Goal: Task Accomplishment & Management: Complete application form

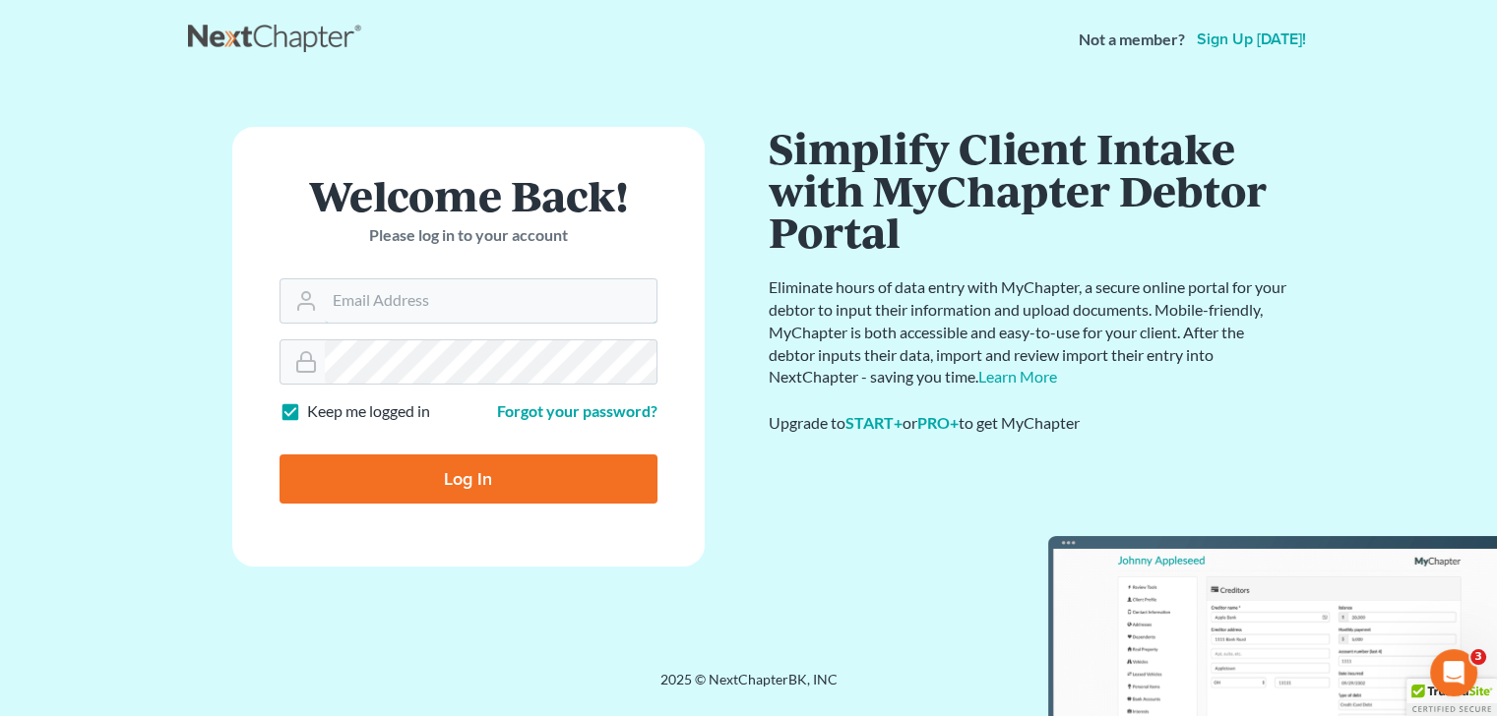
type input "[EMAIL_ADDRESS][DOMAIN_NAME]"
click at [502, 474] on input "Log In" at bounding box center [468, 479] width 378 height 49
type input "Thinking..."
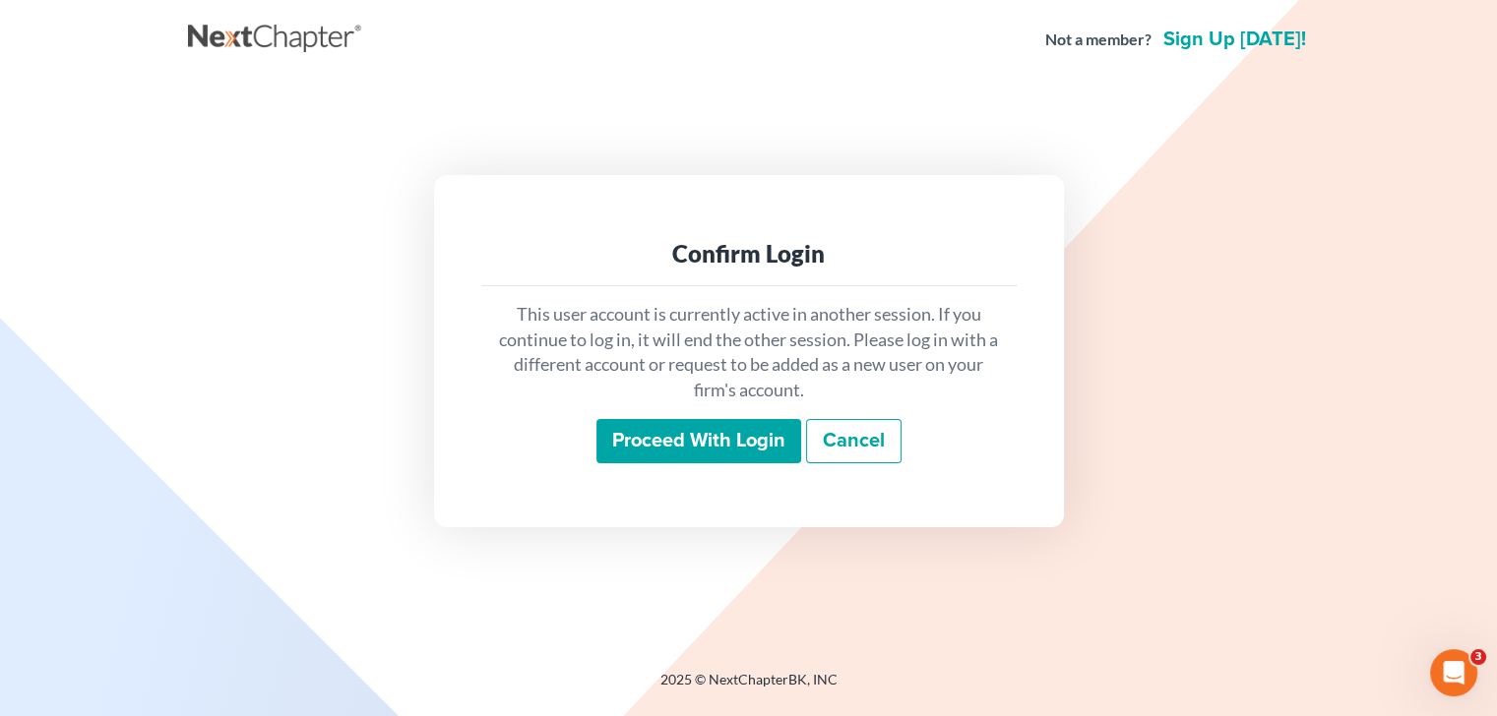
click at [723, 430] on input "Proceed with login" at bounding box center [698, 441] width 205 height 45
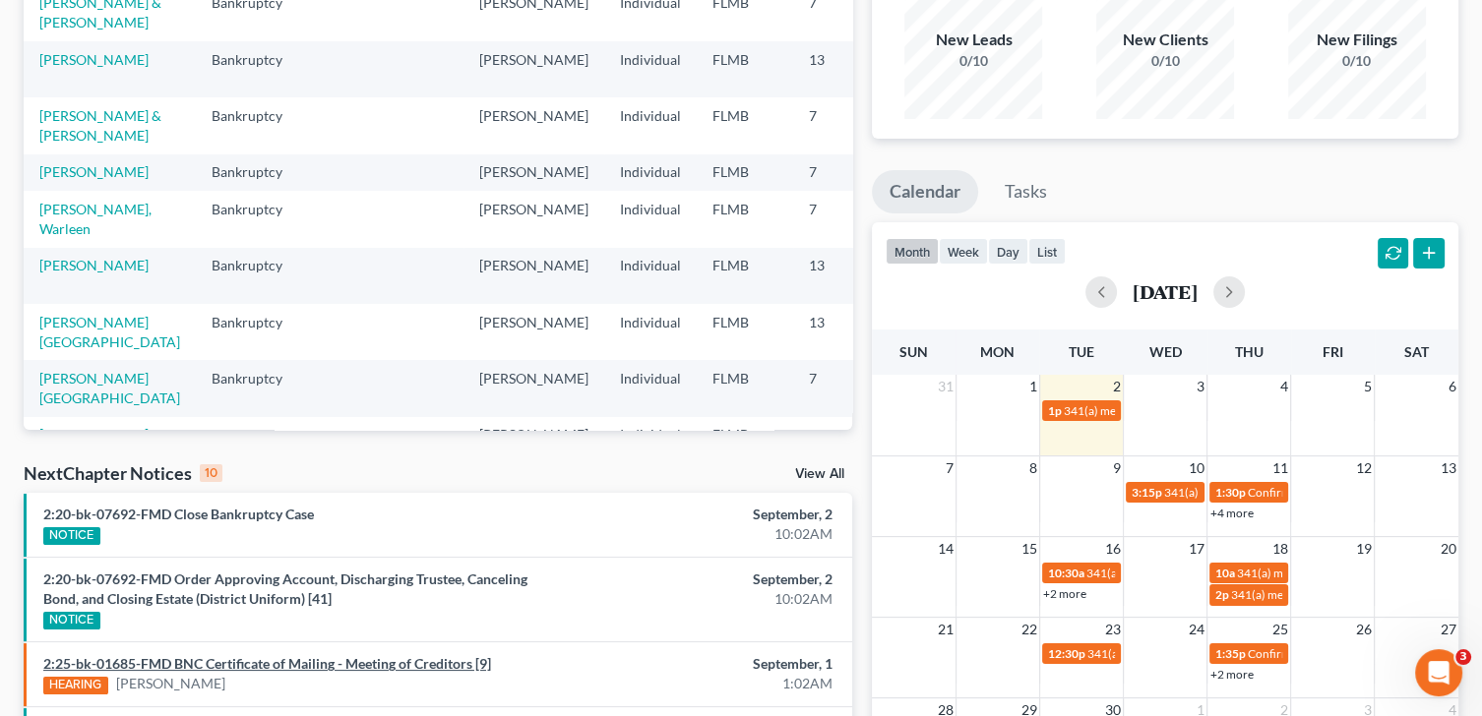
scroll to position [295, 0]
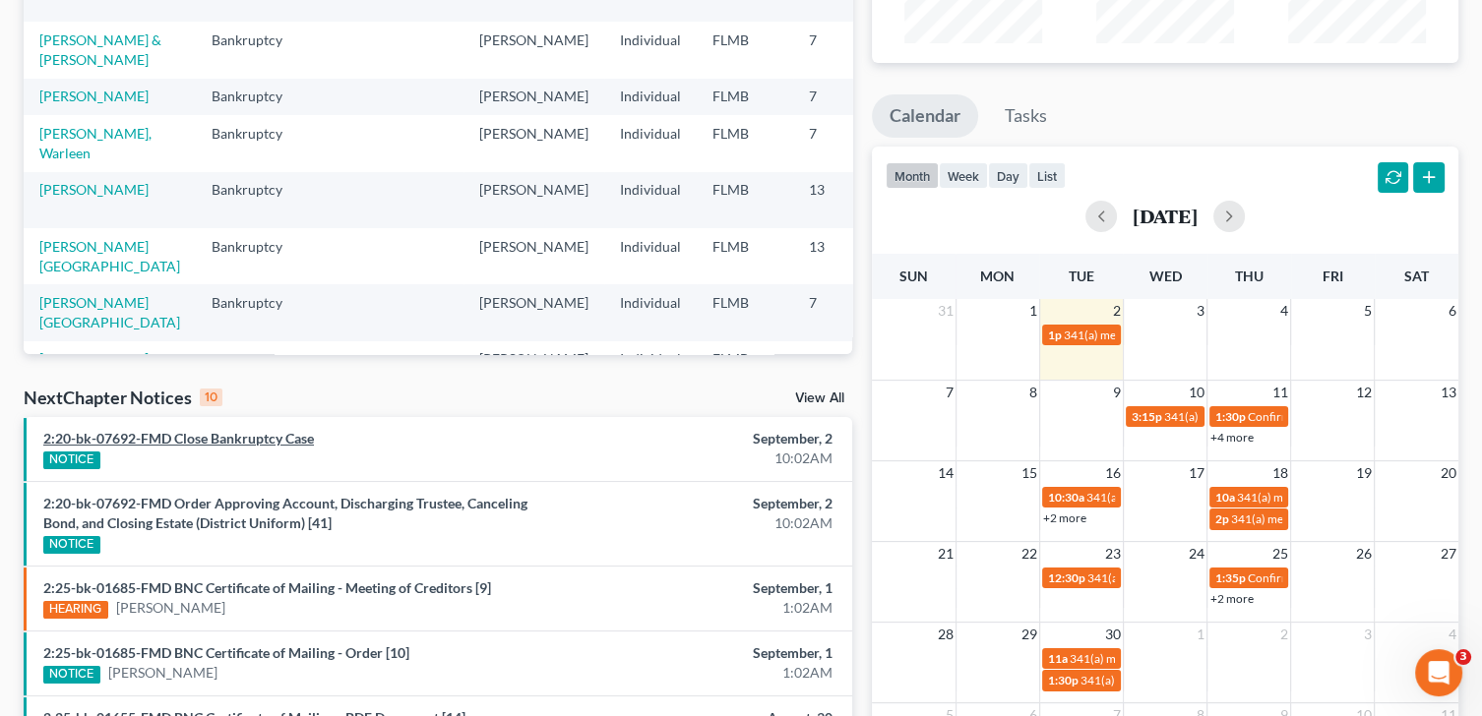
click at [269, 438] on link "2:20-bk-07692-FMD Close Bankruptcy Case" at bounding box center [178, 438] width 271 height 17
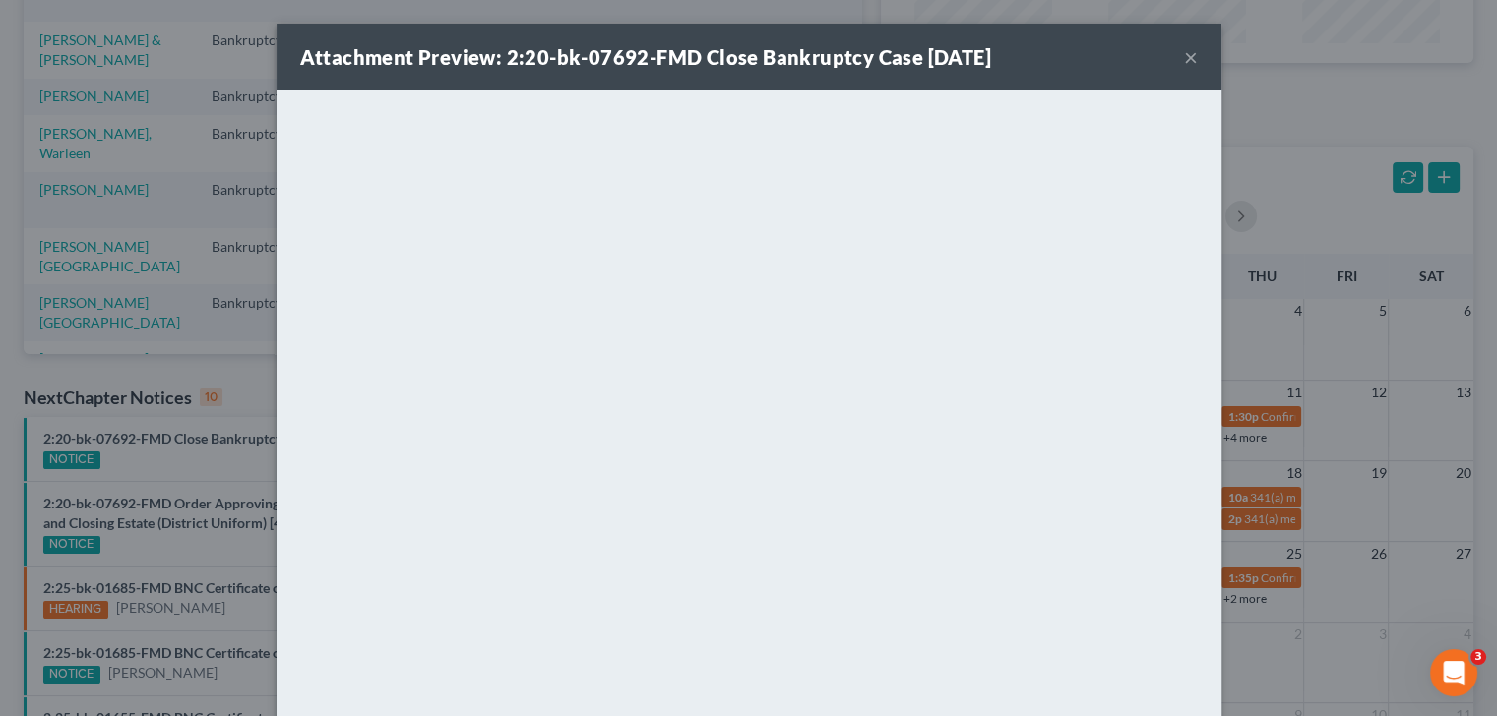
click at [1186, 57] on button "×" at bounding box center [1191, 57] width 14 height 24
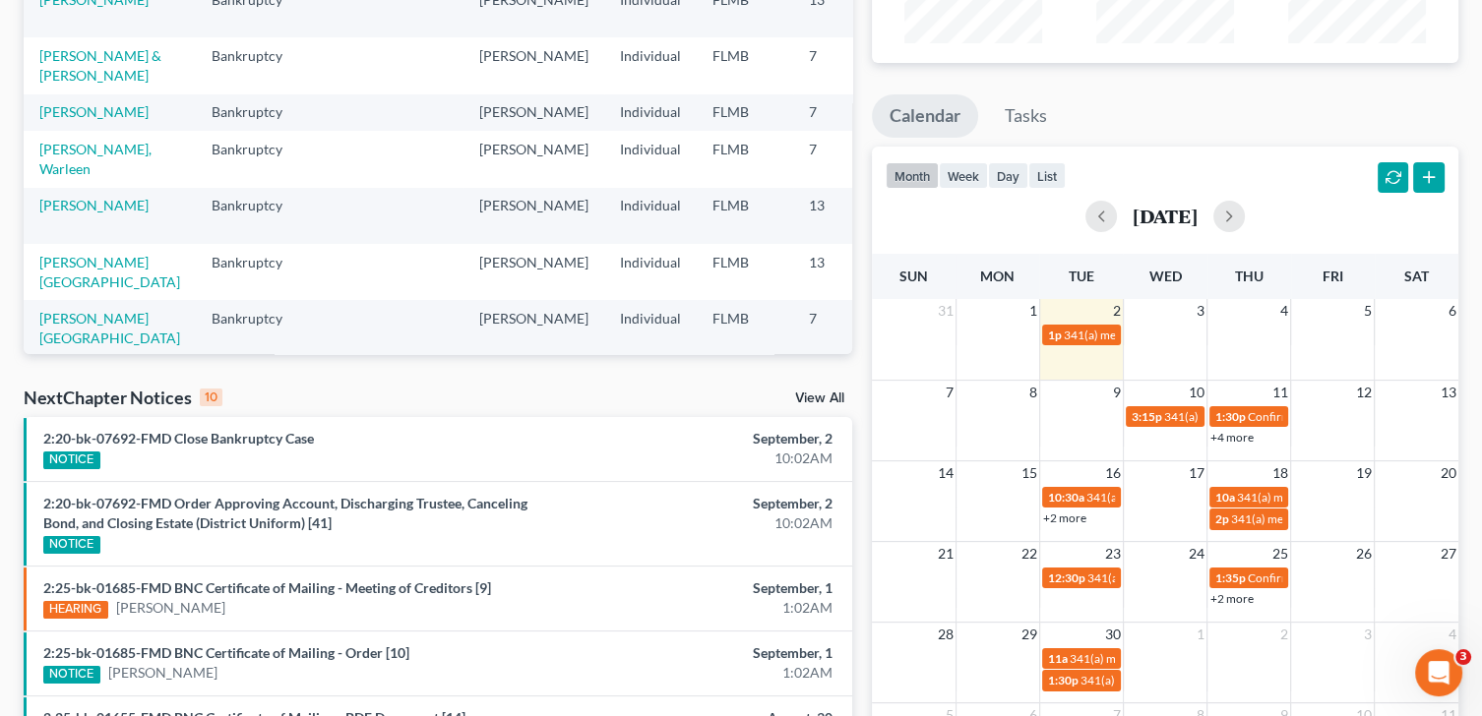
scroll to position [393, 0]
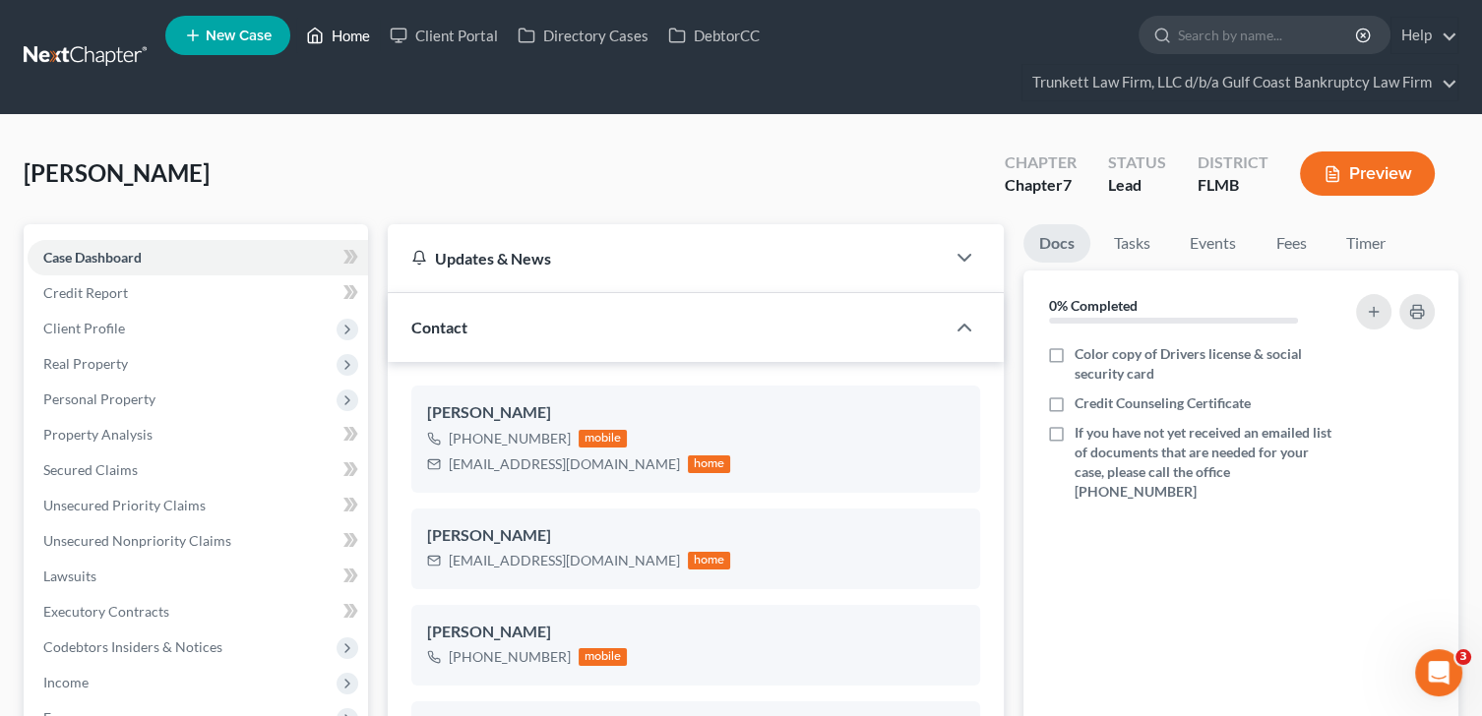
click at [344, 39] on link "Home" at bounding box center [338, 35] width 84 height 35
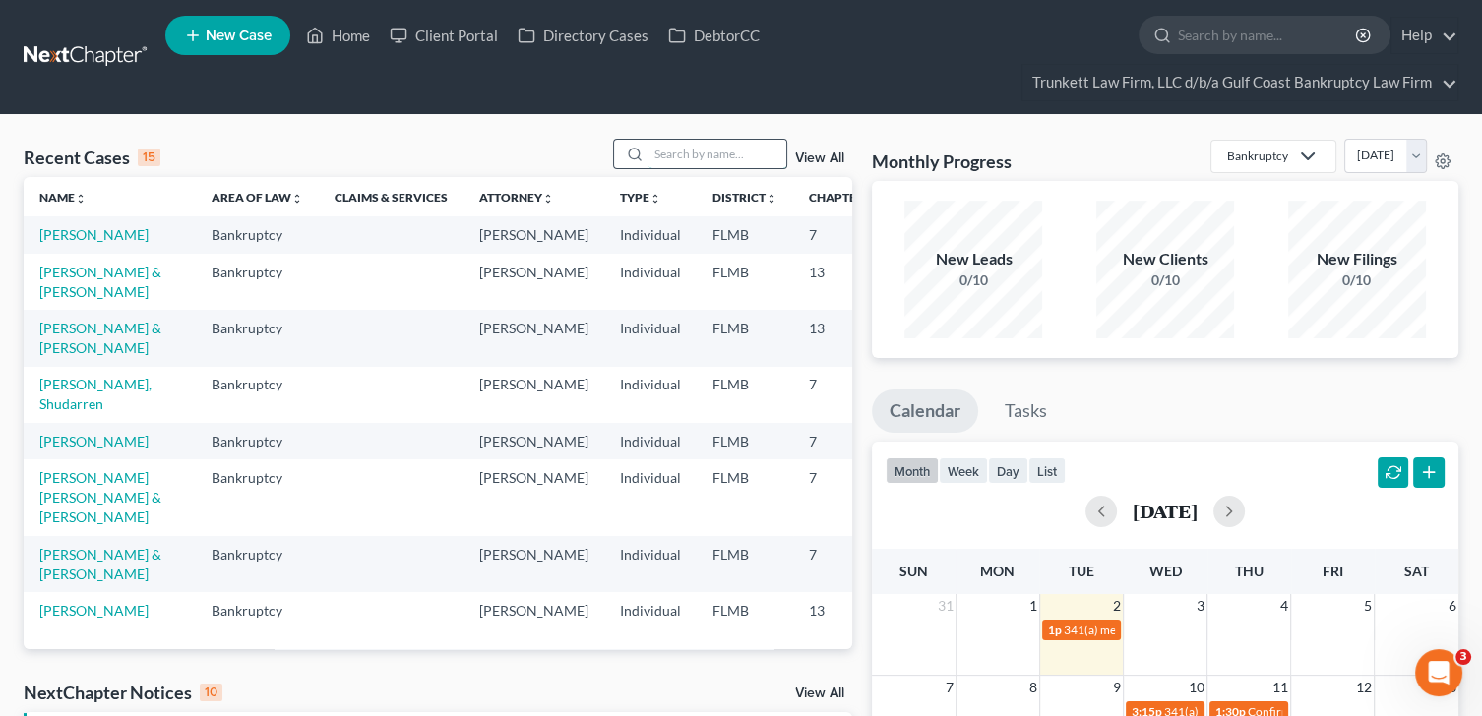
click at [664, 148] on input "search" at bounding box center [718, 154] width 138 height 29
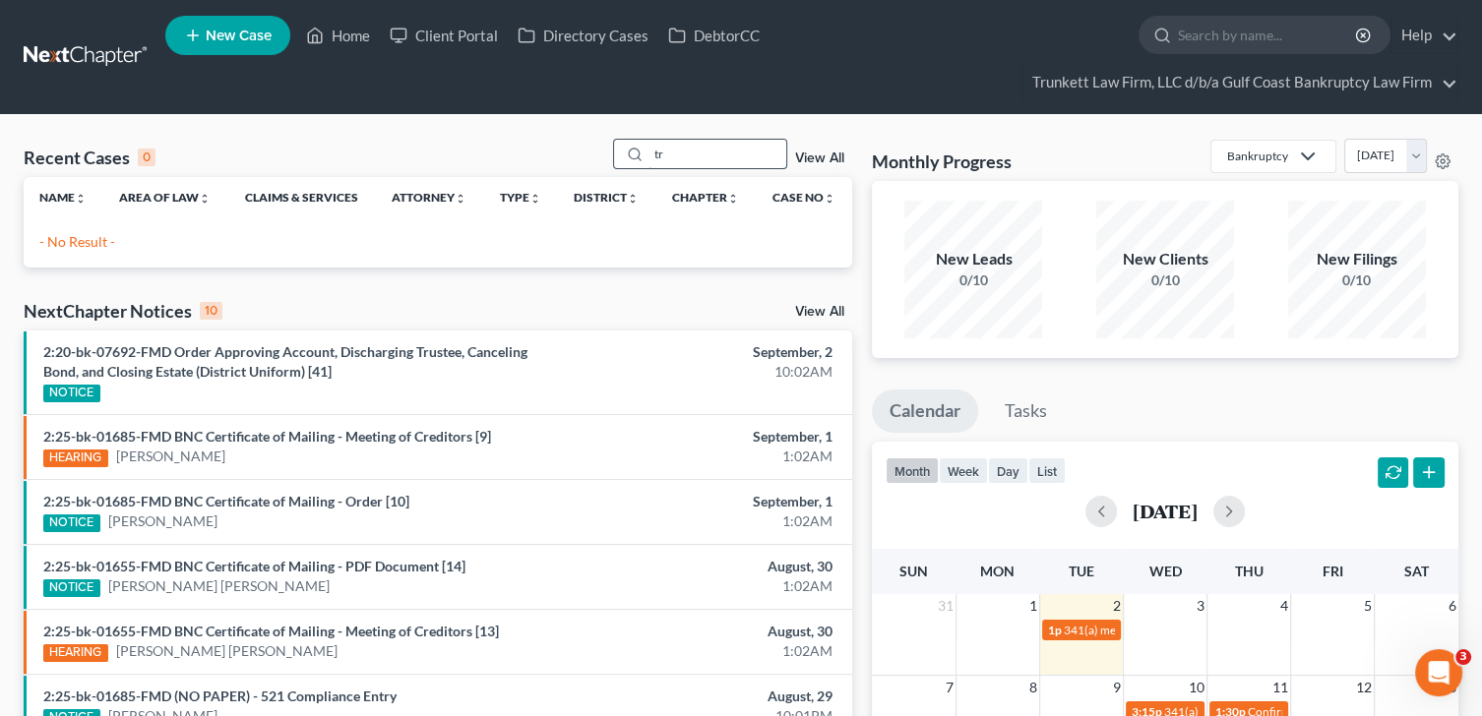
type input "t"
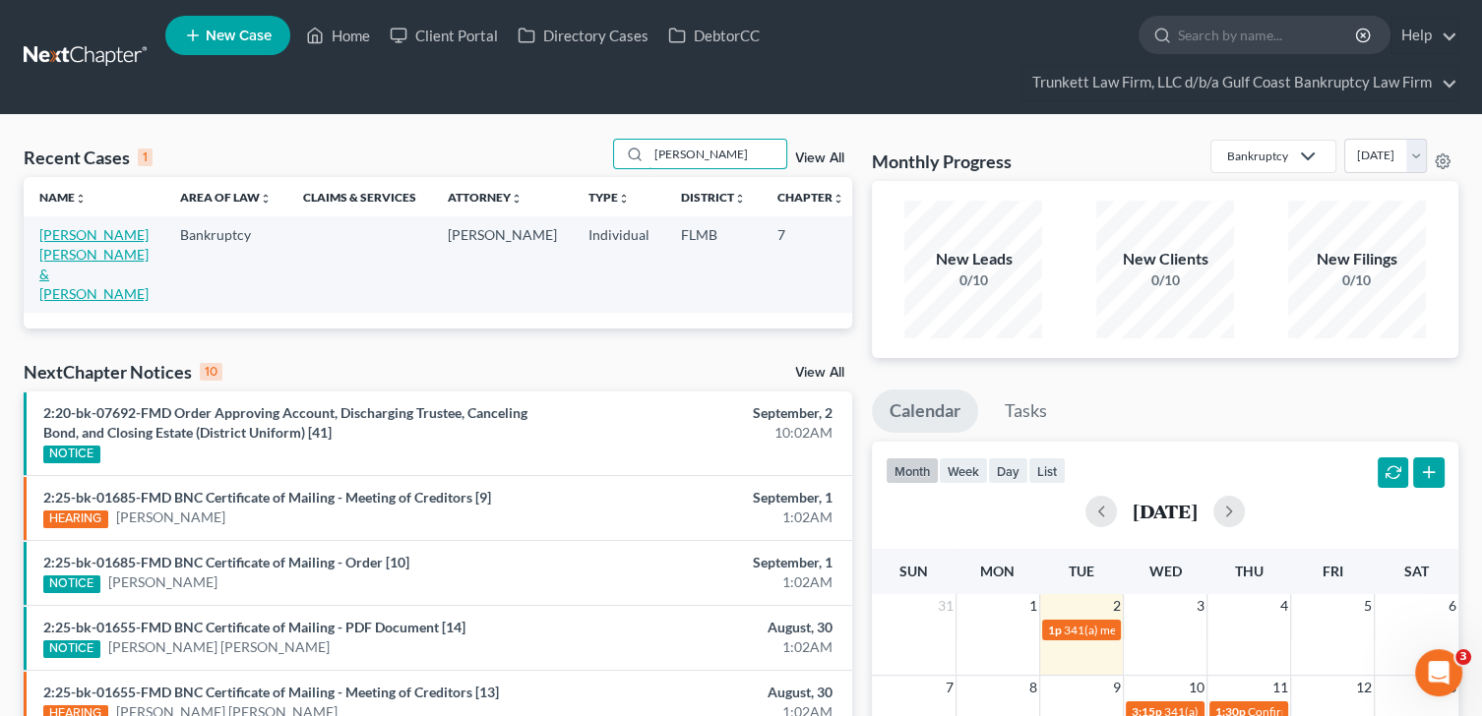
type input "[PERSON_NAME]"
click at [39, 242] on link "[PERSON_NAME] [PERSON_NAME] & [PERSON_NAME]" at bounding box center [93, 264] width 109 height 76
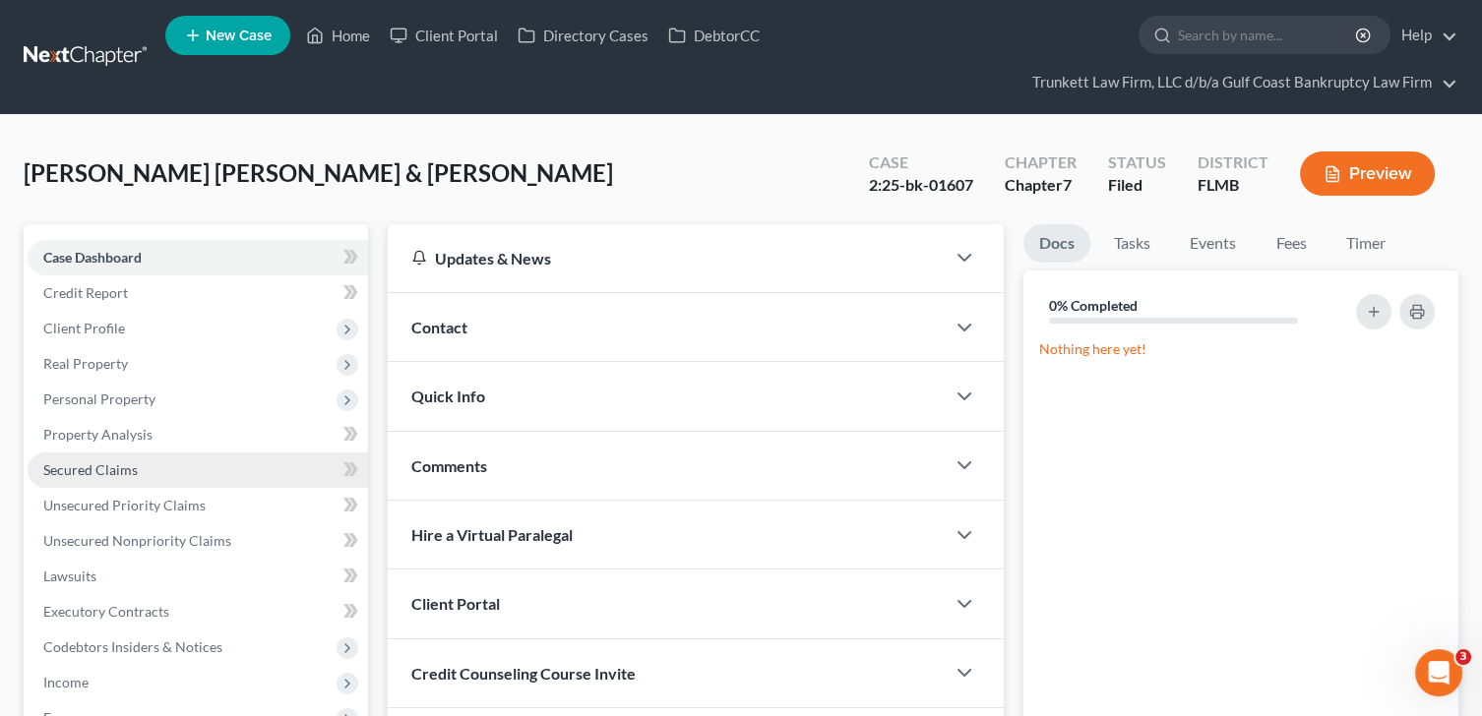
click at [93, 462] on span "Secured Claims" at bounding box center [90, 470] width 94 height 17
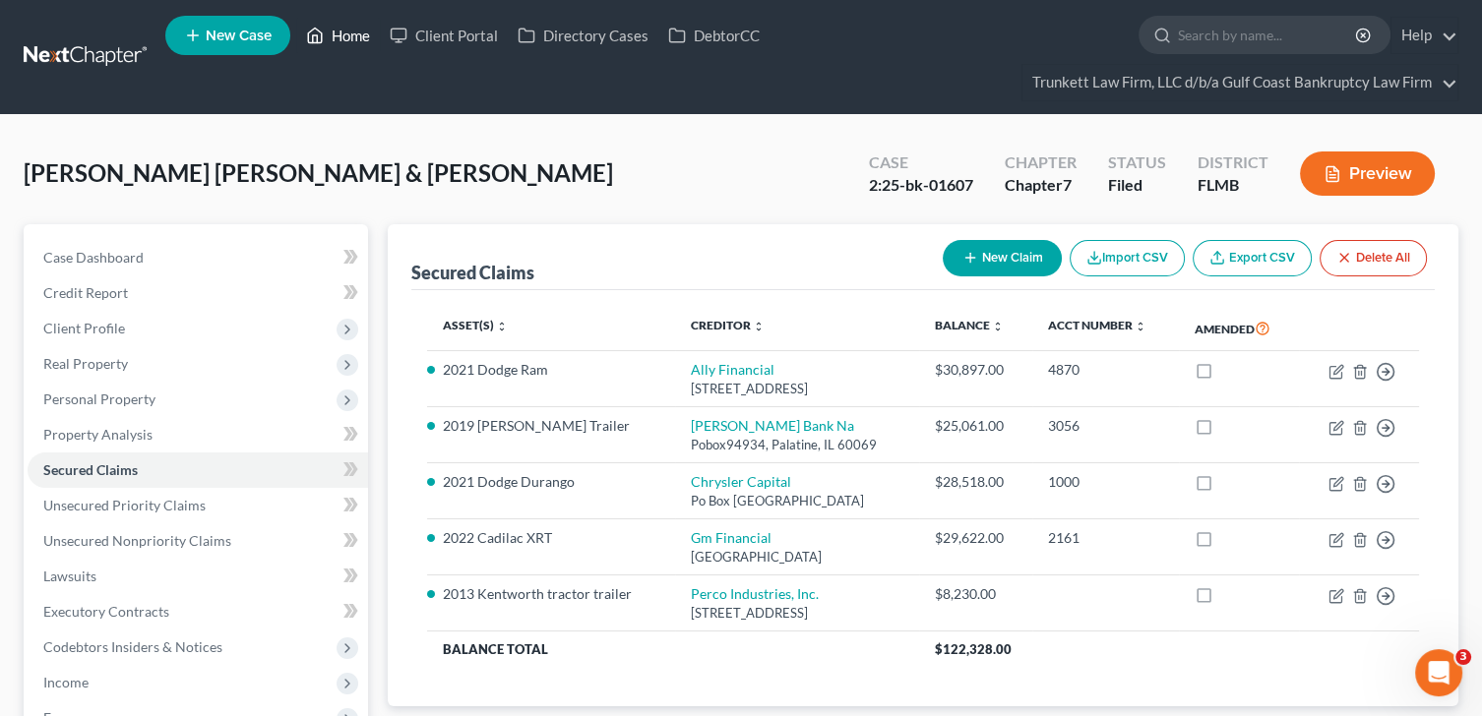
click at [344, 29] on link "Home" at bounding box center [338, 35] width 84 height 35
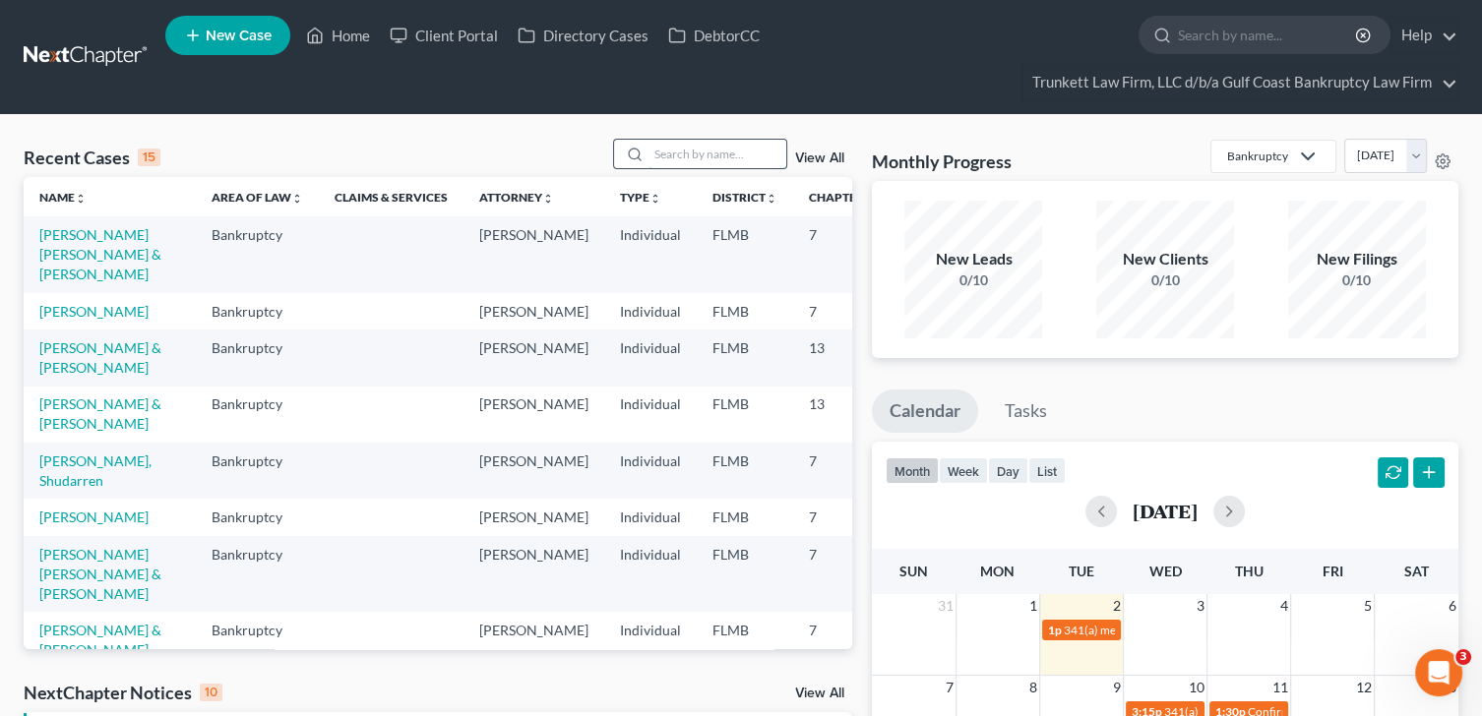
click at [710, 153] on input "search" at bounding box center [718, 154] width 138 height 29
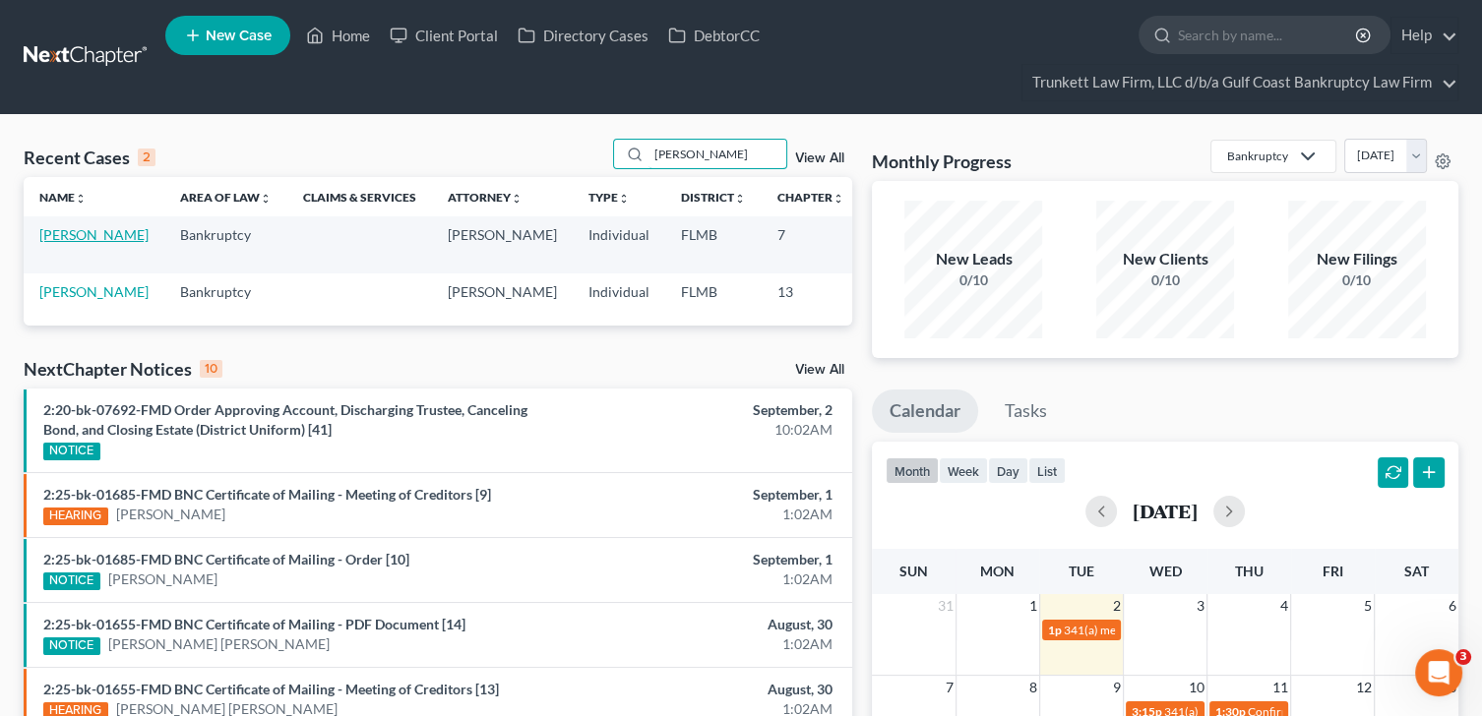
type input "[PERSON_NAME]"
click at [57, 240] on link "[PERSON_NAME]" at bounding box center [93, 234] width 109 height 17
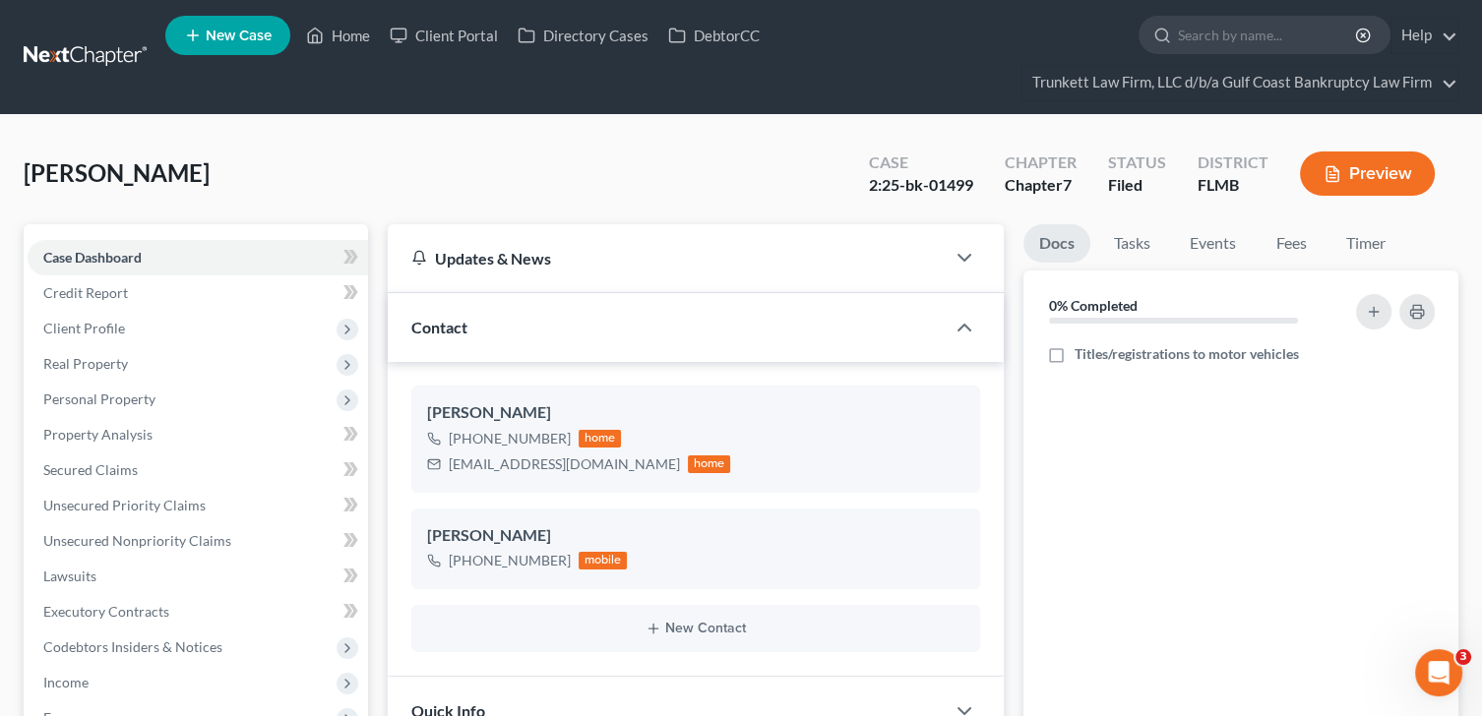
scroll to position [1717, 0]
click at [351, 38] on link "Home" at bounding box center [338, 35] width 84 height 35
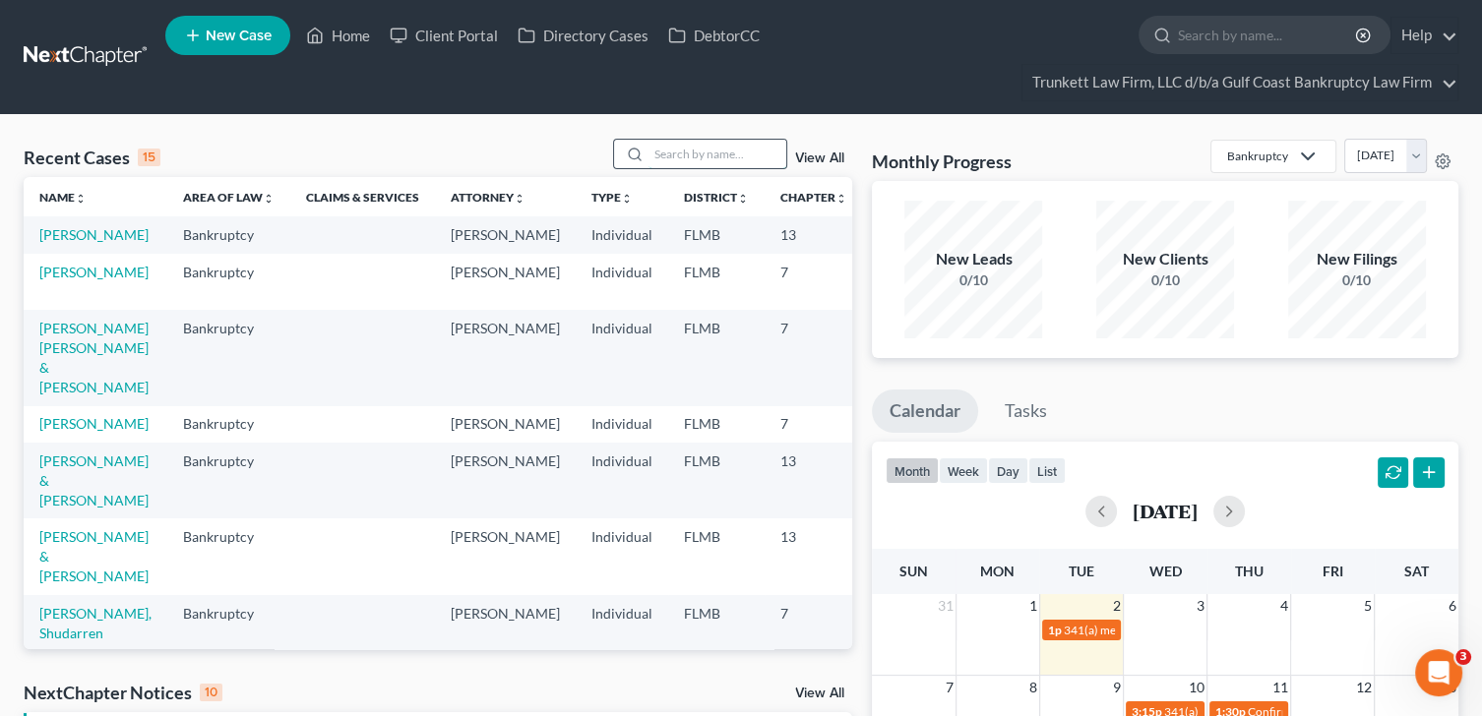
click at [694, 147] on input "search" at bounding box center [718, 154] width 138 height 29
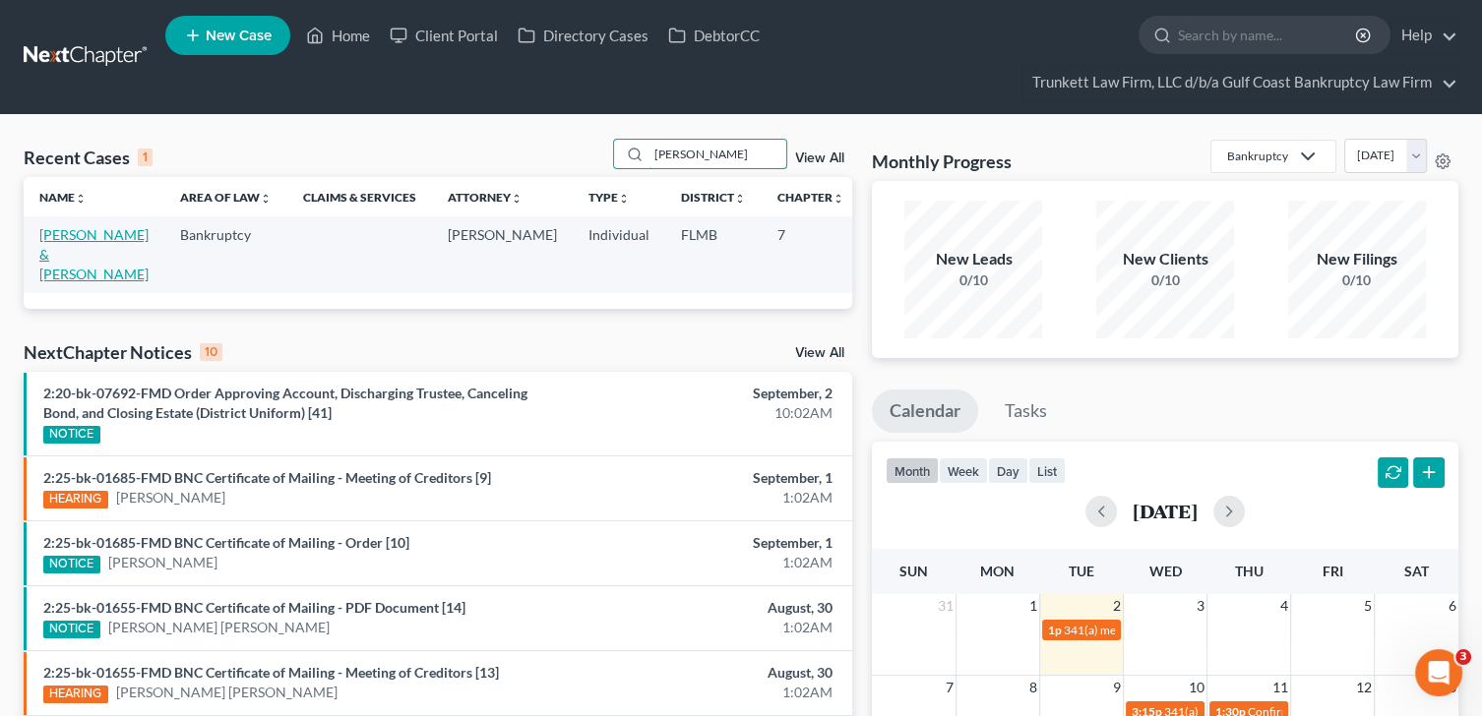
type input "[PERSON_NAME]"
click at [63, 240] on link "[PERSON_NAME] & [PERSON_NAME]" at bounding box center [93, 254] width 109 height 56
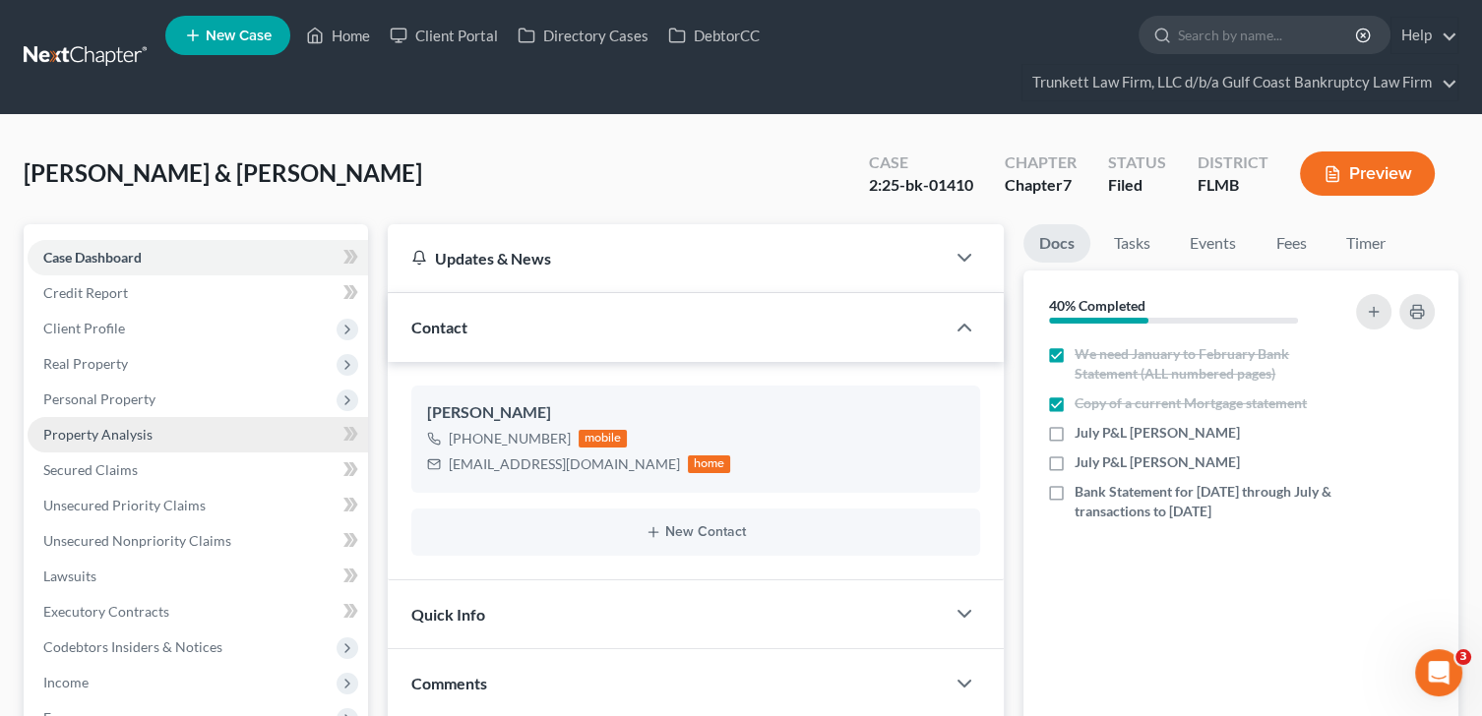
click at [110, 427] on span "Property Analysis" at bounding box center [97, 434] width 109 height 17
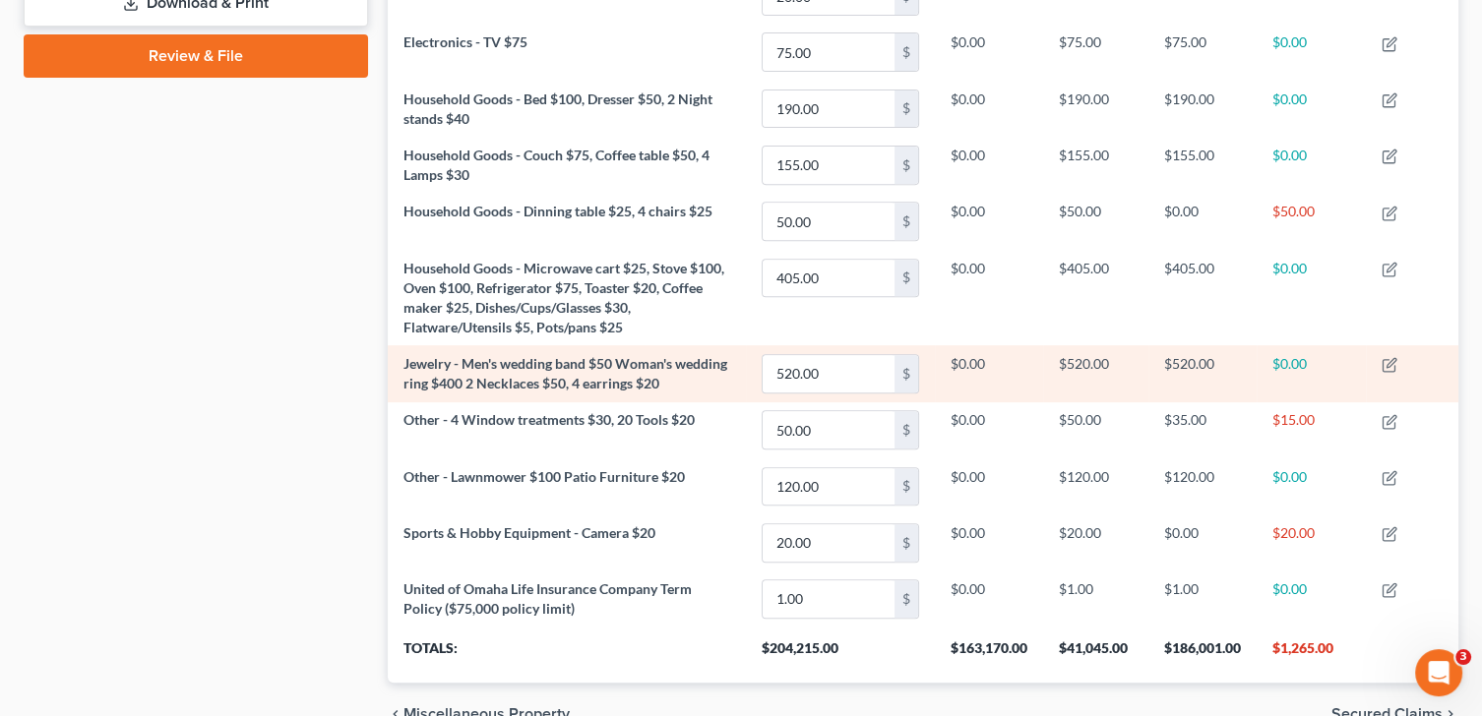
scroll to position [240, 0]
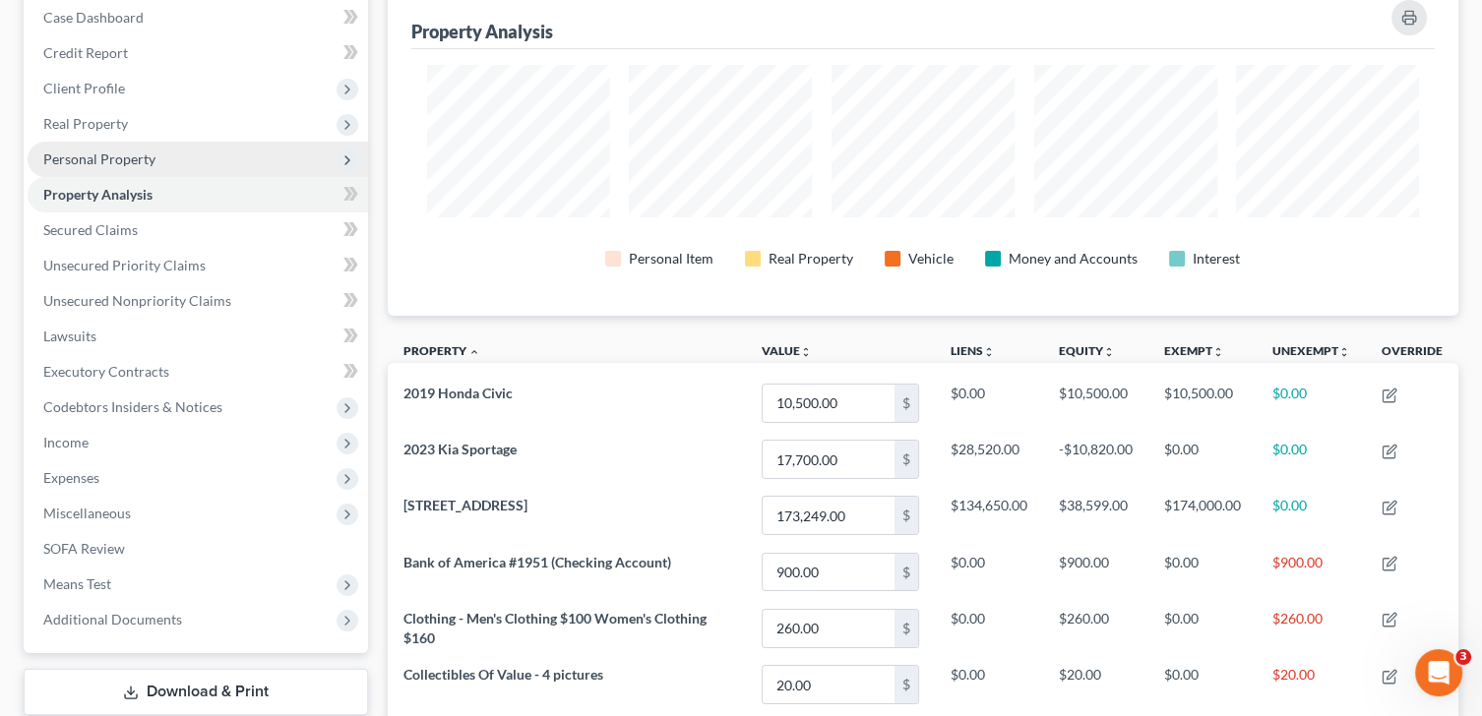
click at [108, 159] on span "Personal Property" at bounding box center [99, 159] width 112 height 17
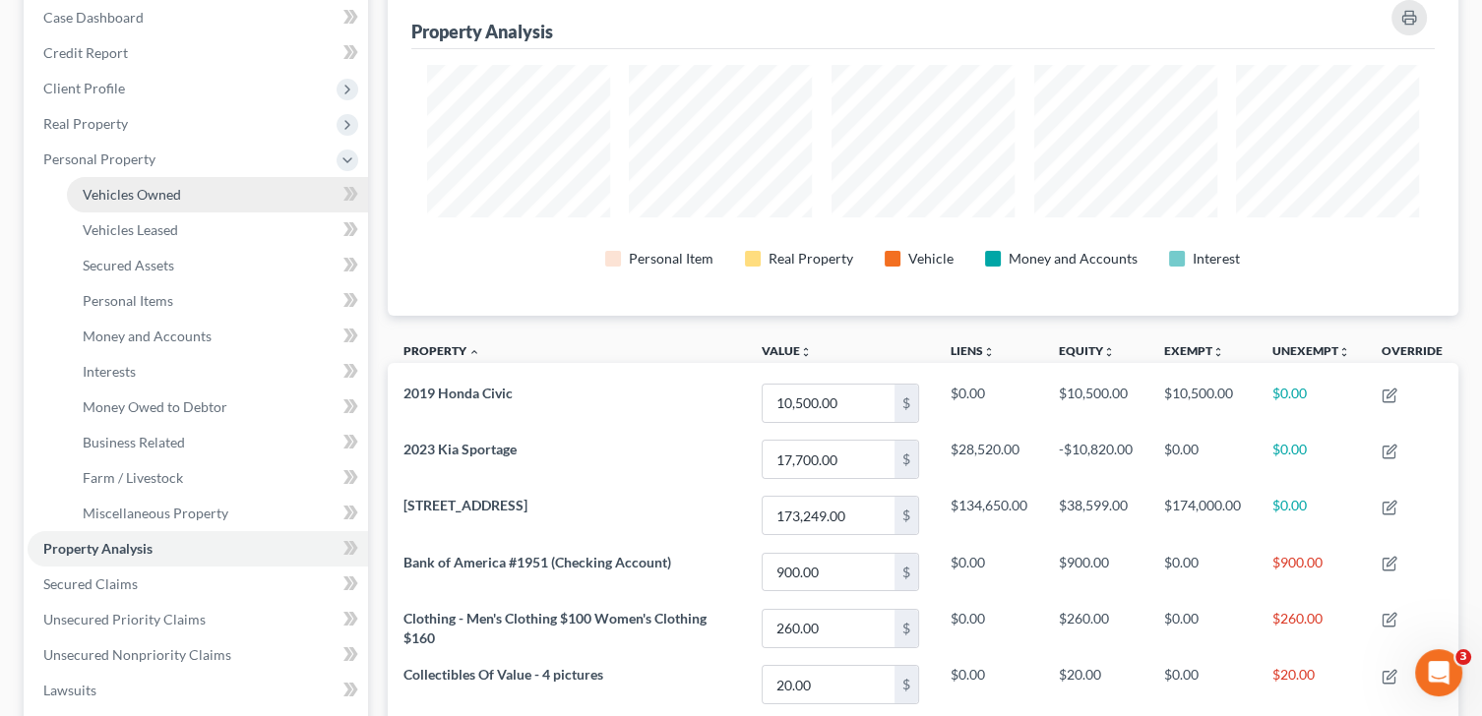
click at [147, 187] on span "Vehicles Owned" at bounding box center [132, 194] width 98 height 17
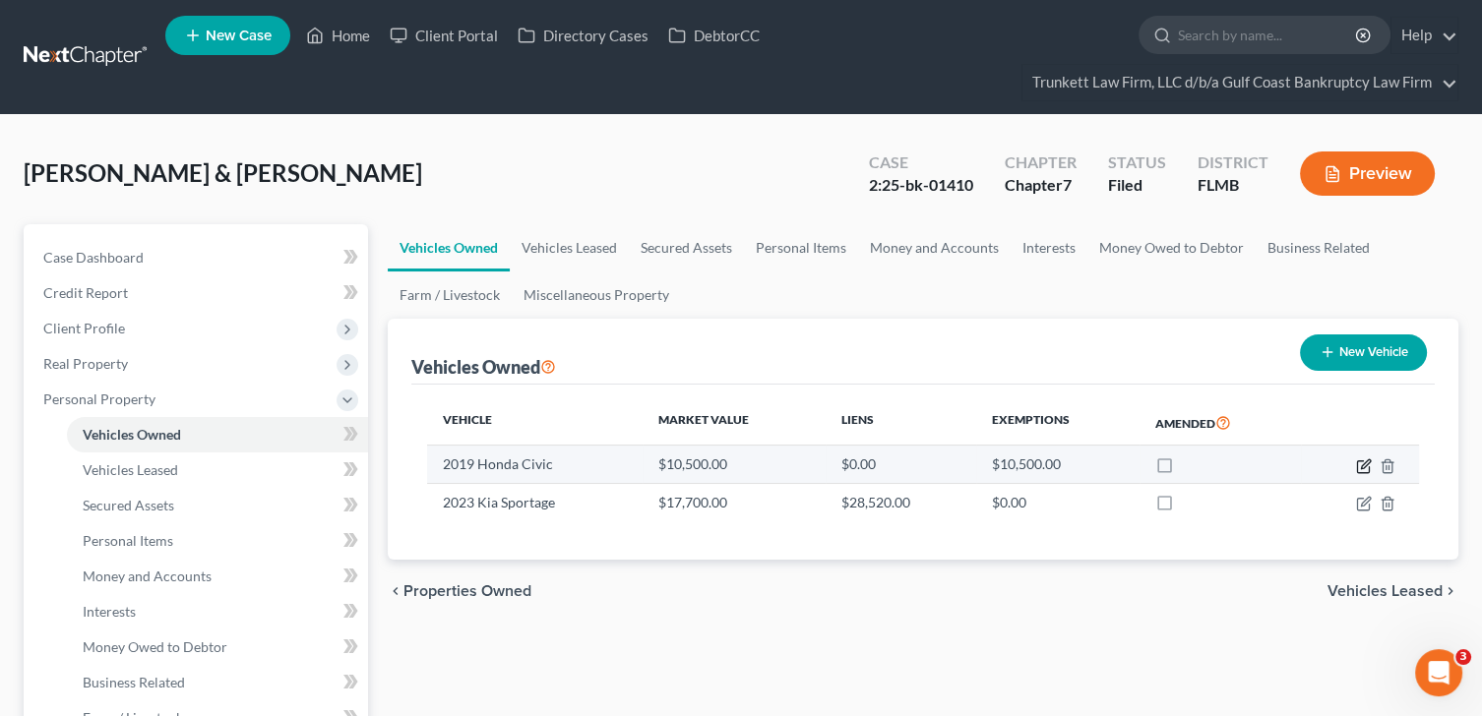
click at [1362, 460] on icon "button" at bounding box center [1364, 467] width 16 height 16
select select "0"
select select "7"
select select "3"
select select "2"
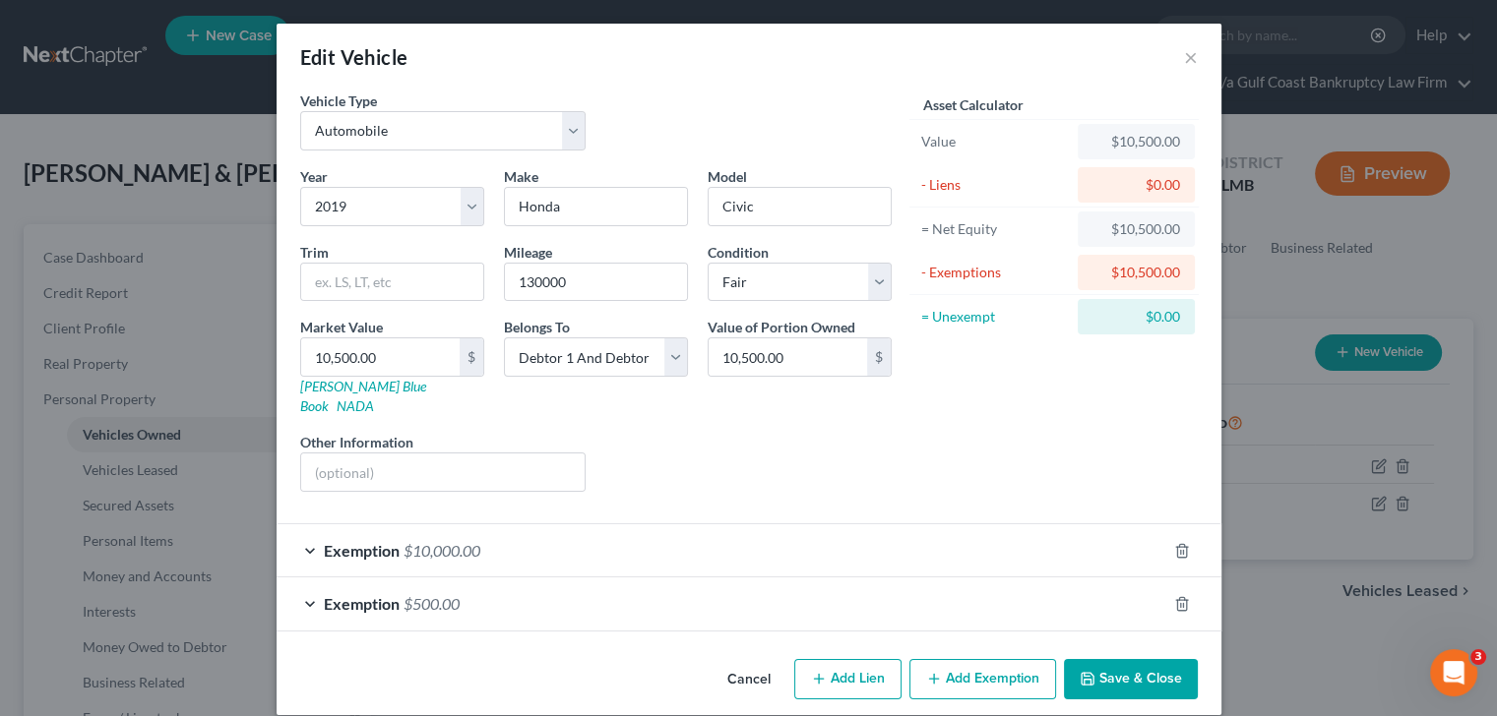
click at [510, 578] on div "Exemption $500.00" at bounding box center [722, 604] width 890 height 52
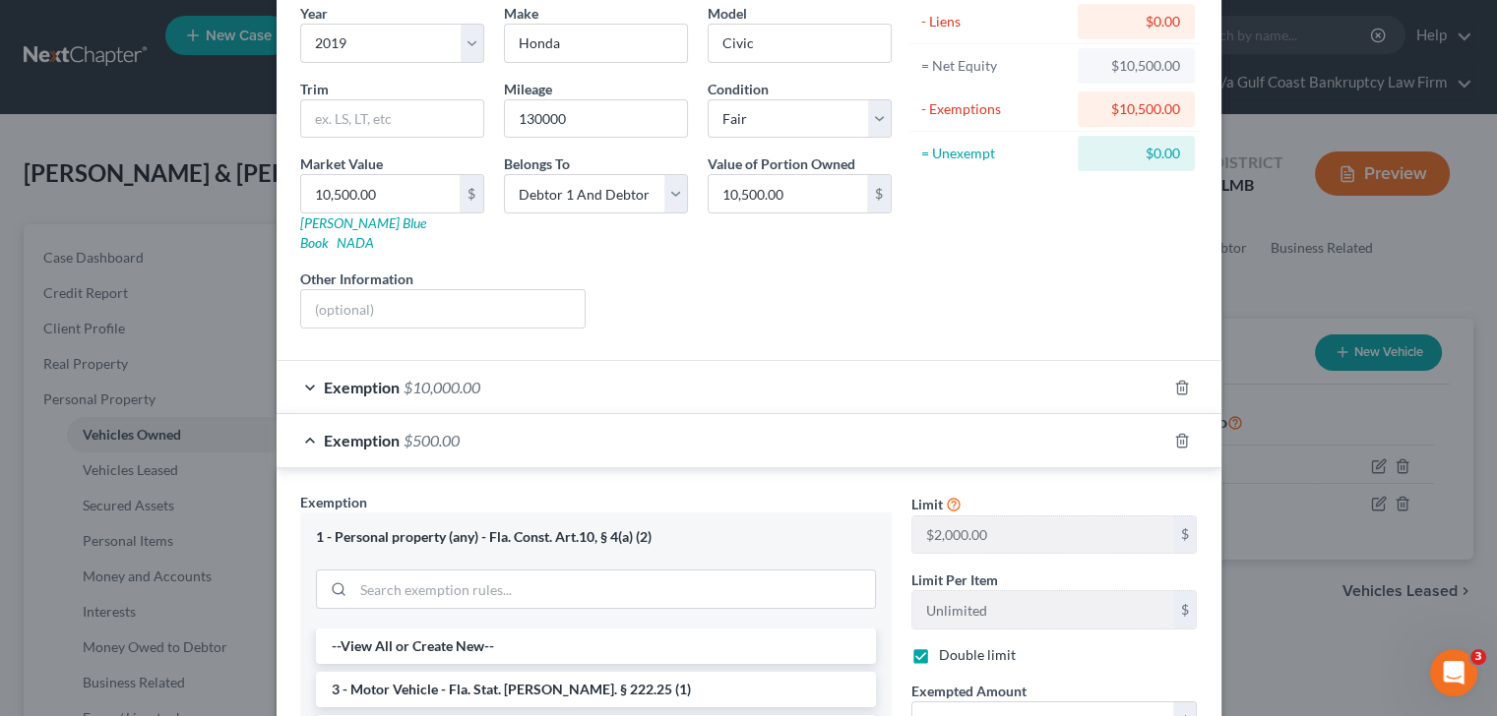
scroll to position [196, 0]
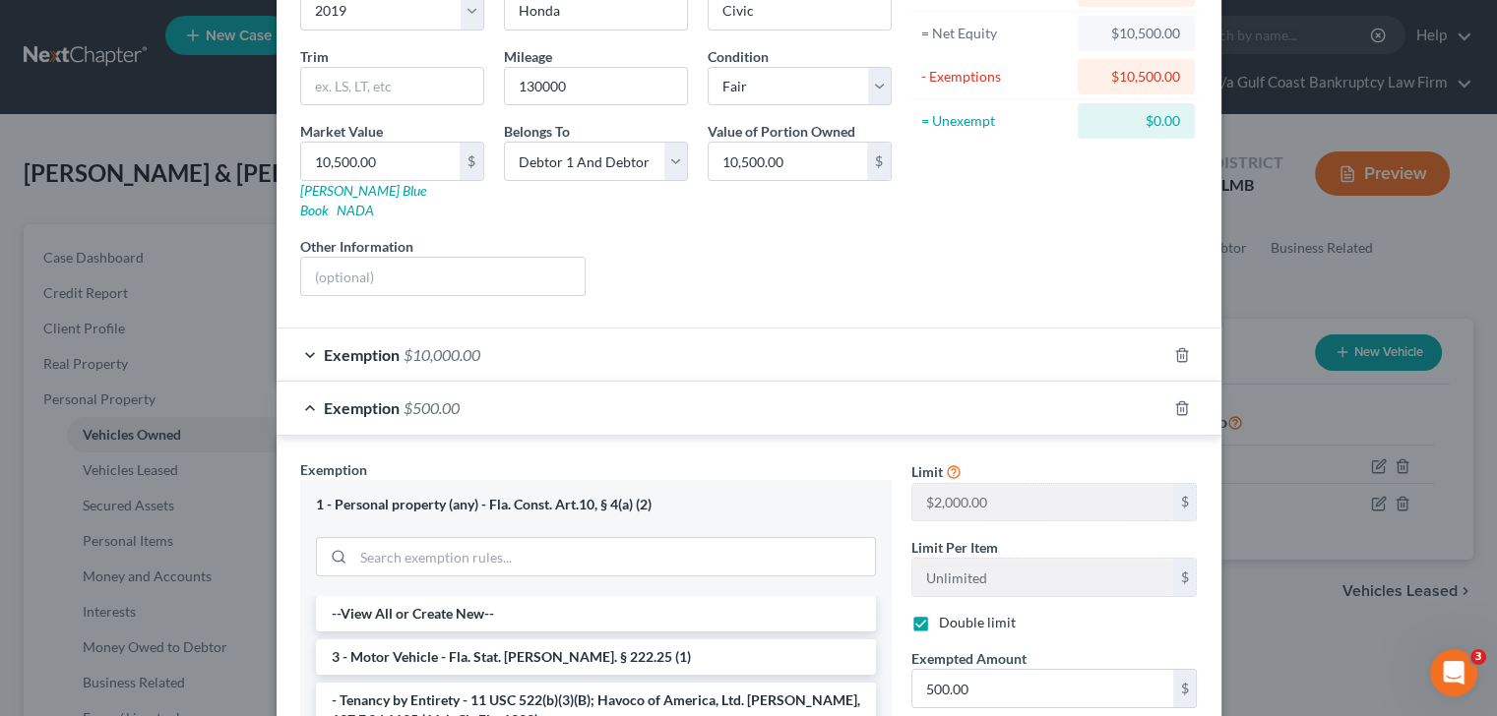
click at [512, 329] on div "Exemption $10,000.00" at bounding box center [722, 355] width 890 height 52
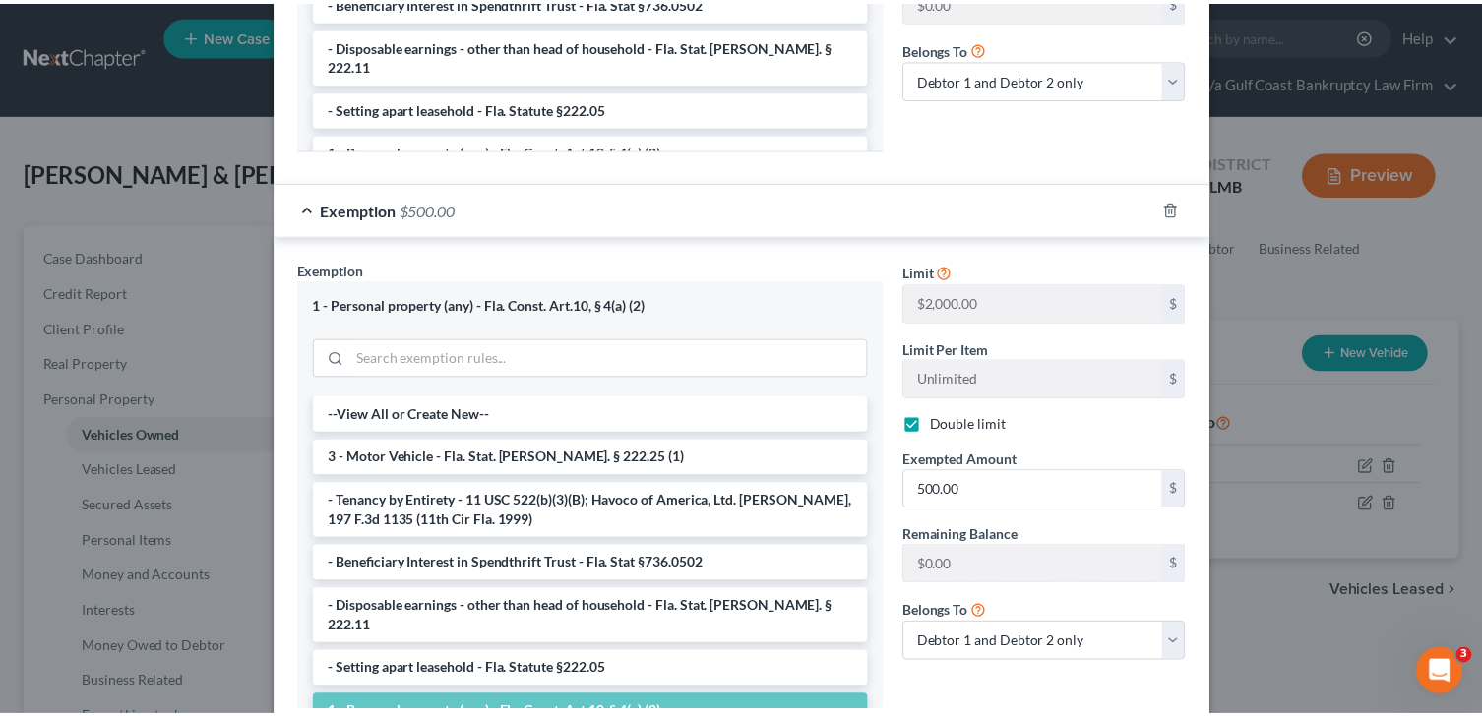
scroll to position [1018, 0]
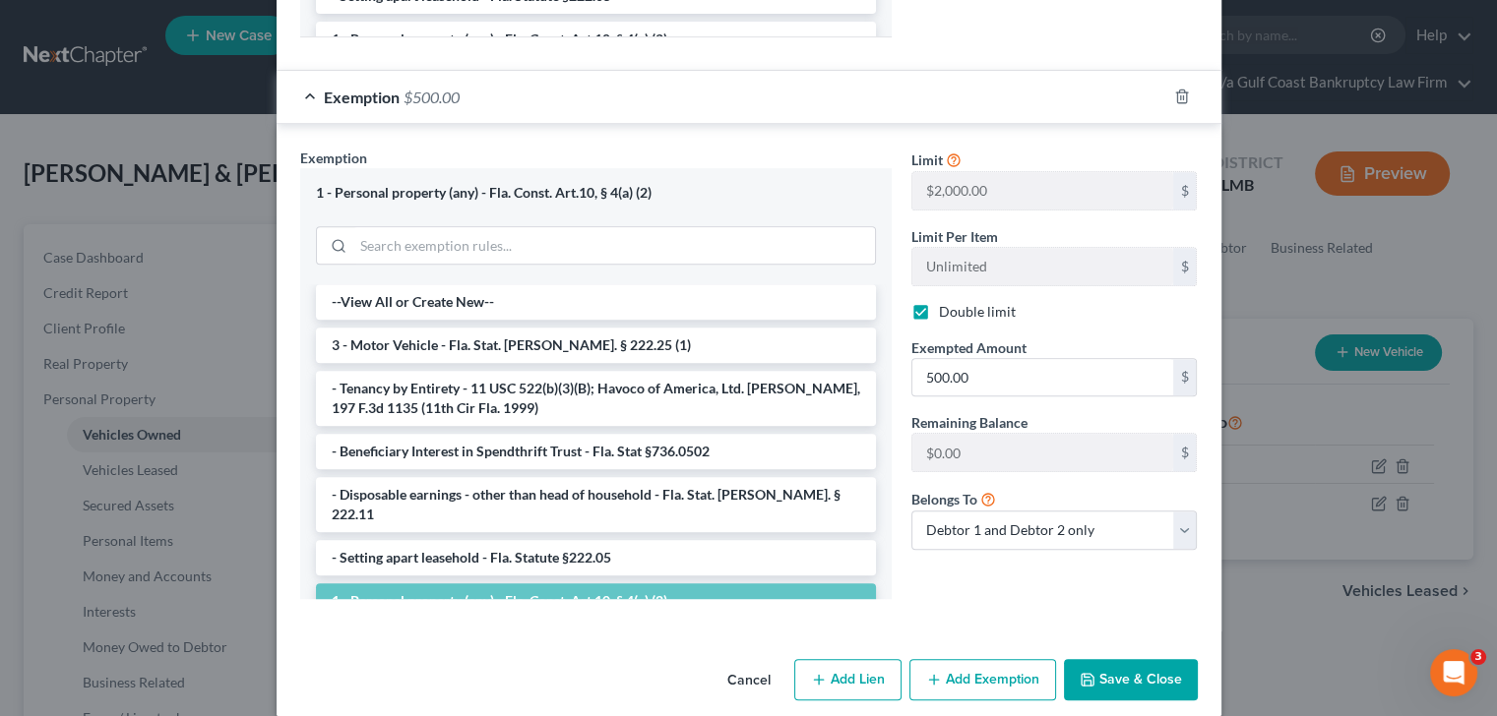
click at [1142, 659] on button "Save & Close" at bounding box center [1131, 679] width 134 height 41
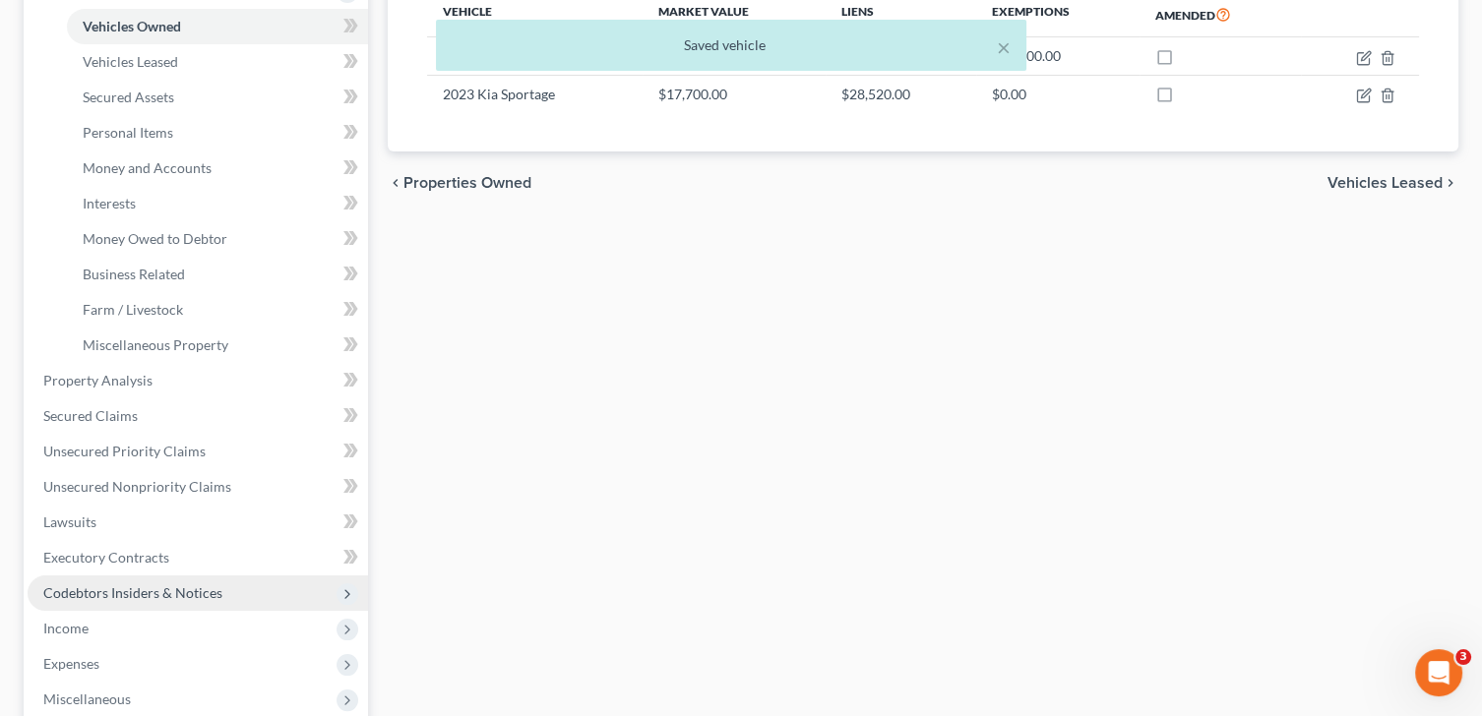
scroll to position [590, 0]
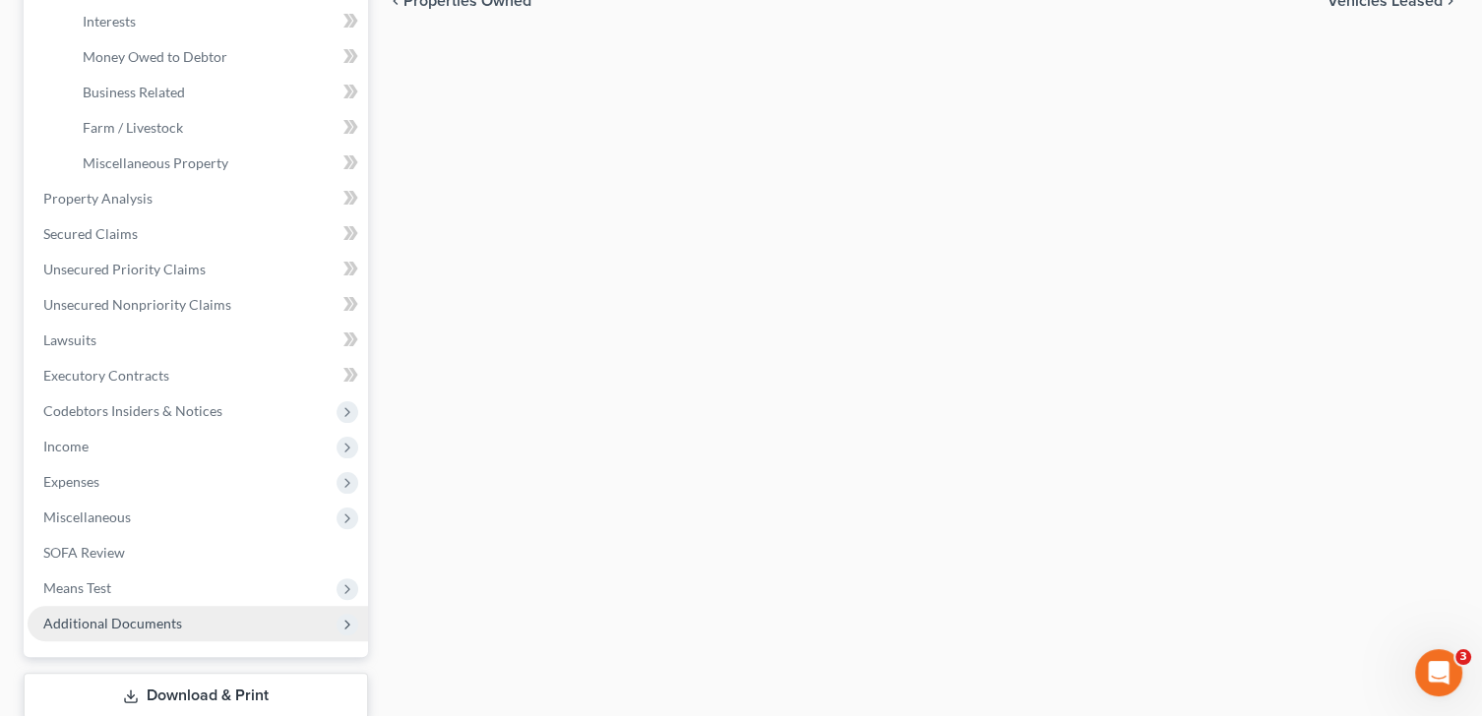
click at [143, 619] on span "Additional Documents" at bounding box center [112, 623] width 139 height 17
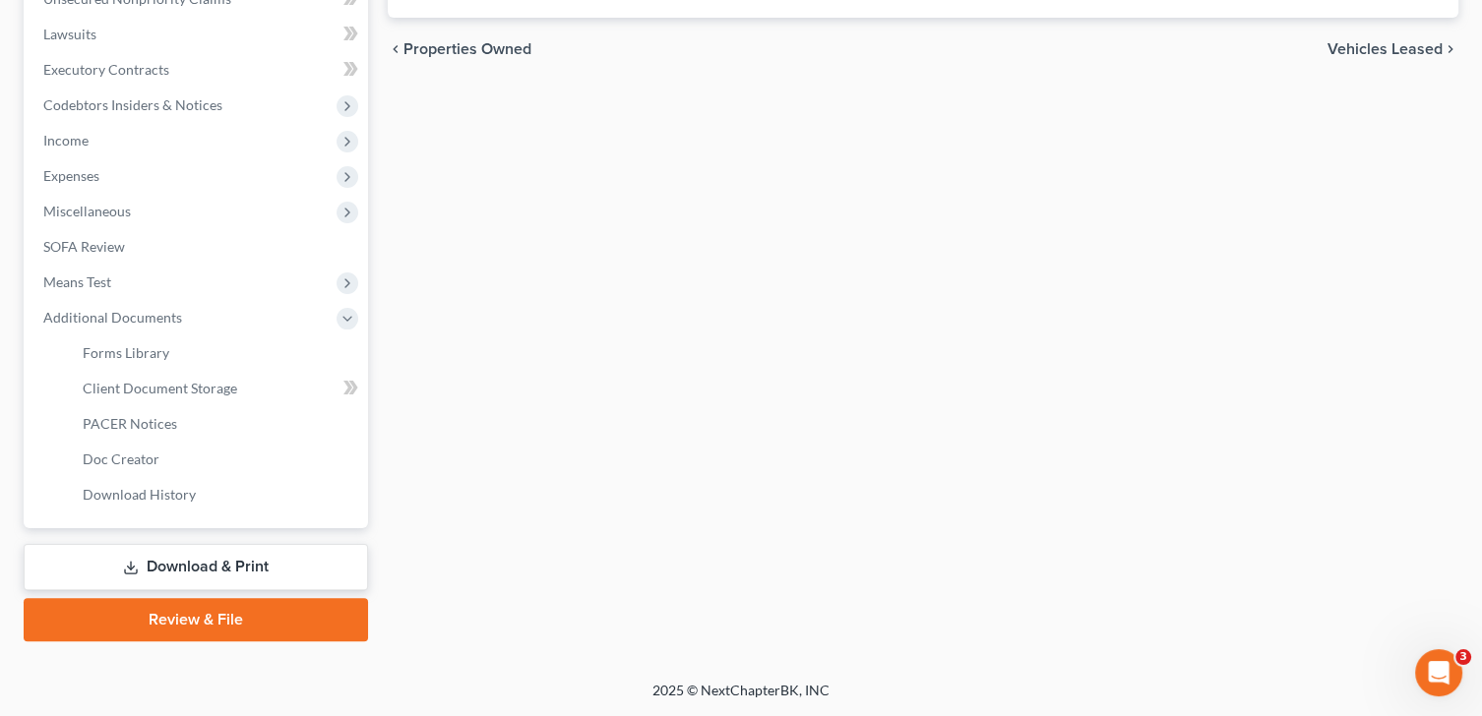
scroll to position [539, 0]
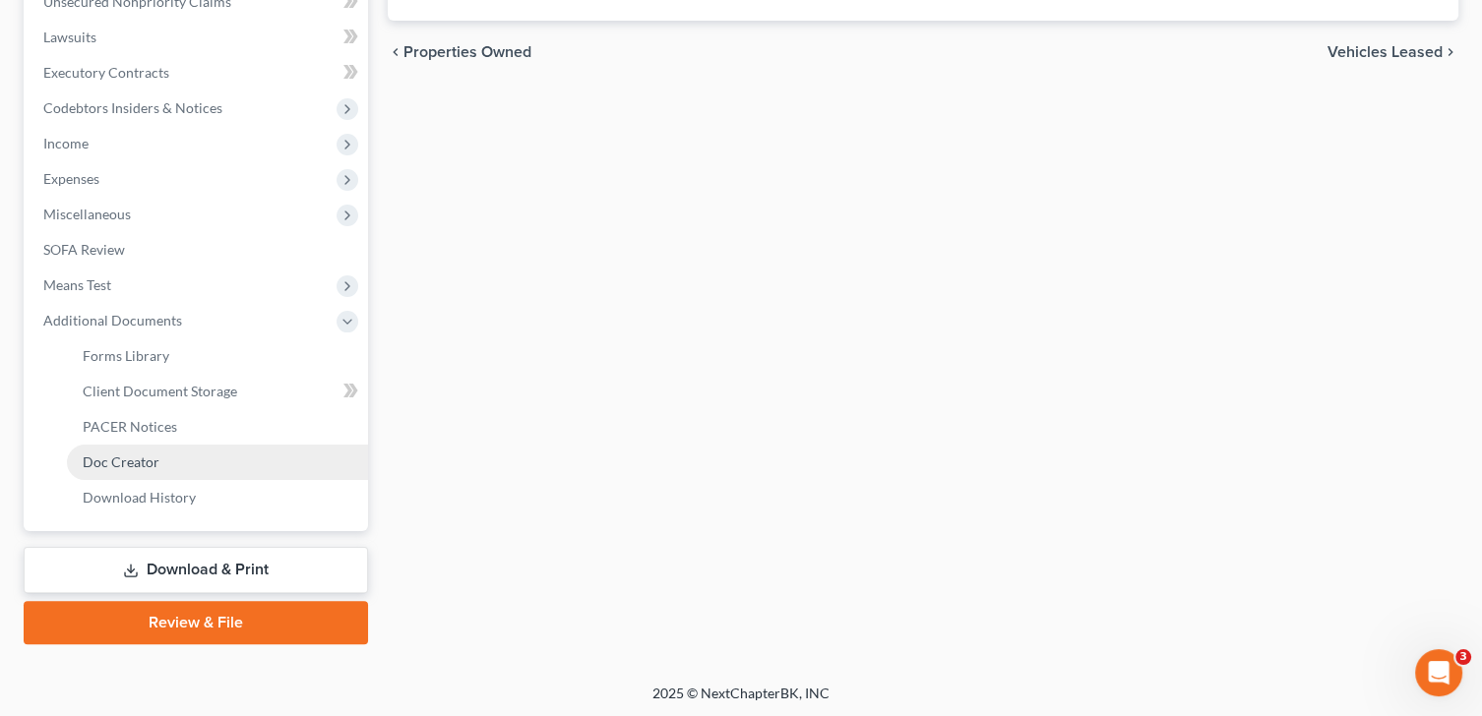
click at [155, 457] on span "Doc Creator" at bounding box center [121, 462] width 77 height 17
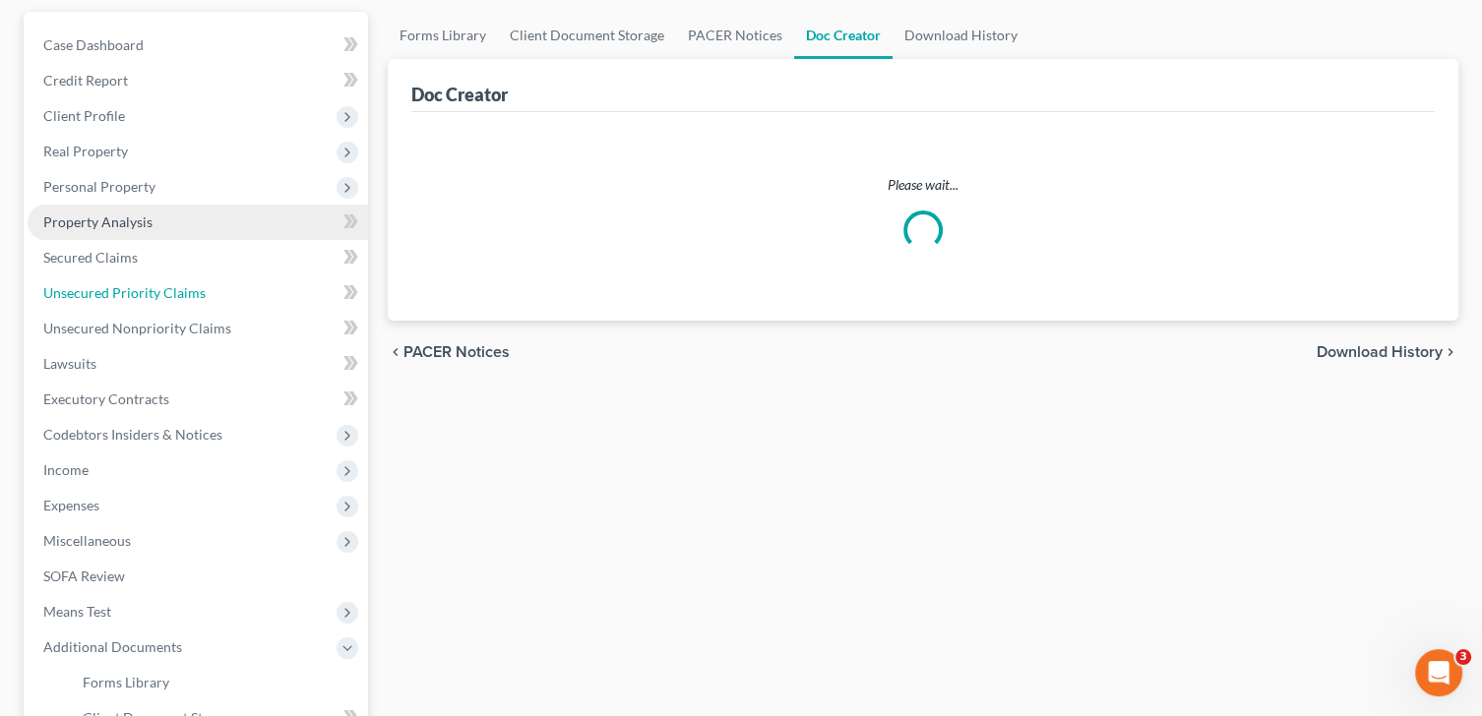
scroll to position [45, 0]
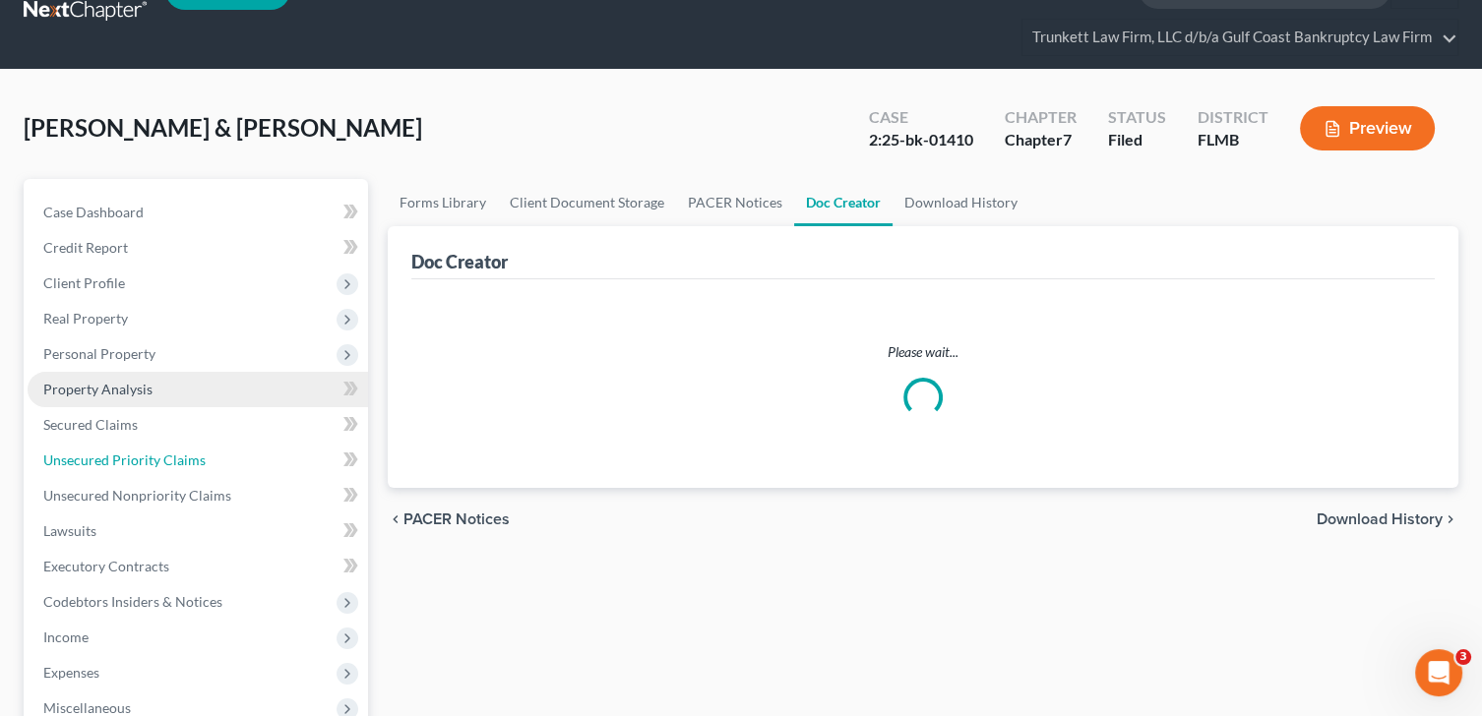
click at [157, 429] on ul "Case Dashboard Payments Invoices Payments Payments Credit Report Client Profile" at bounding box center [198, 602] width 340 height 815
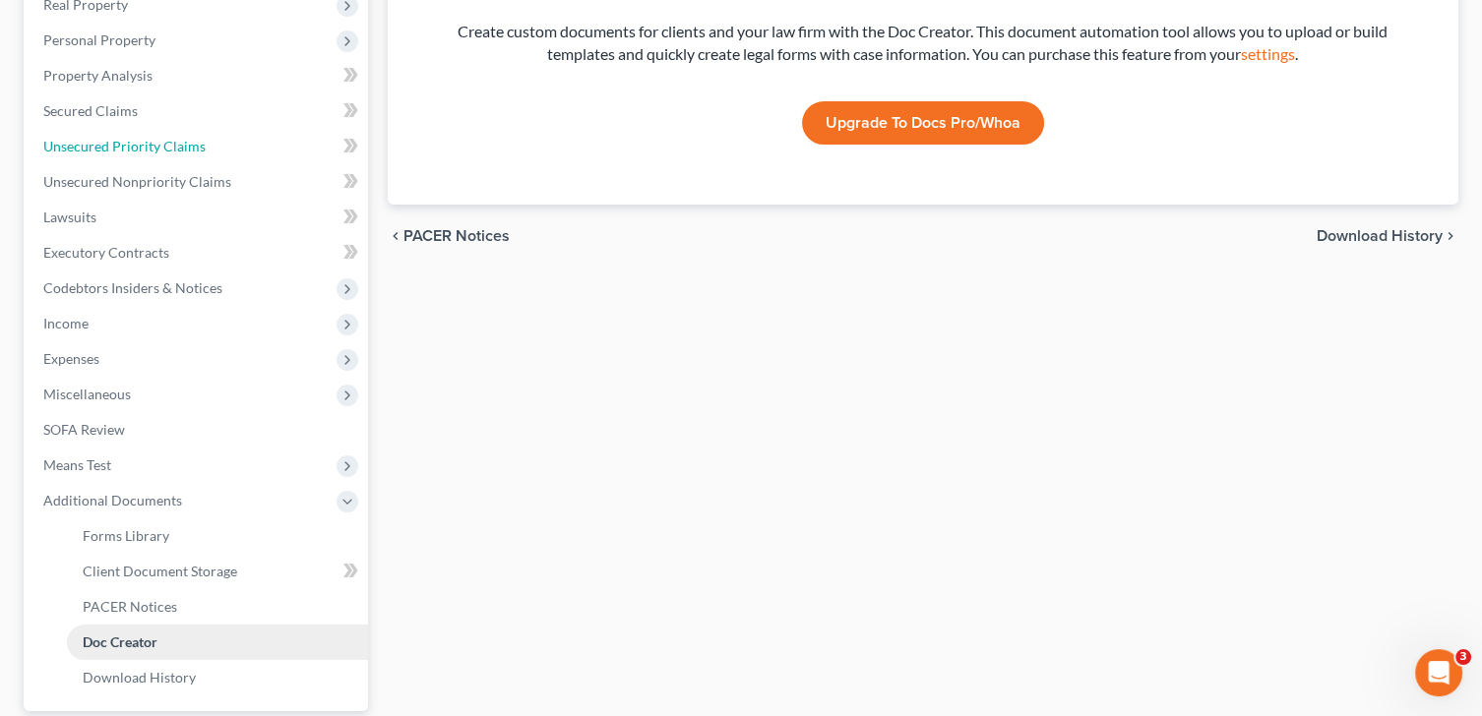
scroll to position [393, 0]
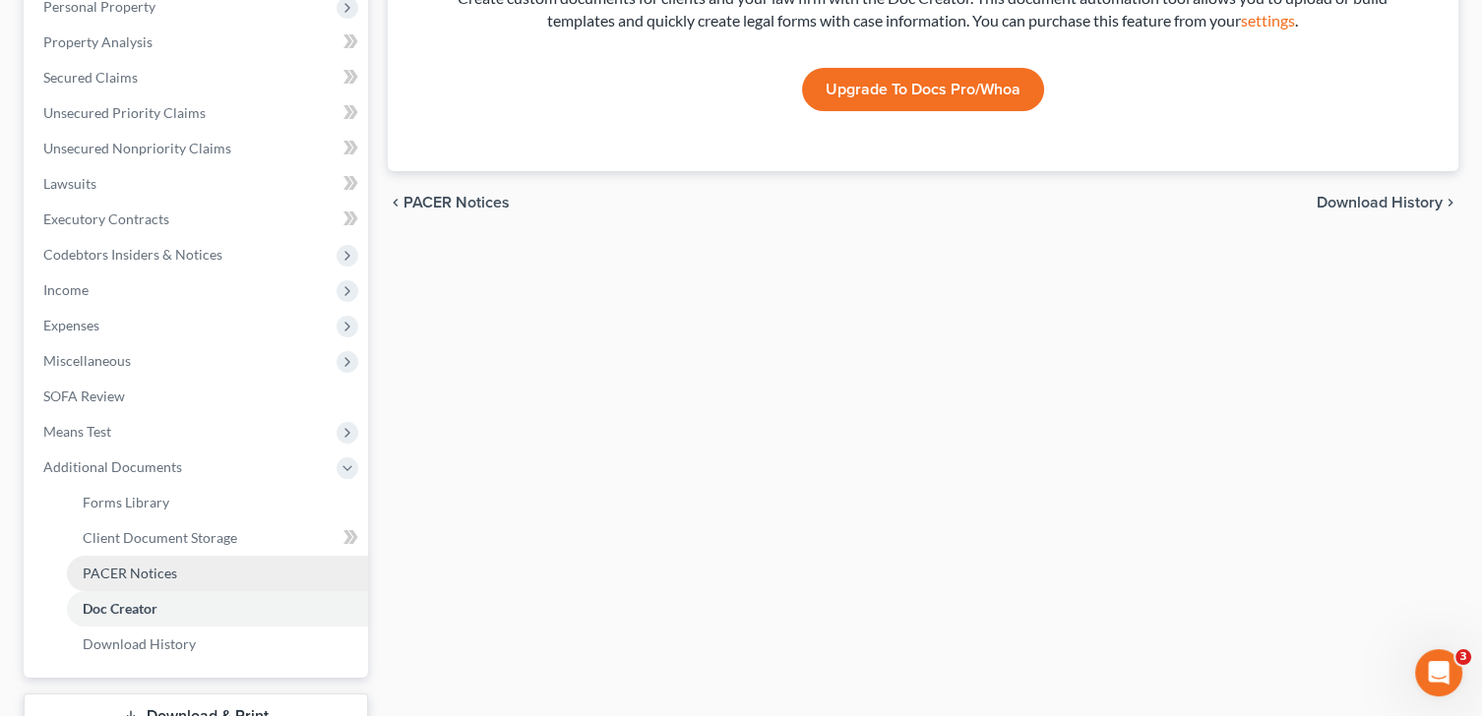
click at [151, 566] on span "PACER Notices" at bounding box center [130, 573] width 94 height 17
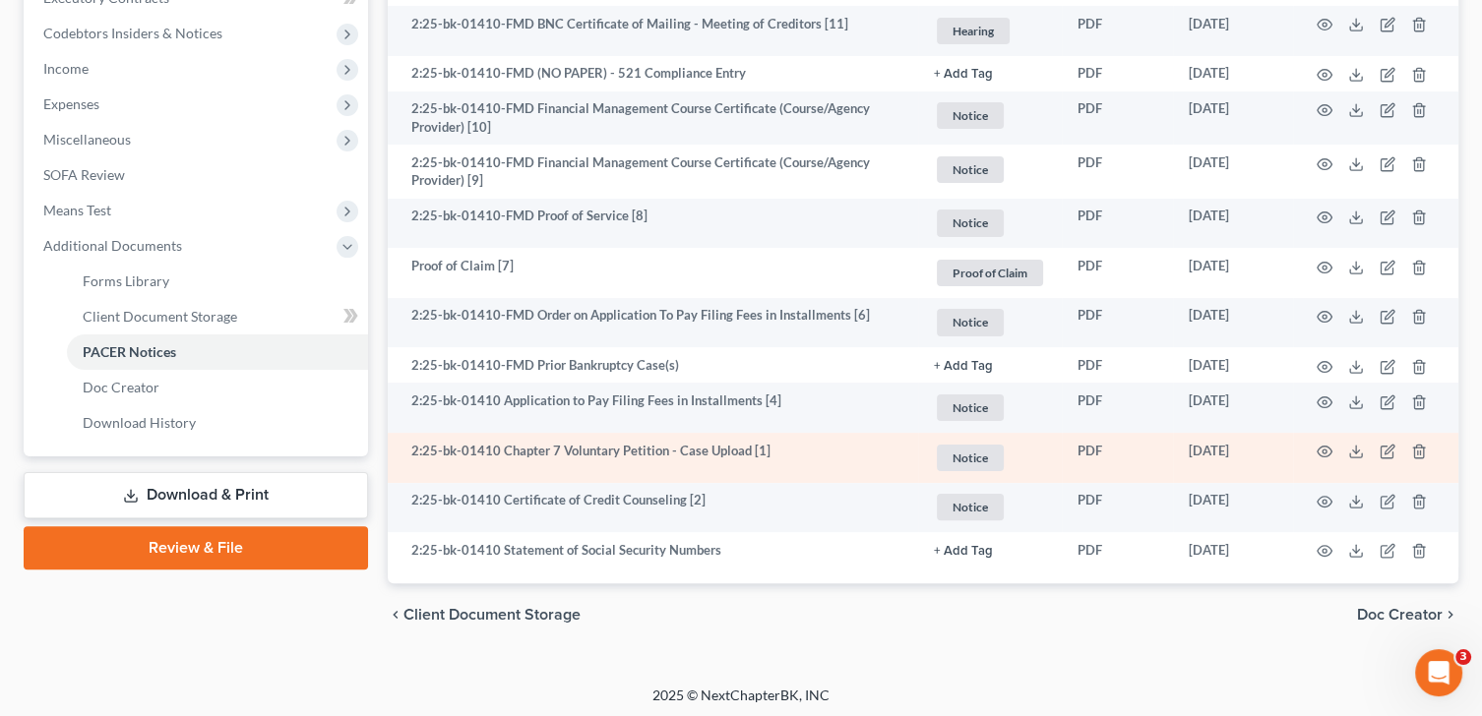
scroll to position [617, 0]
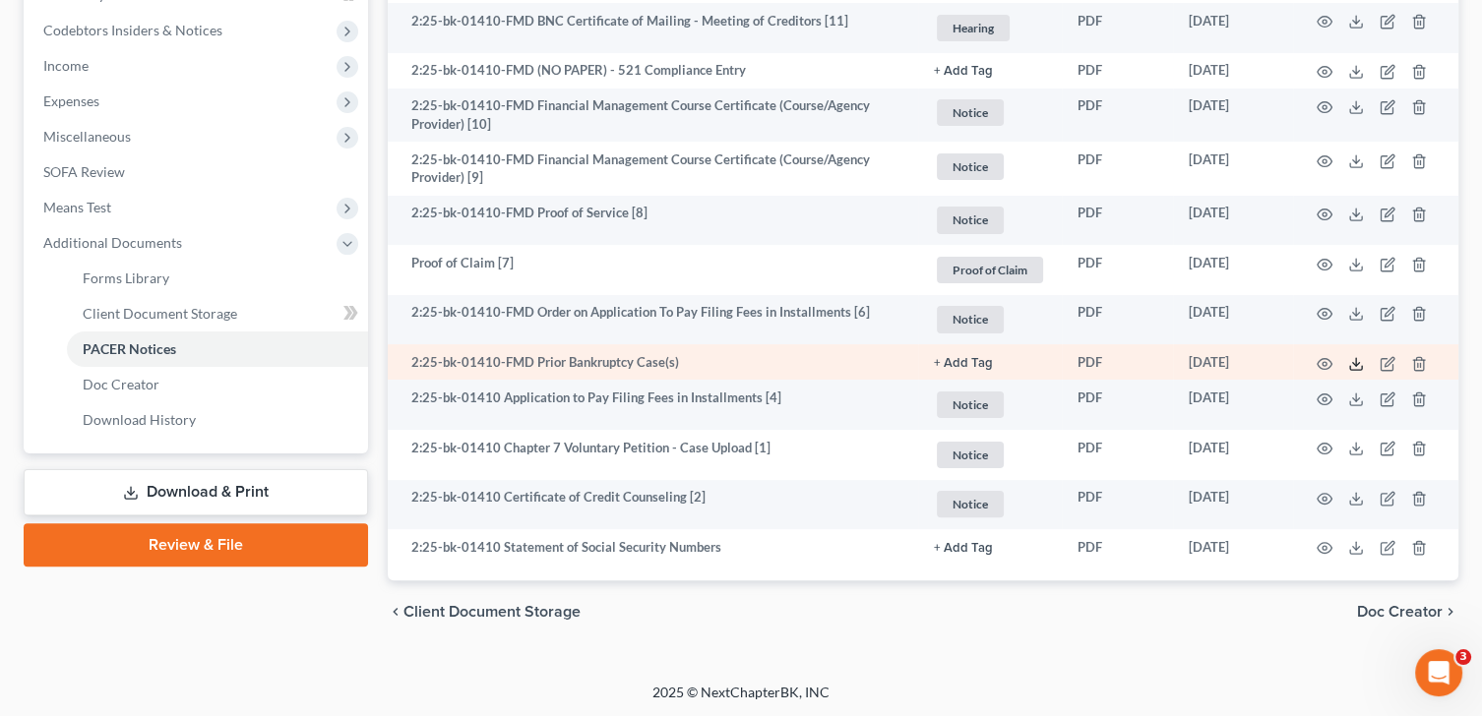
click at [1358, 362] on polyline at bounding box center [1356, 363] width 7 height 3
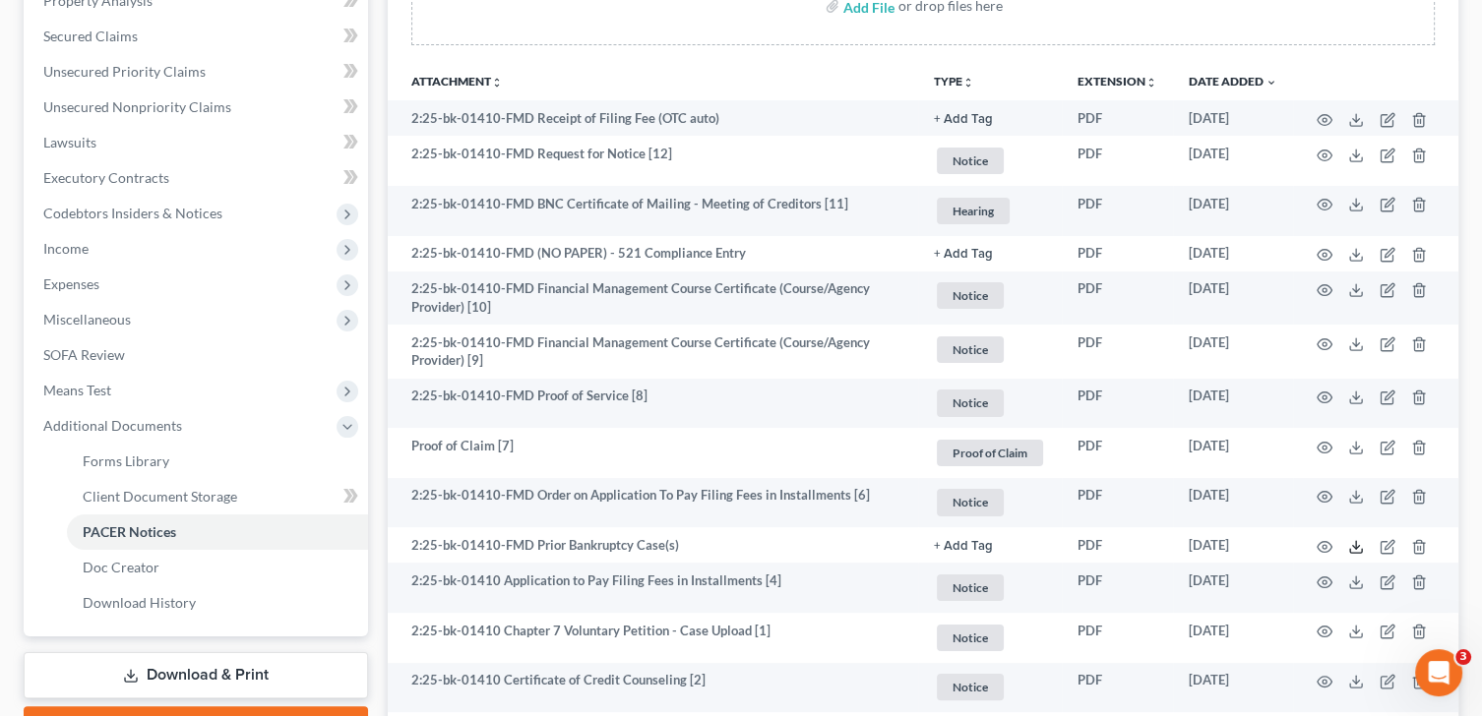
scroll to position [420, 0]
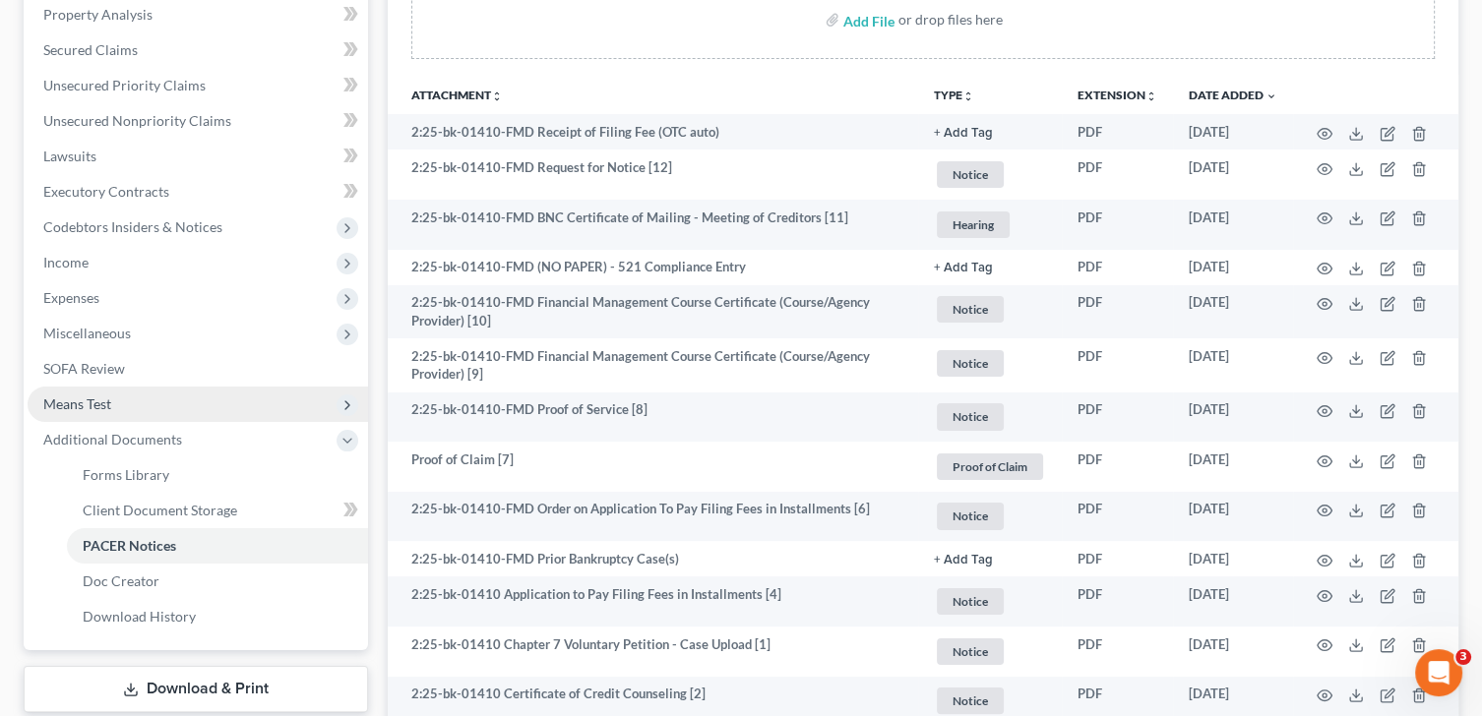
click at [106, 402] on span "Means Test" at bounding box center [77, 404] width 68 height 17
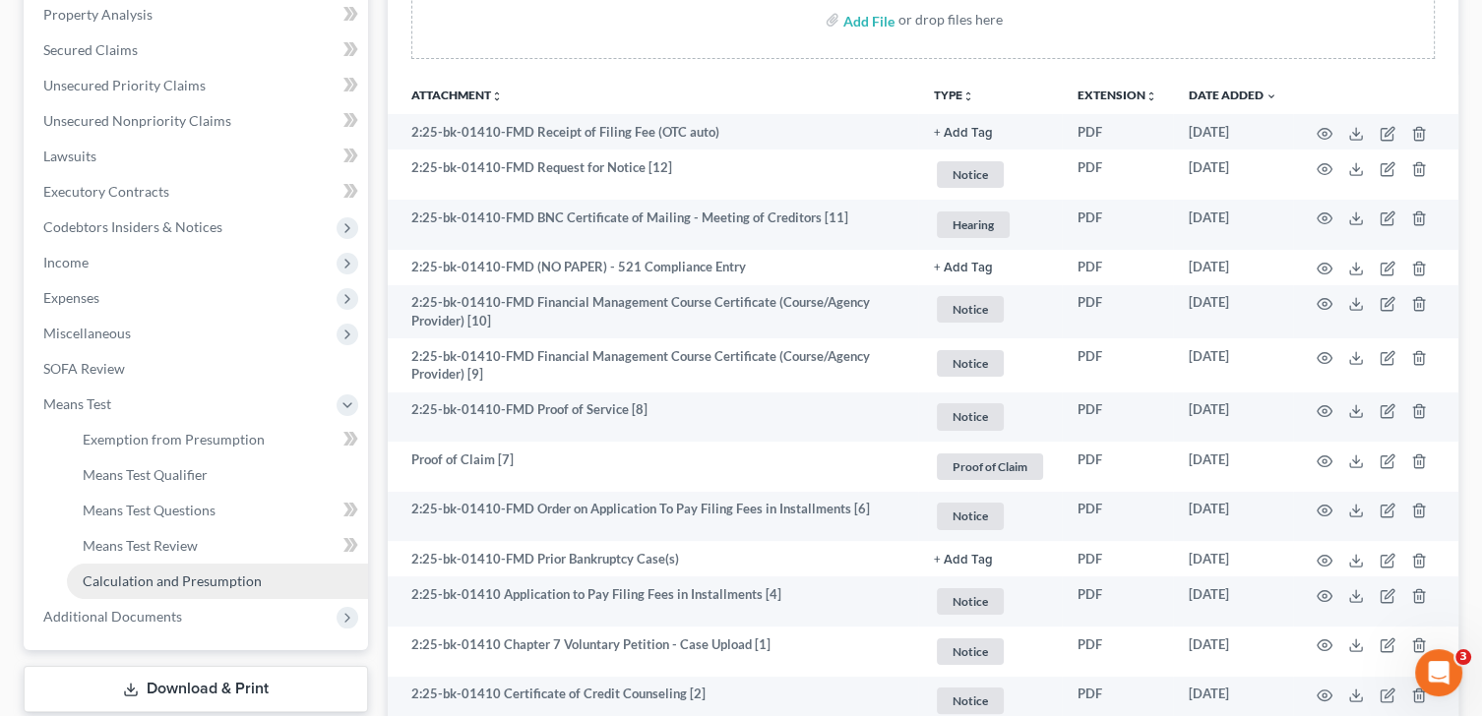
click at [234, 578] on span "Calculation and Presumption" at bounding box center [172, 581] width 179 height 17
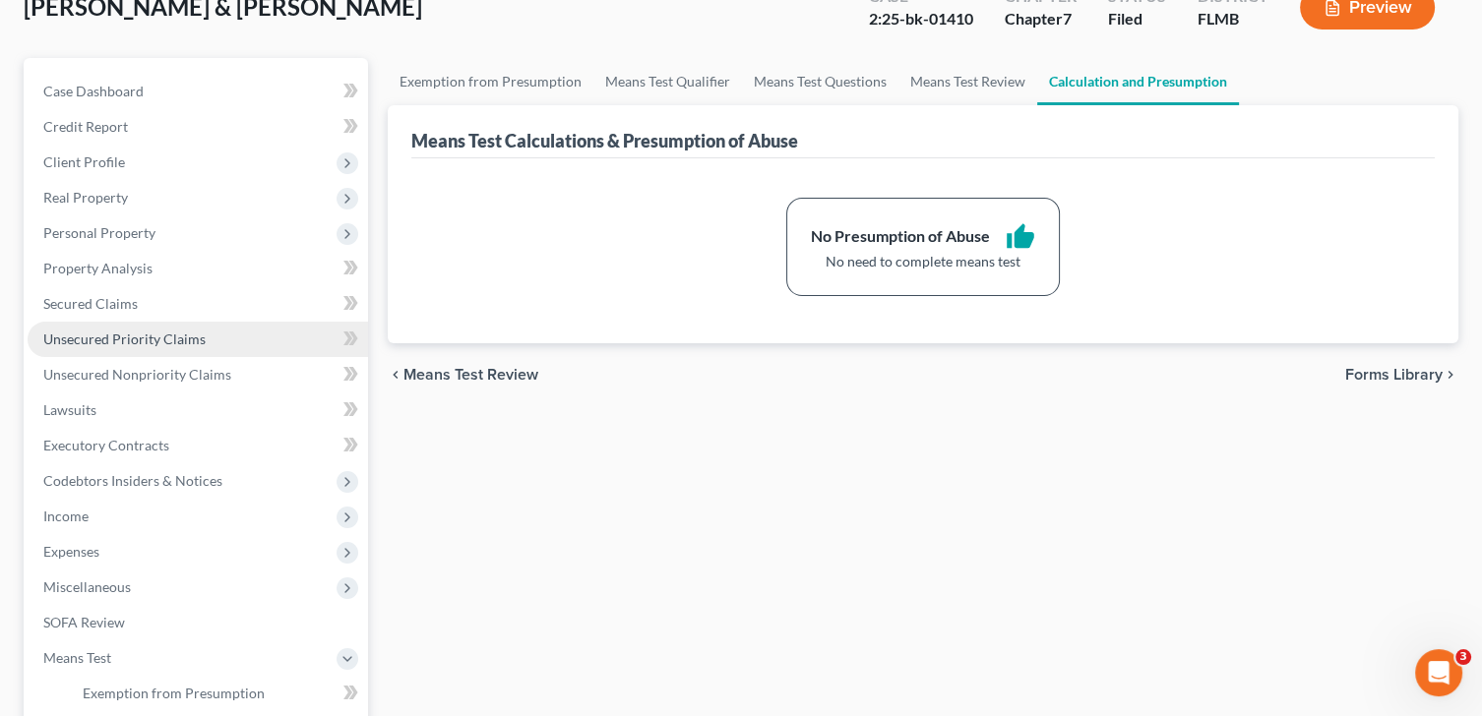
scroll to position [196, 0]
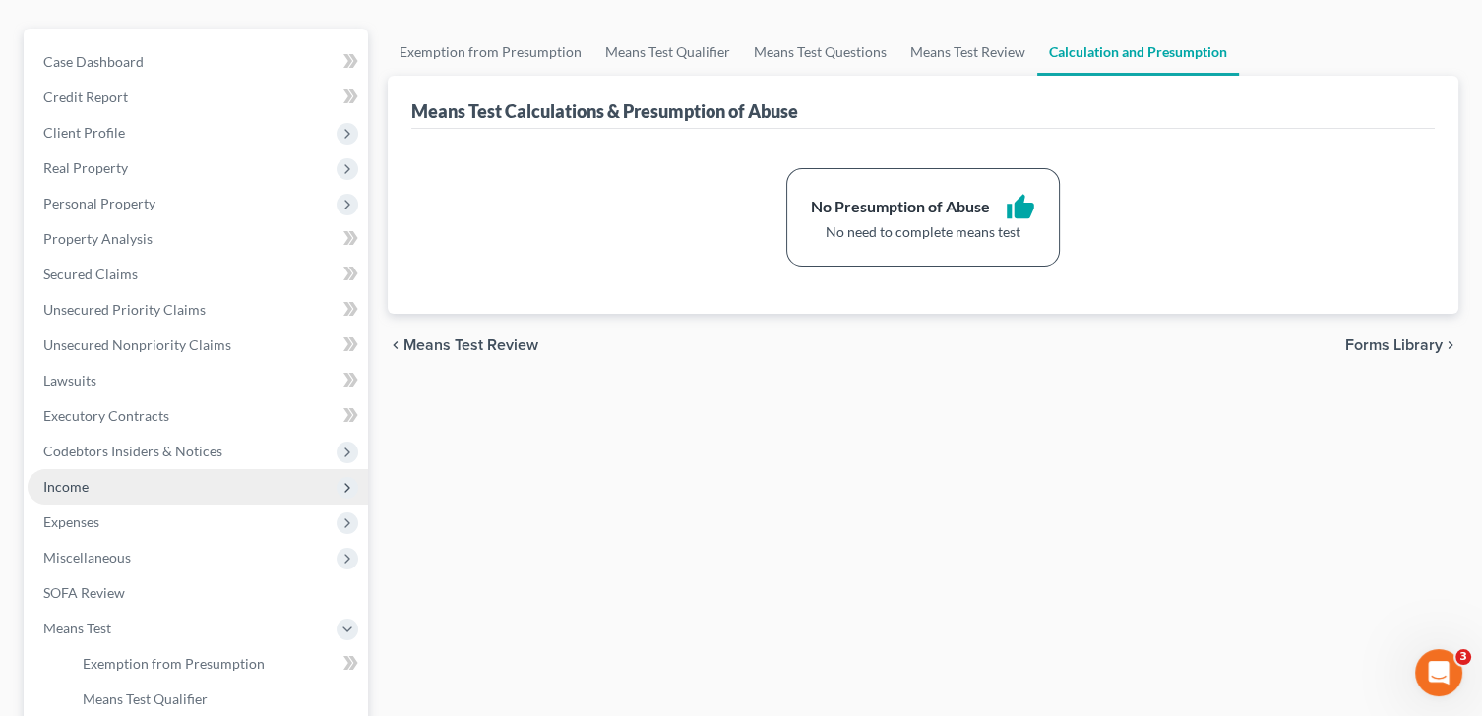
click at [88, 481] on span "Income" at bounding box center [65, 486] width 45 height 17
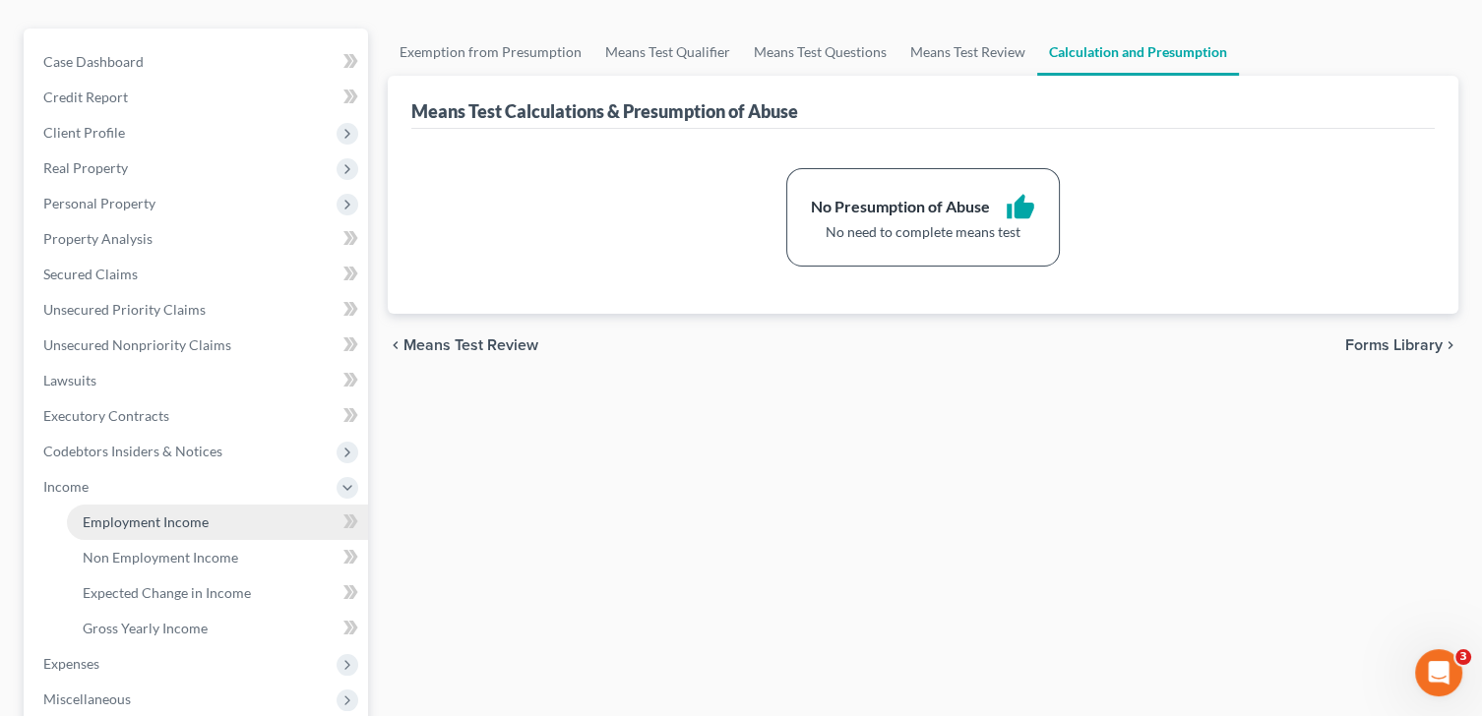
click at [182, 523] on span "Employment Income" at bounding box center [146, 522] width 126 height 17
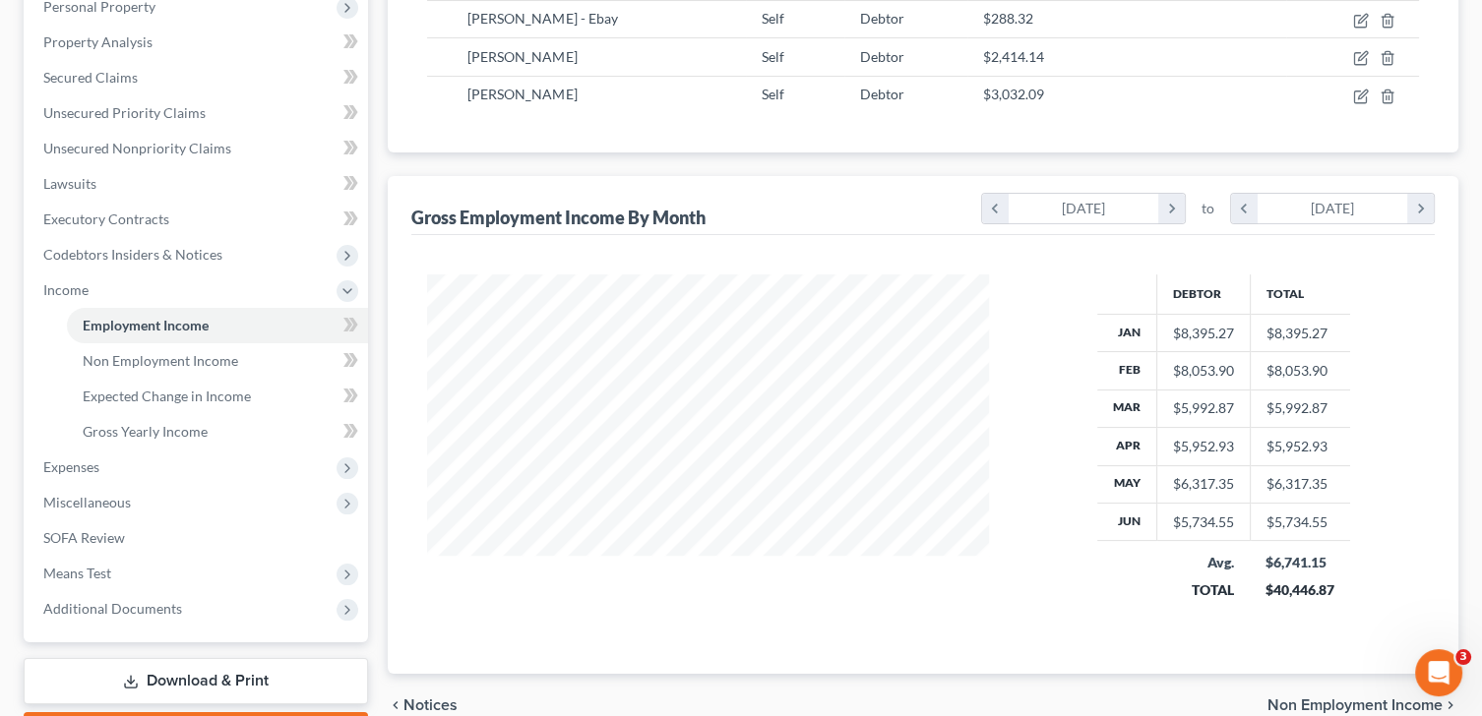
scroll to position [393, 0]
click at [197, 357] on span "Non Employment Income" at bounding box center [160, 360] width 155 height 17
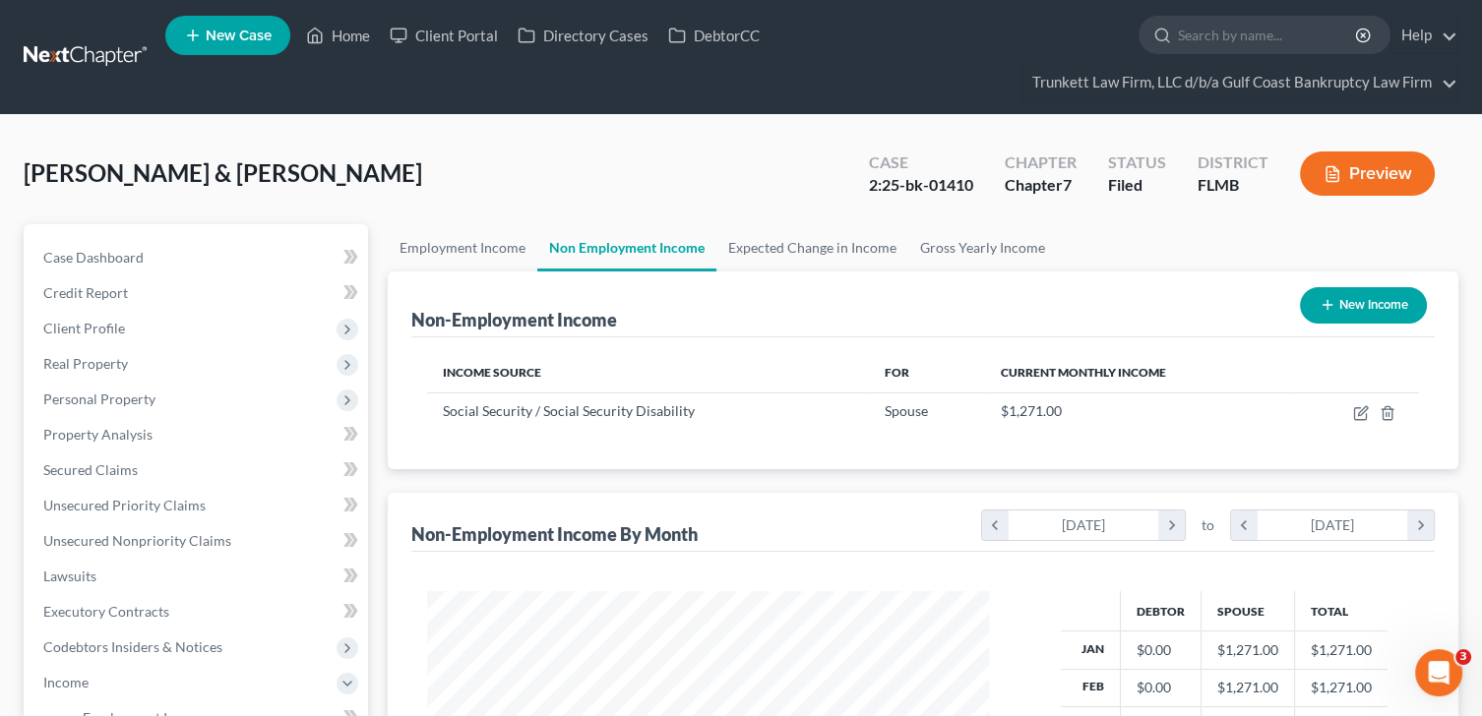
scroll to position [351, 601]
click at [351, 33] on link "Home" at bounding box center [338, 35] width 84 height 35
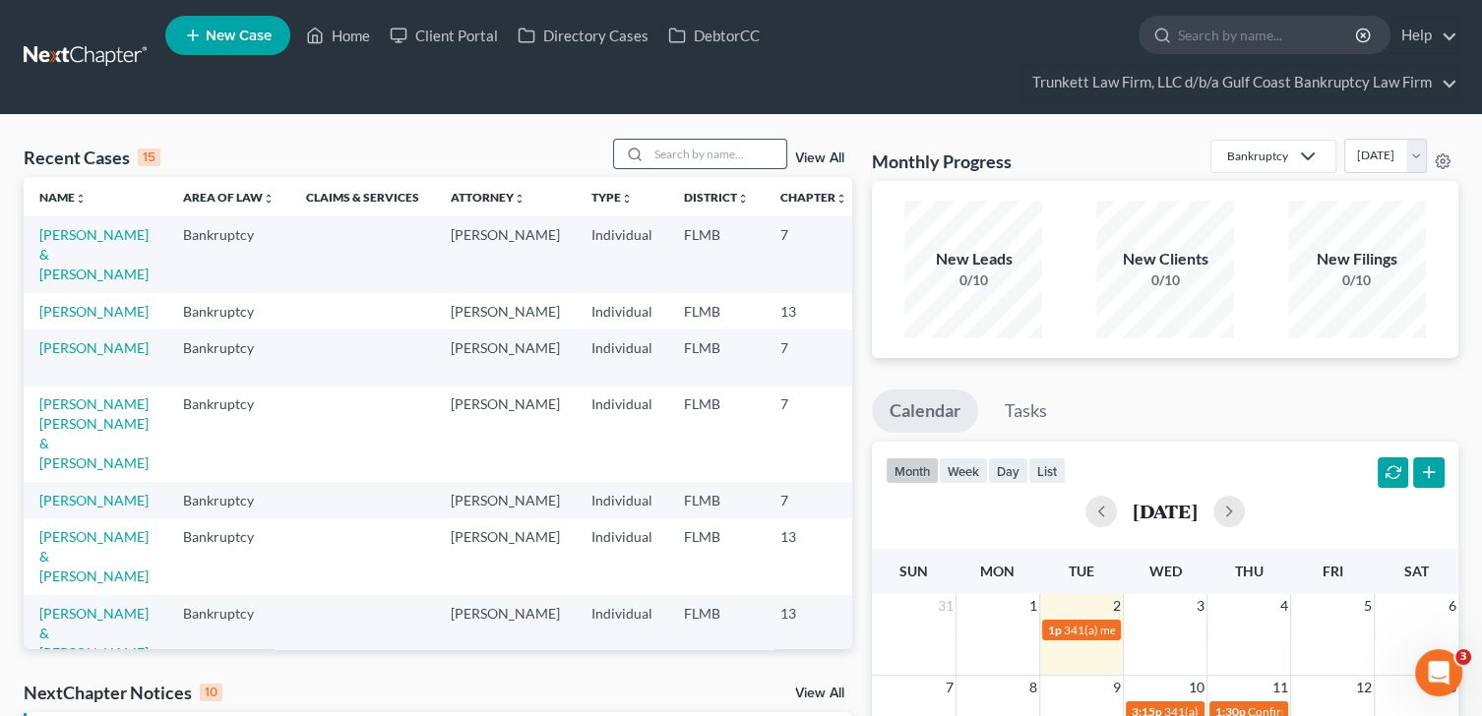
click at [717, 155] on input "search" at bounding box center [718, 154] width 138 height 29
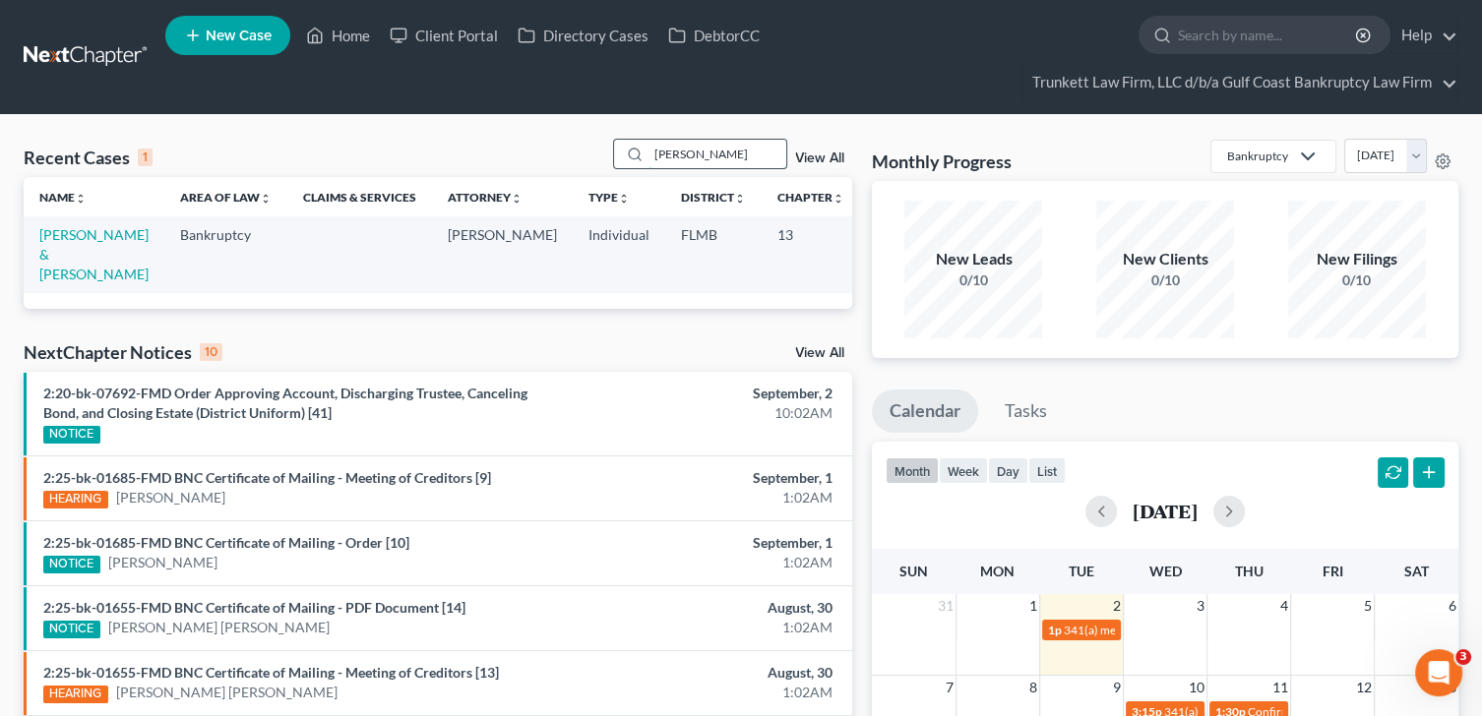
type input "[PERSON_NAME]"
click at [57, 245] on link "[PERSON_NAME] & [PERSON_NAME]" at bounding box center [93, 254] width 109 height 56
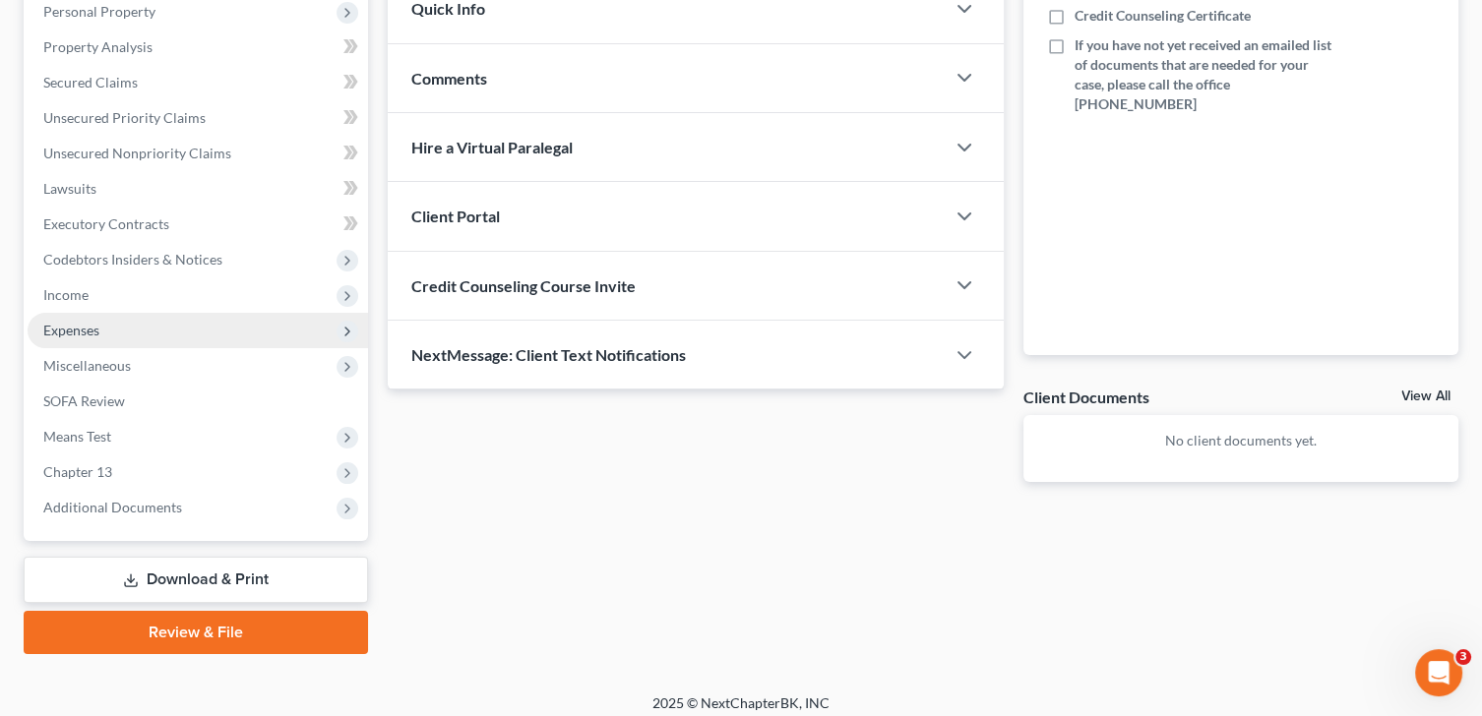
scroll to position [393, 0]
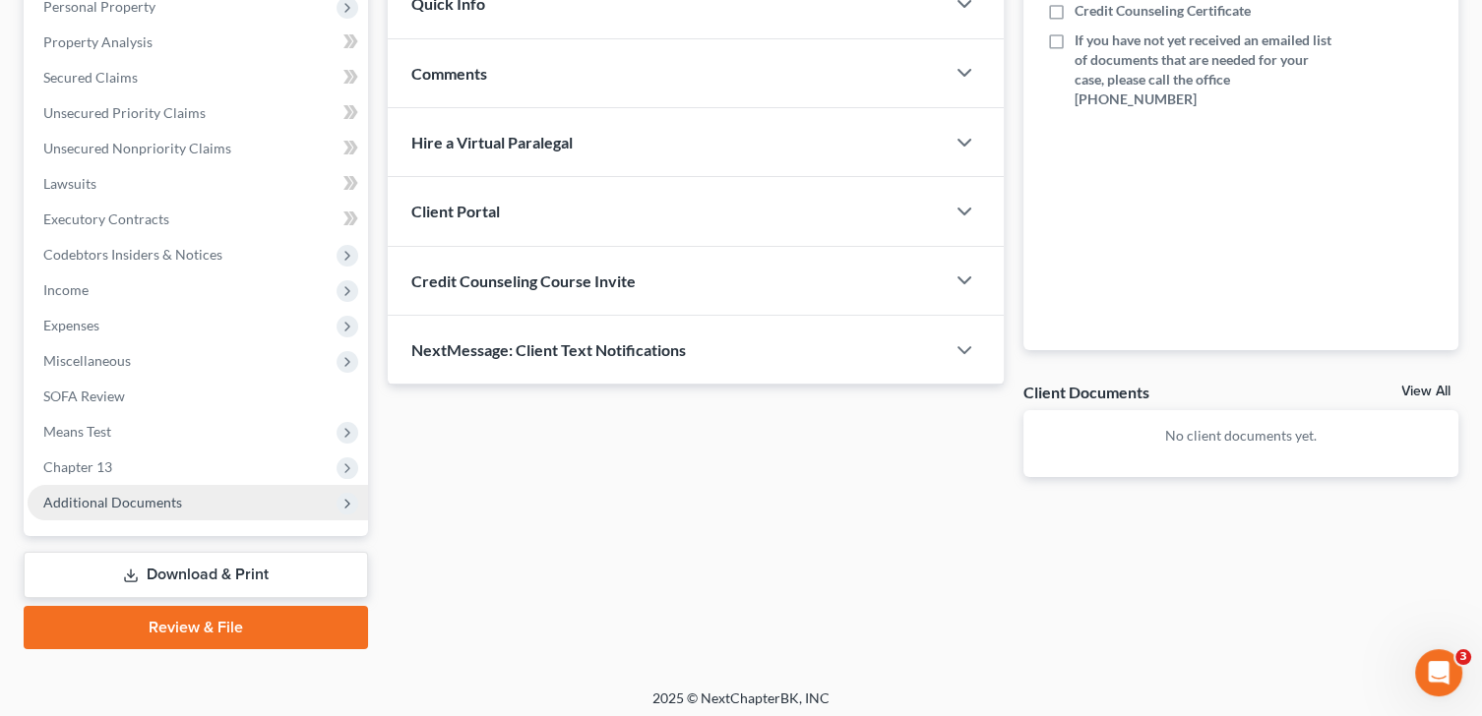
click at [157, 497] on span "Additional Documents" at bounding box center [112, 502] width 139 height 17
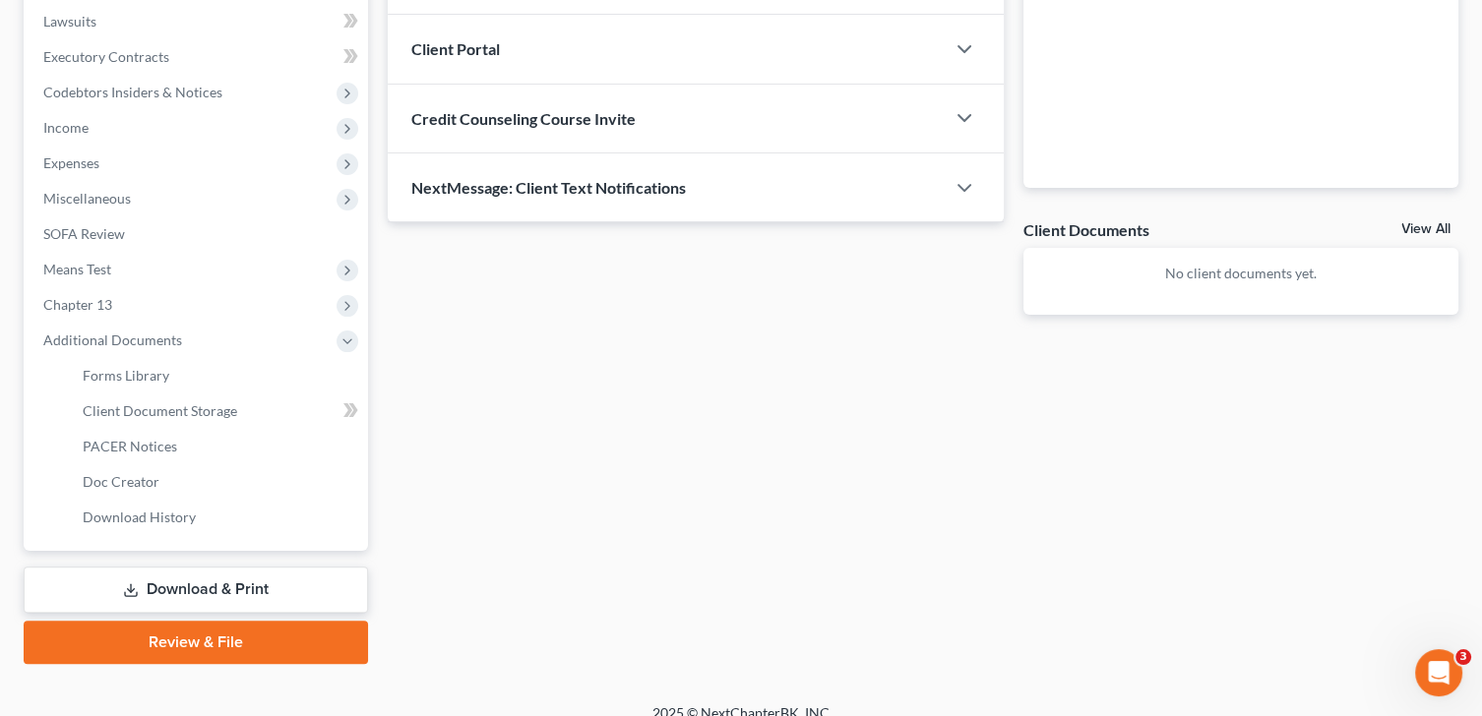
scroll to position [575, 0]
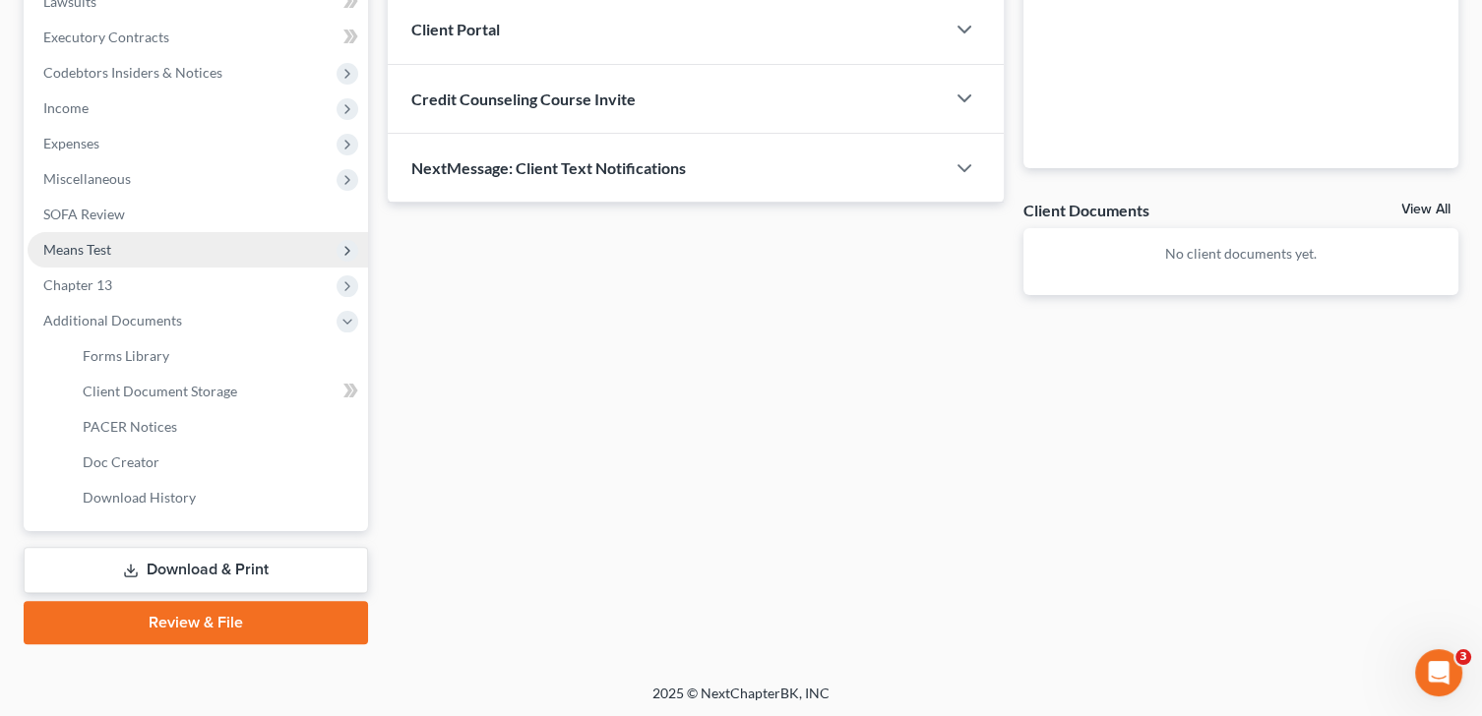
click at [104, 243] on span "Means Test" at bounding box center [77, 249] width 68 height 17
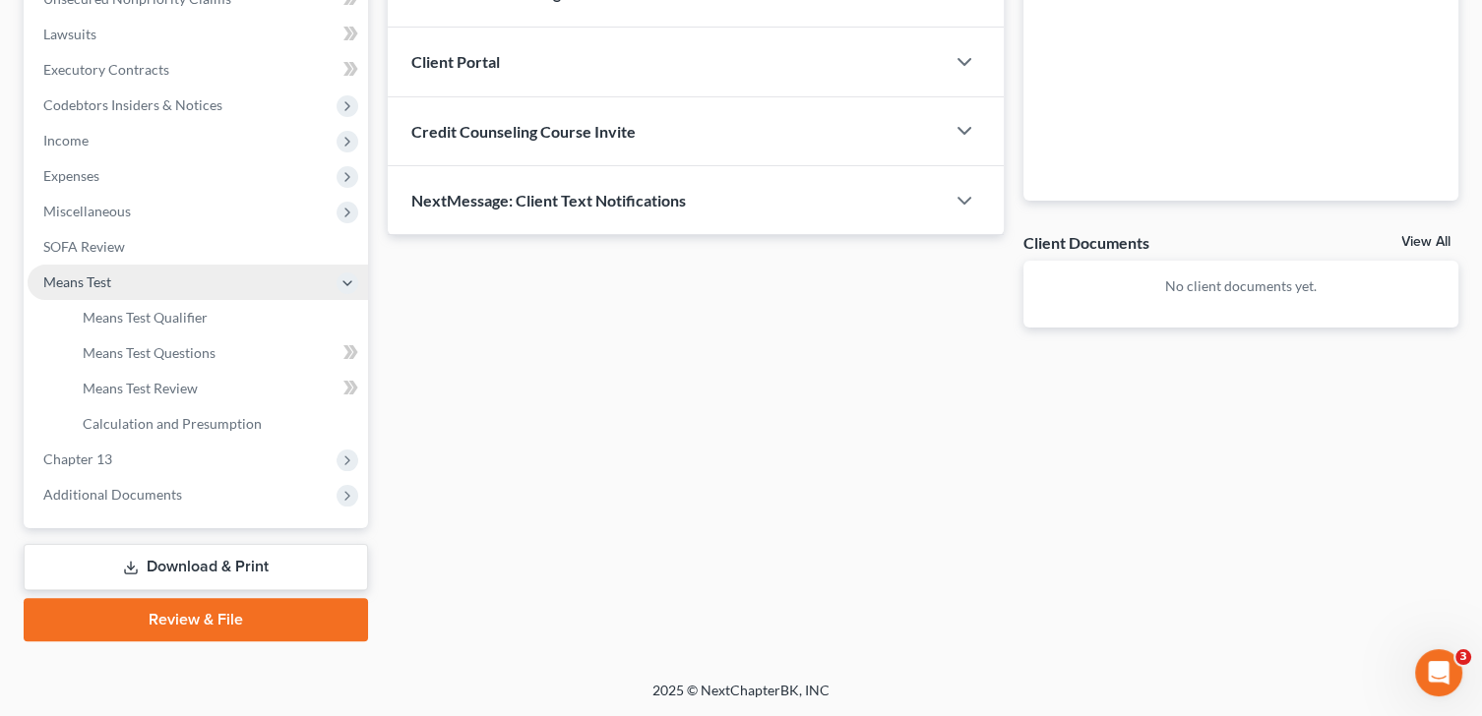
scroll to position [539, 0]
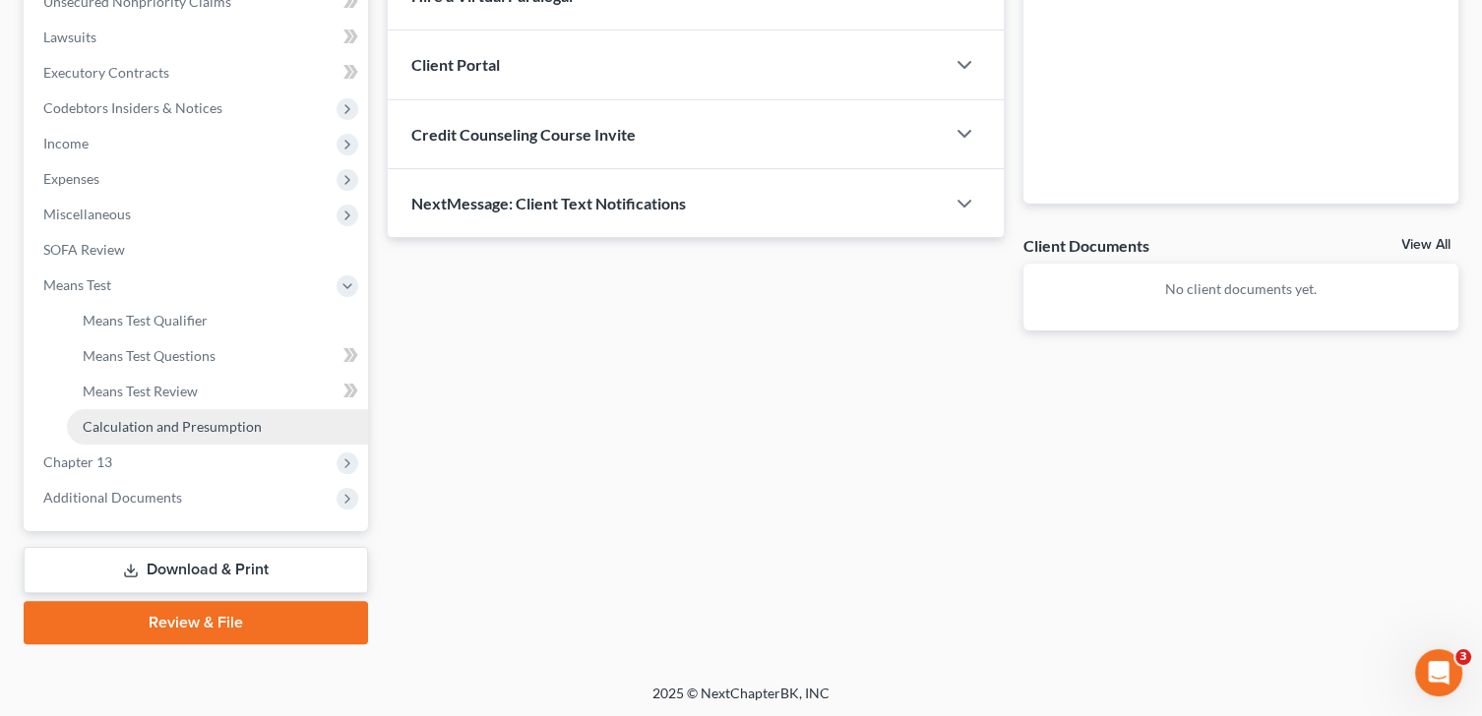
click at [201, 422] on span "Calculation and Presumption" at bounding box center [172, 426] width 179 height 17
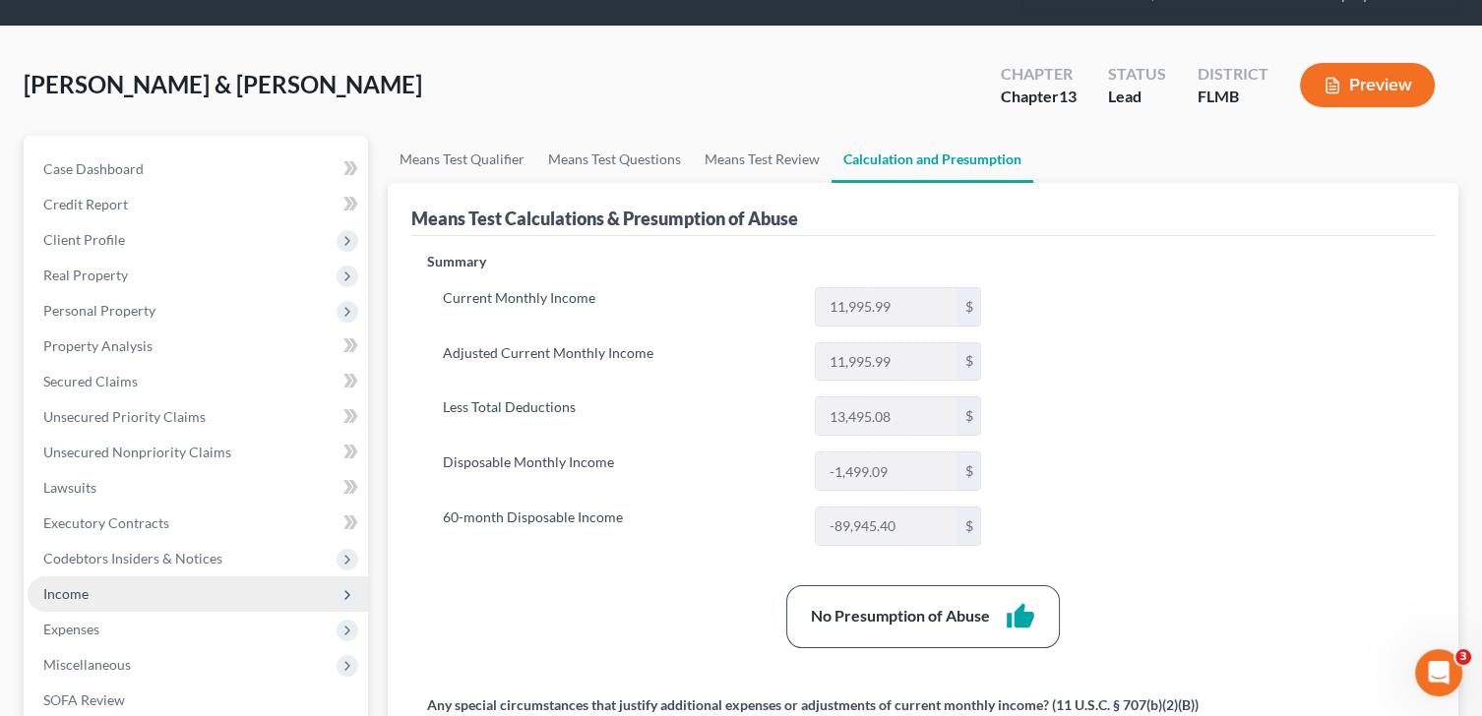
scroll to position [196, 0]
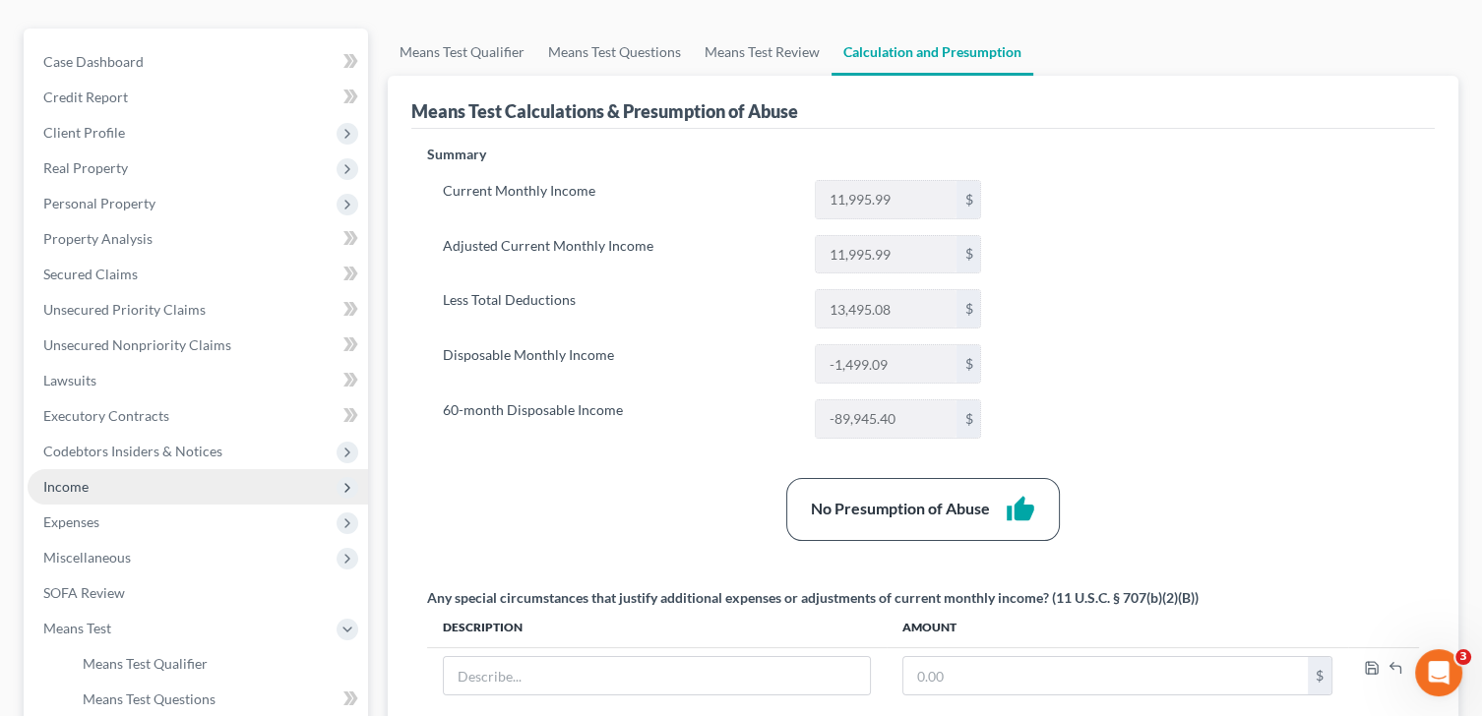
click at [79, 481] on span "Income" at bounding box center [65, 486] width 45 height 17
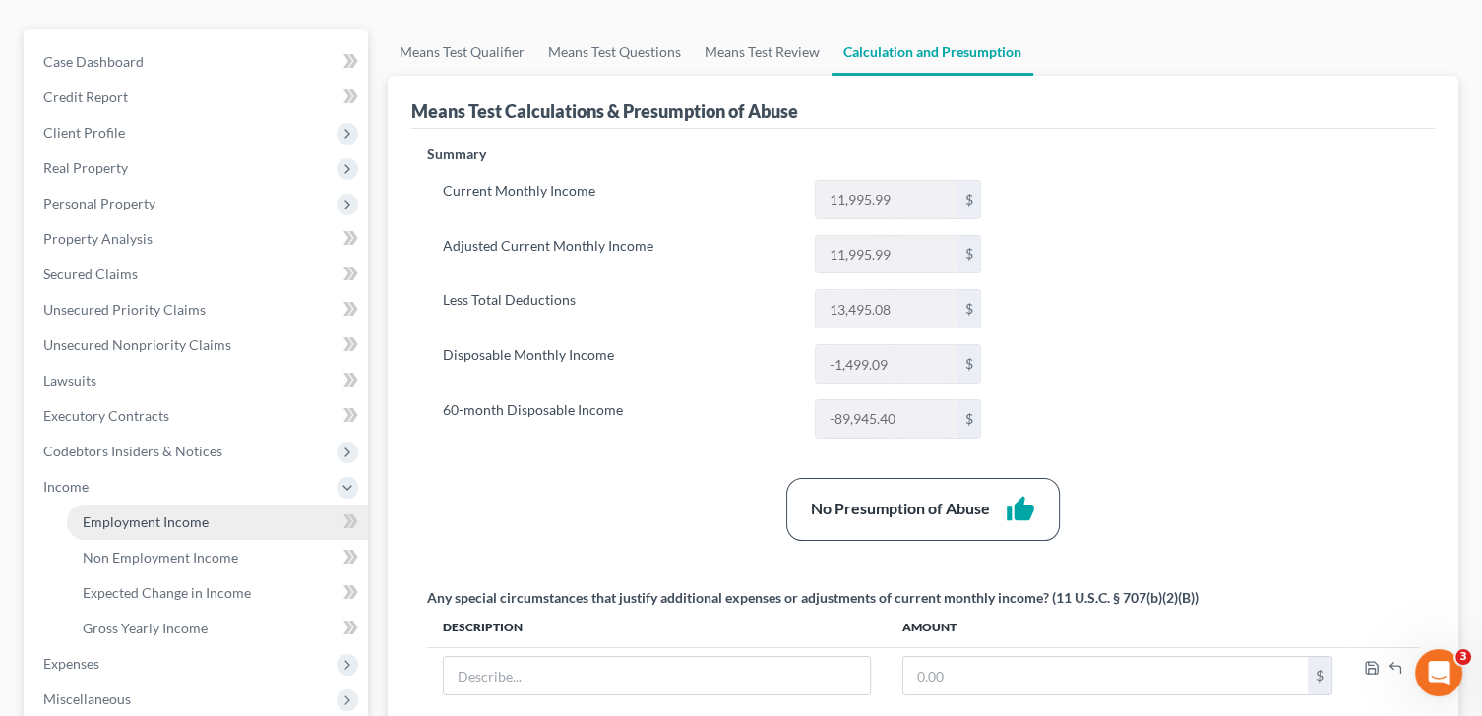
click at [163, 516] on span "Employment Income" at bounding box center [146, 522] width 126 height 17
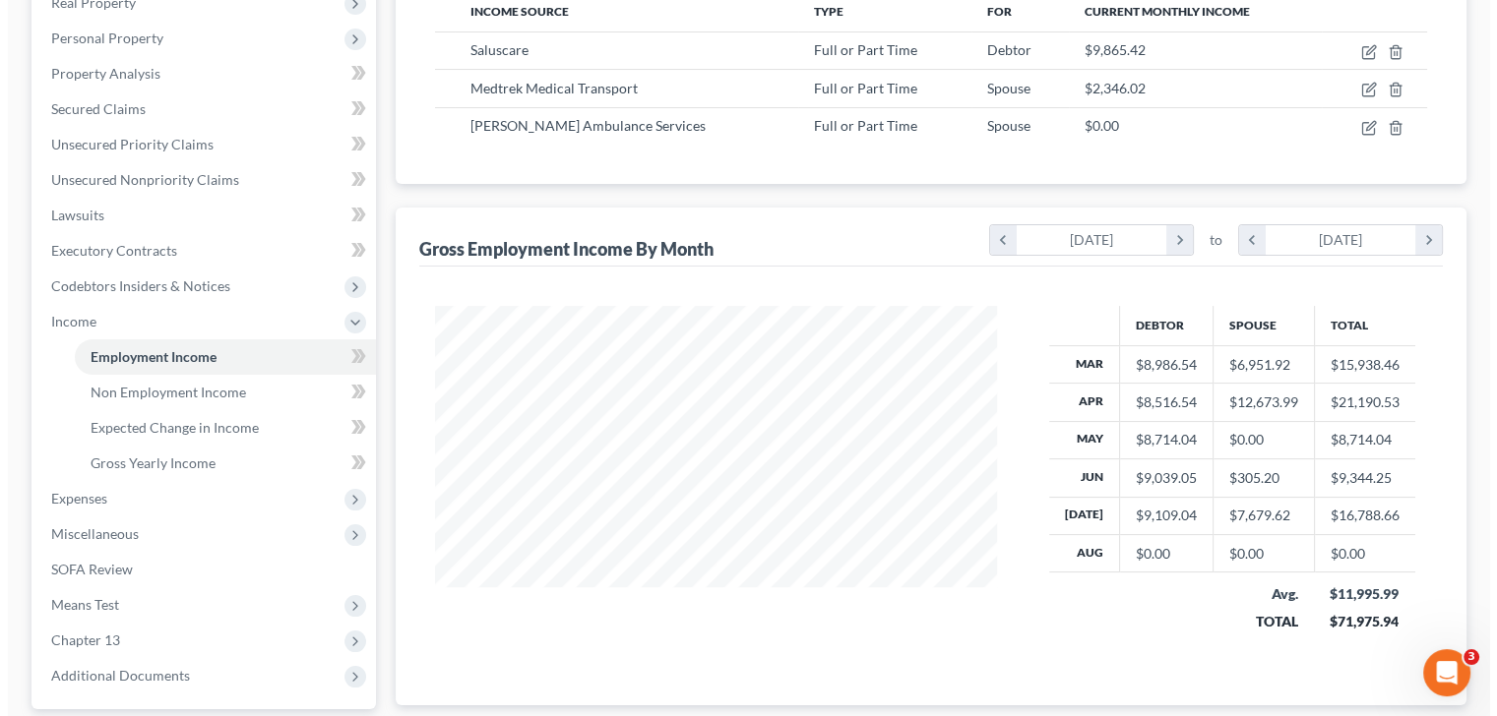
scroll to position [97, 0]
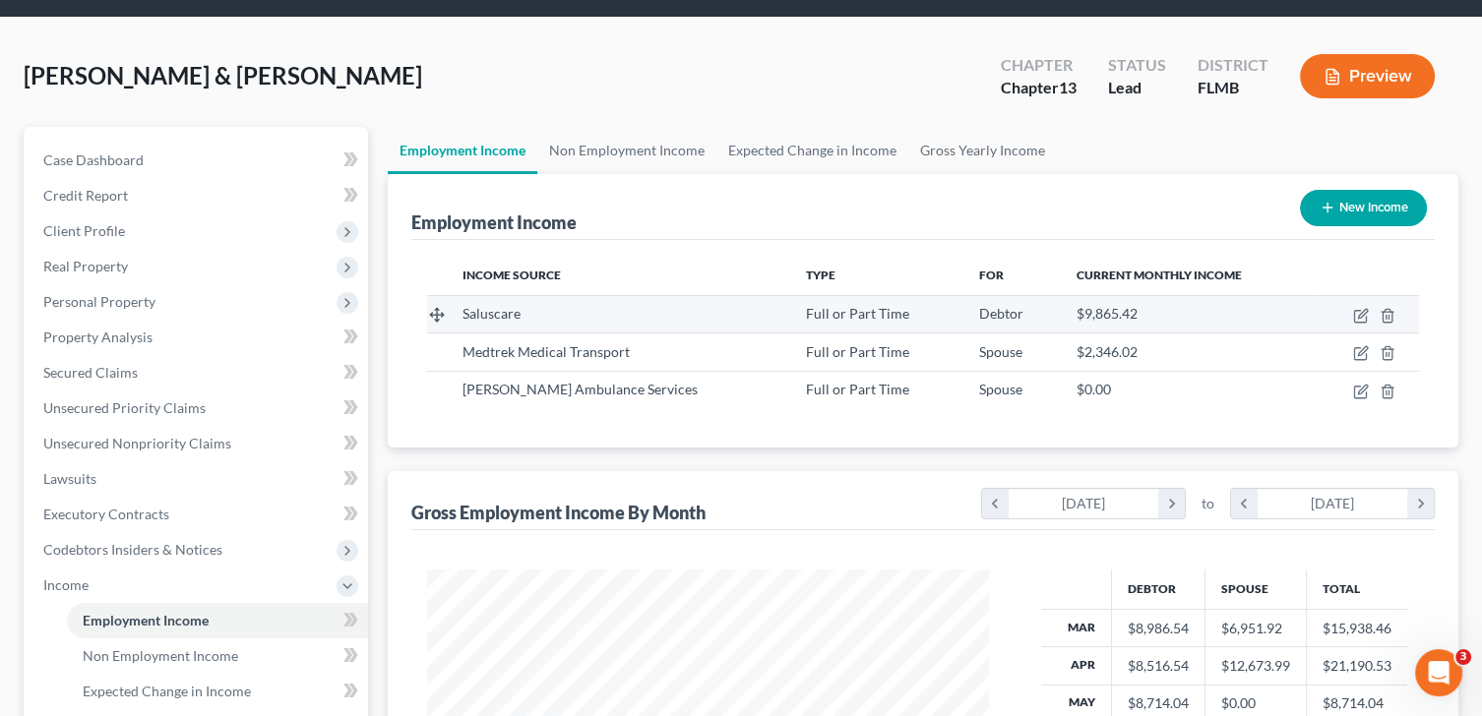
click at [1369, 307] on td at bounding box center [1366, 313] width 105 height 37
click at [1362, 309] on icon "button" at bounding box center [1362, 313] width 9 height 9
select select "0"
select select "9"
select select "2"
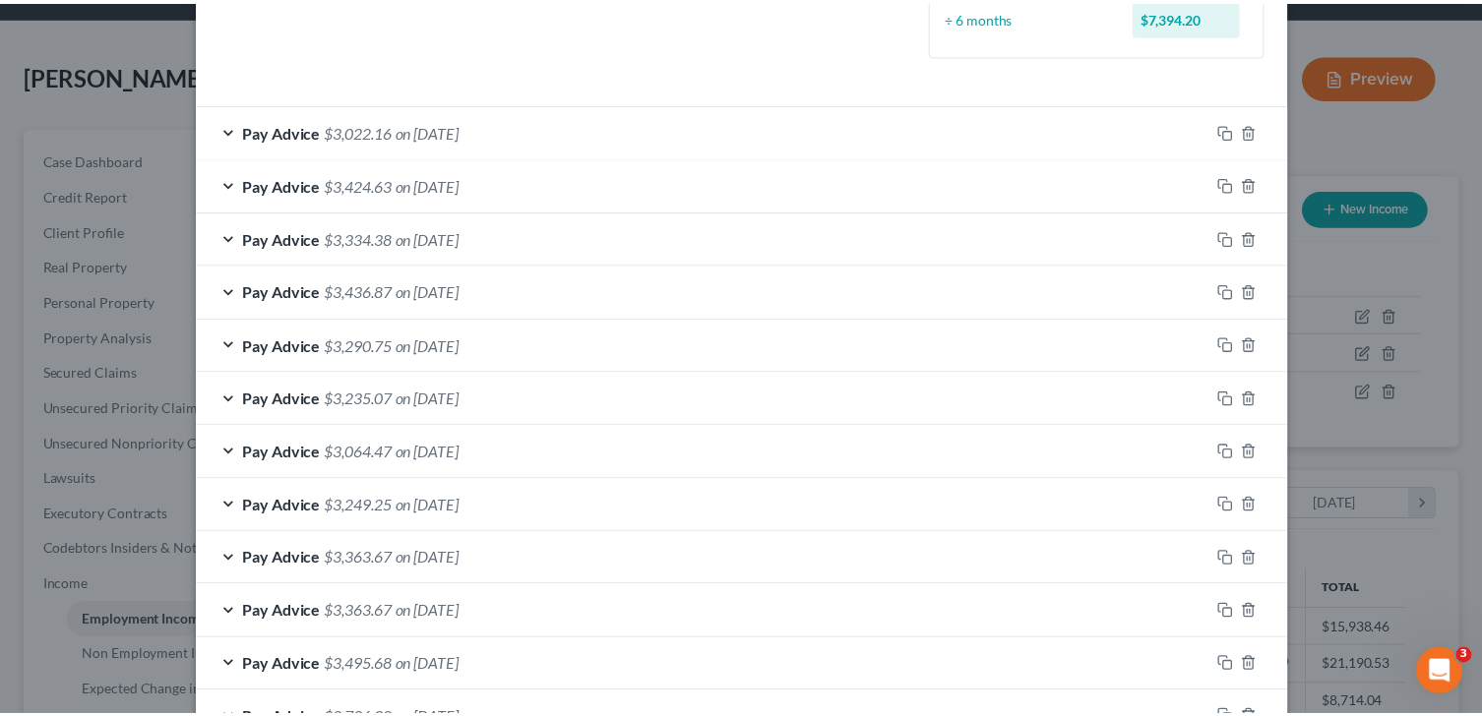
scroll to position [733, 0]
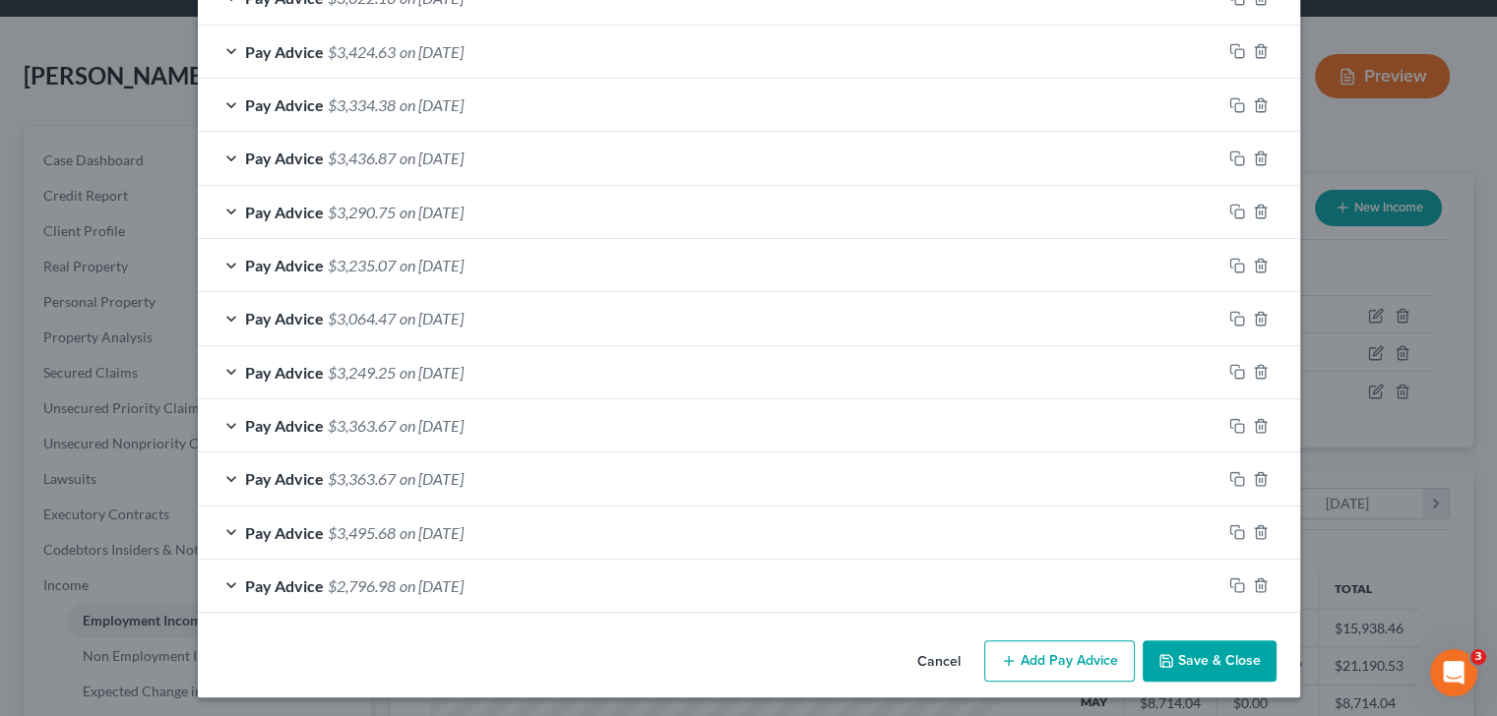
click at [1193, 664] on button "Save & Close" at bounding box center [1210, 661] width 134 height 41
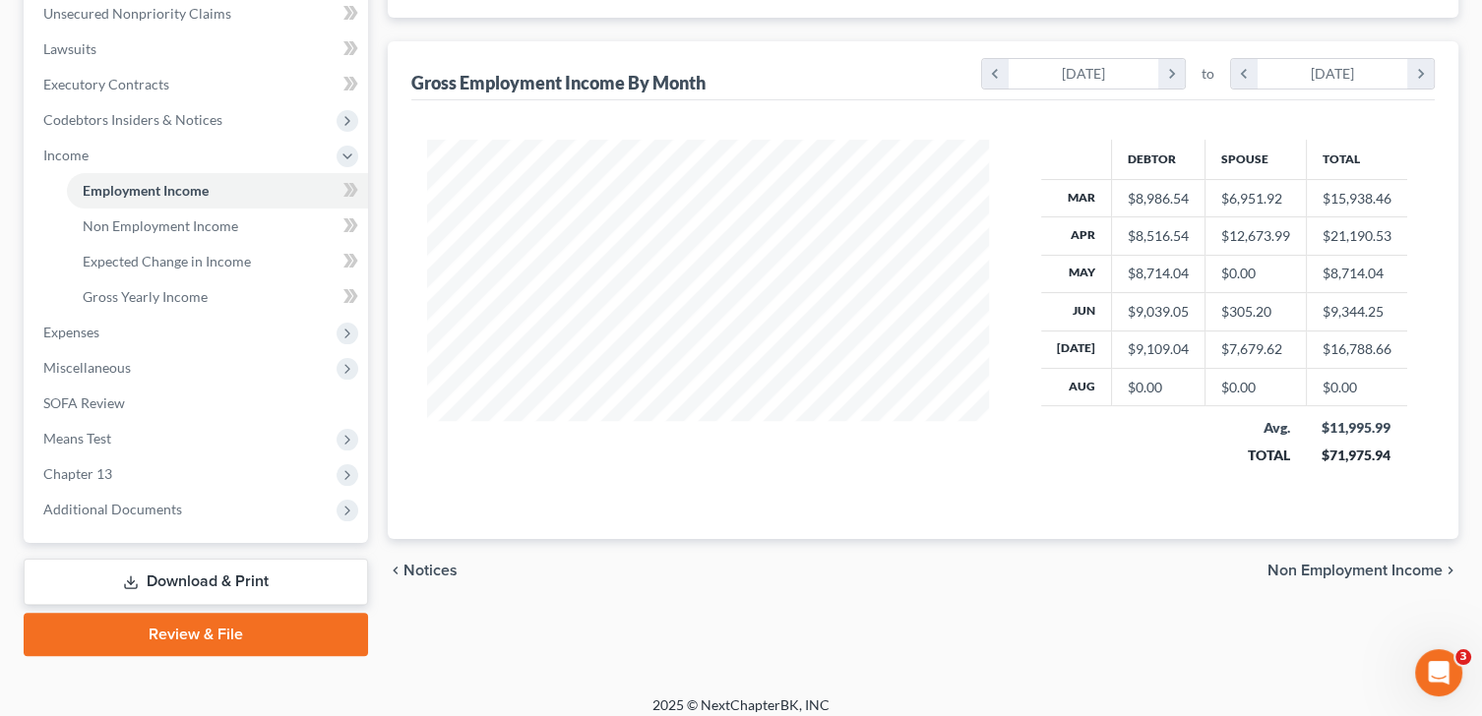
scroll to position [539, 0]
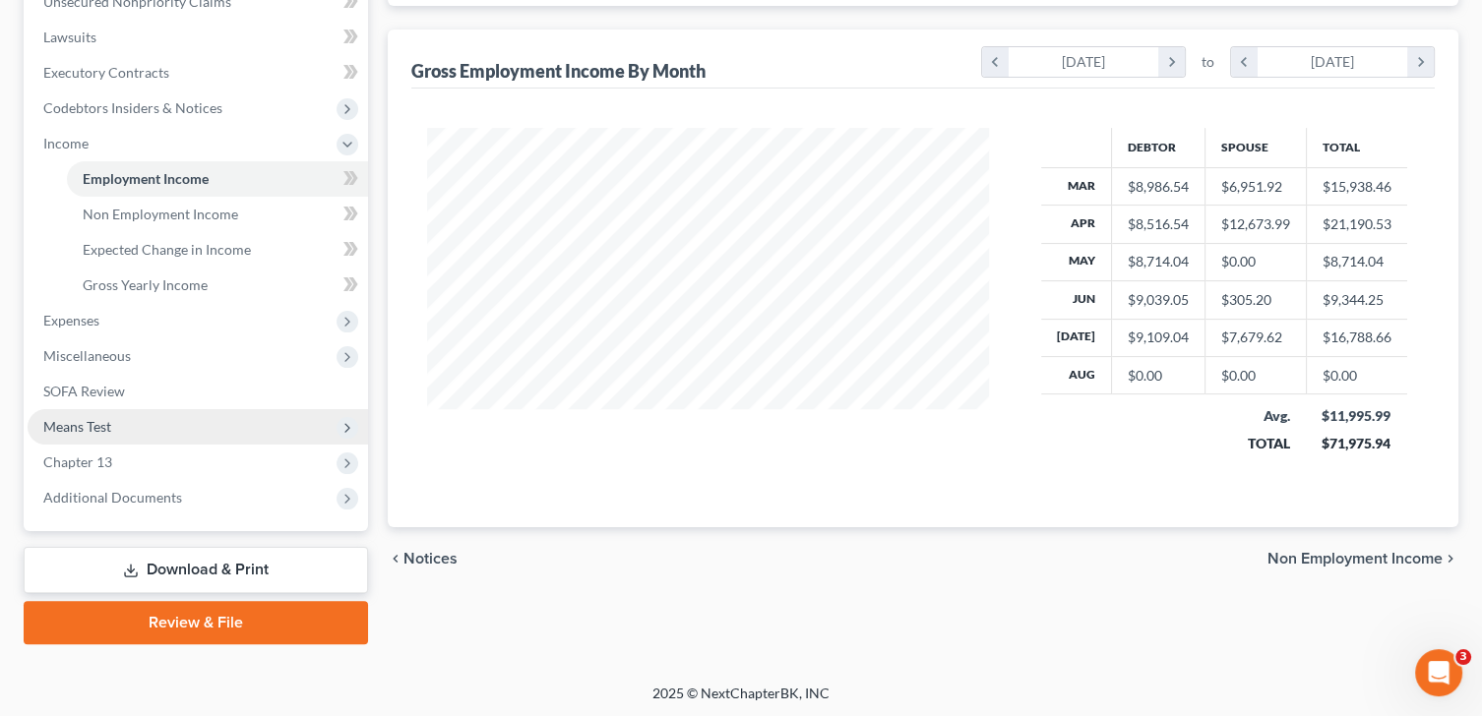
click at [99, 418] on span "Means Test" at bounding box center [77, 426] width 68 height 17
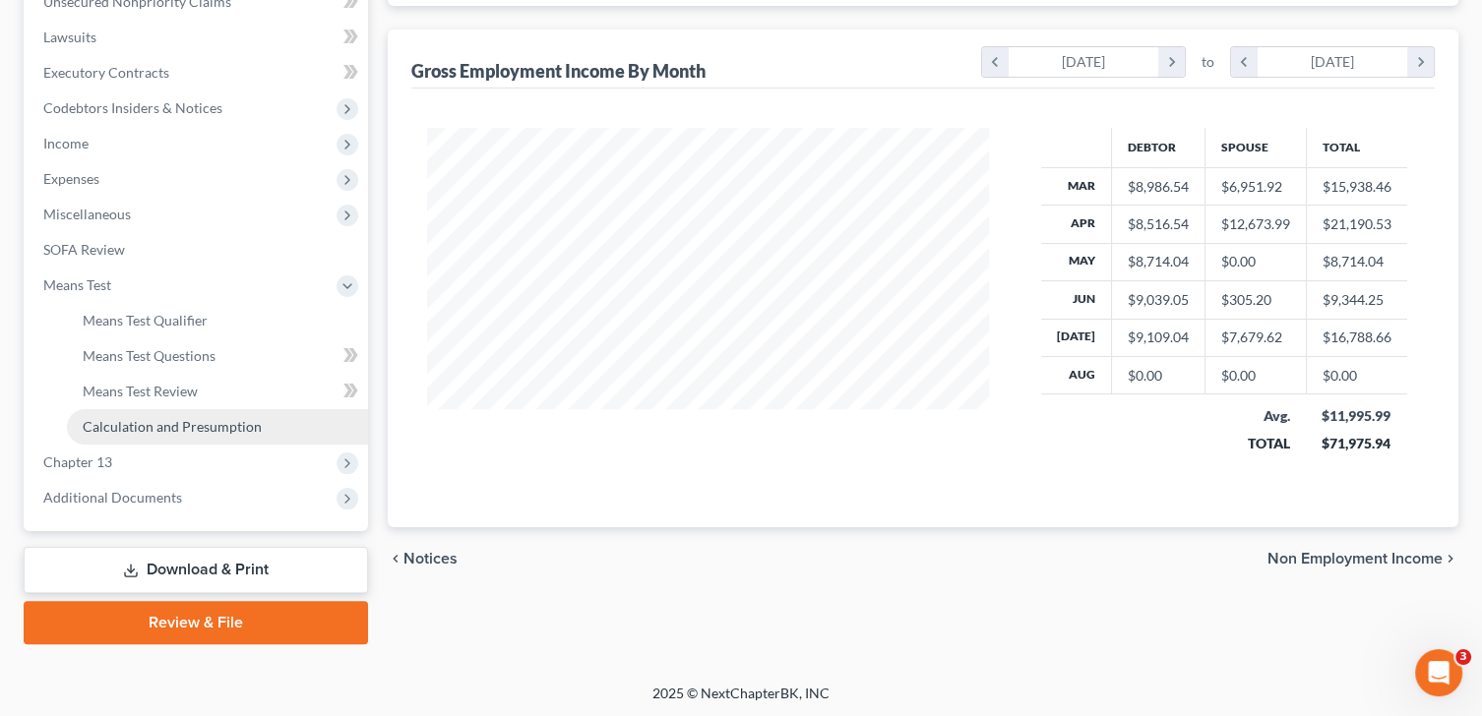
click at [195, 418] on span "Calculation and Presumption" at bounding box center [172, 426] width 179 height 17
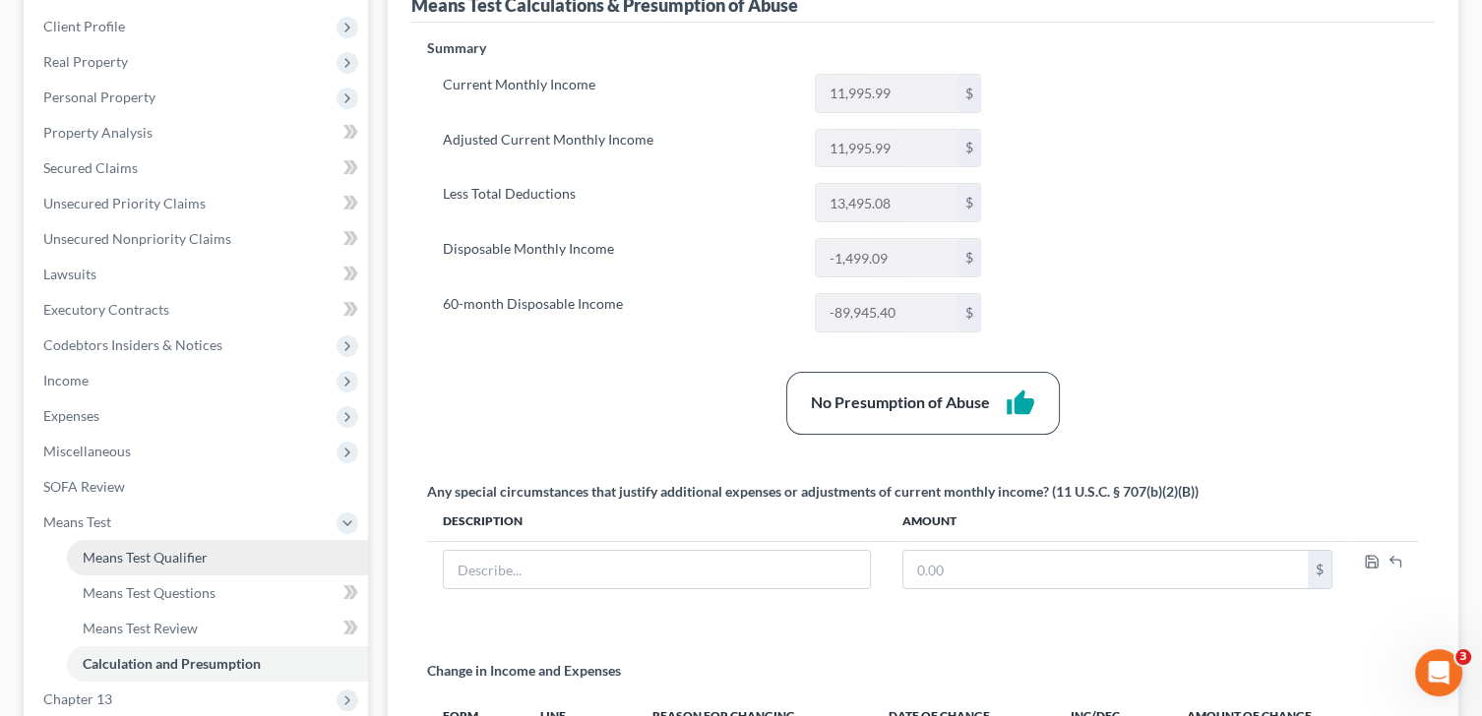
scroll to position [97, 0]
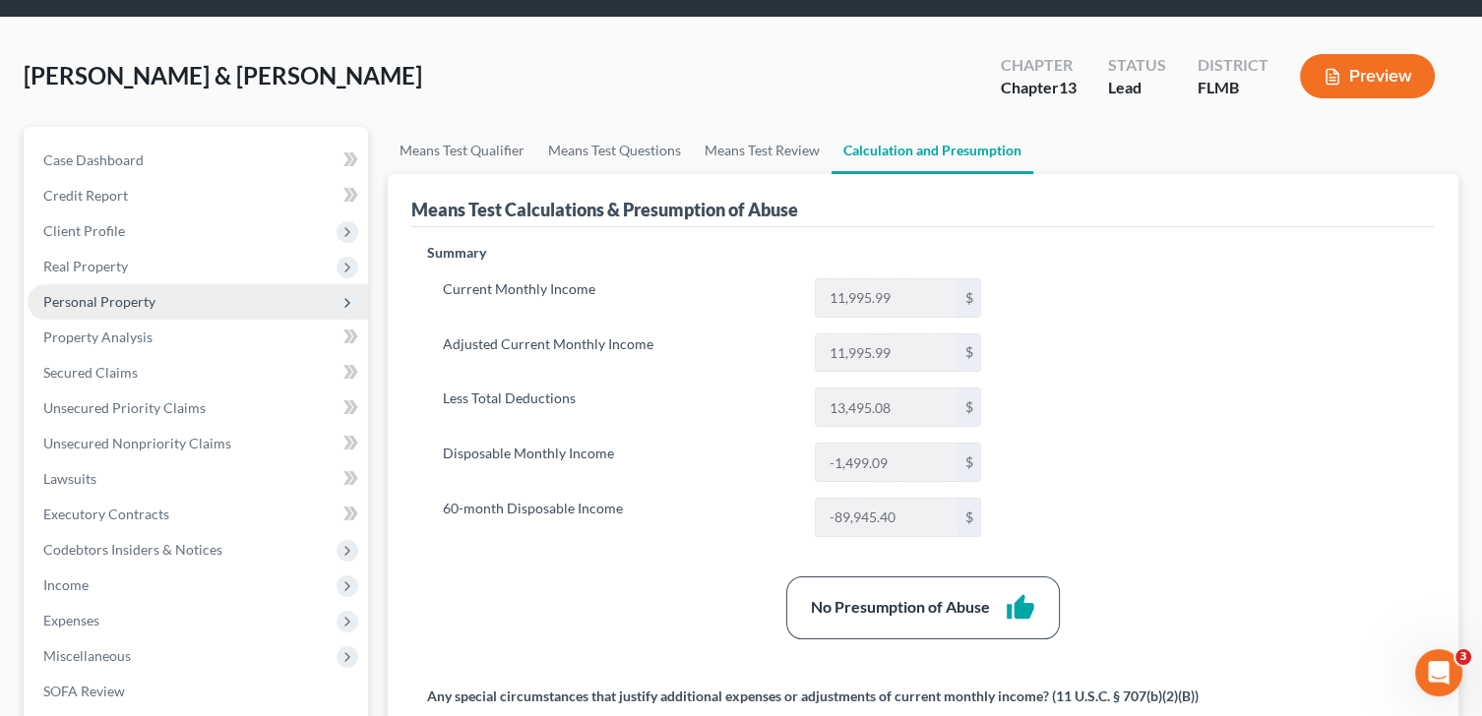
click at [133, 297] on span "Personal Property" at bounding box center [99, 301] width 112 height 17
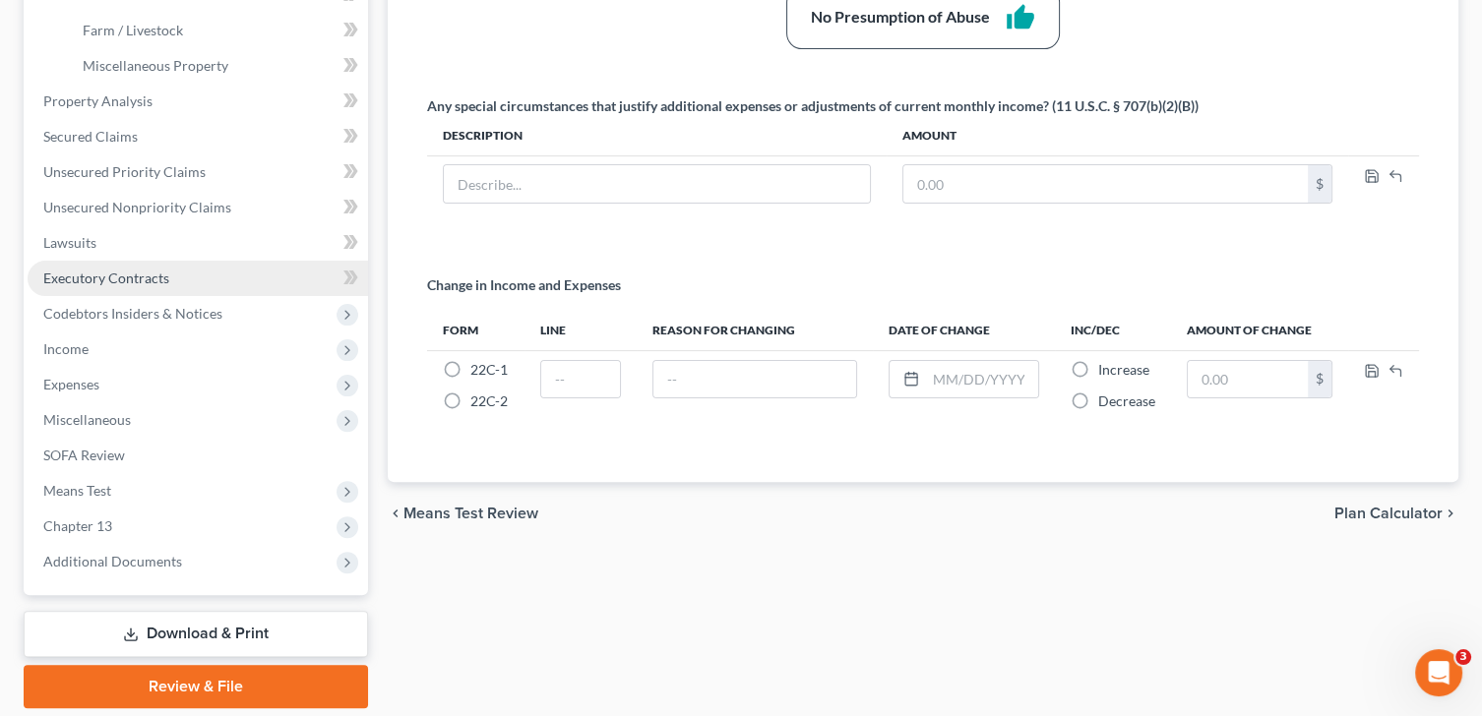
scroll to position [653, 0]
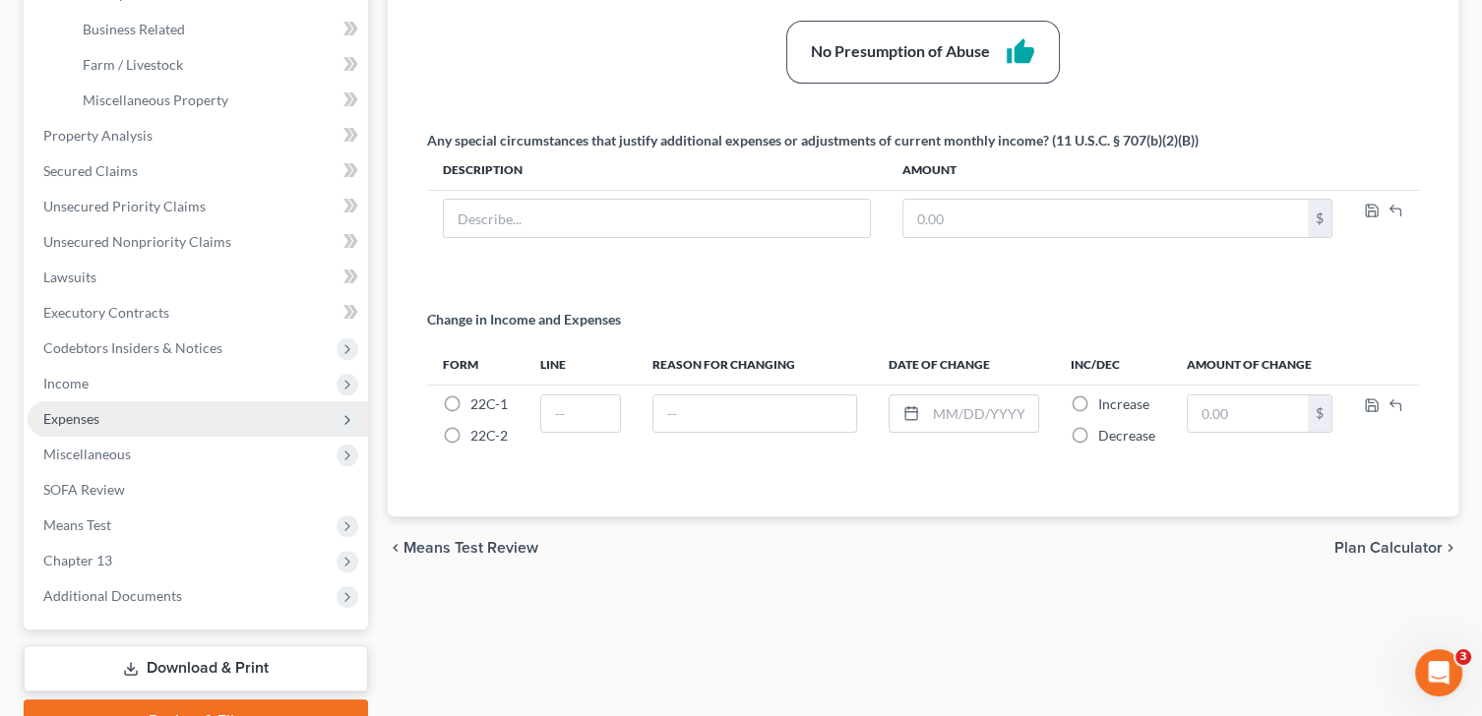
click at [108, 412] on span "Expenses" at bounding box center [198, 419] width 340 height 35
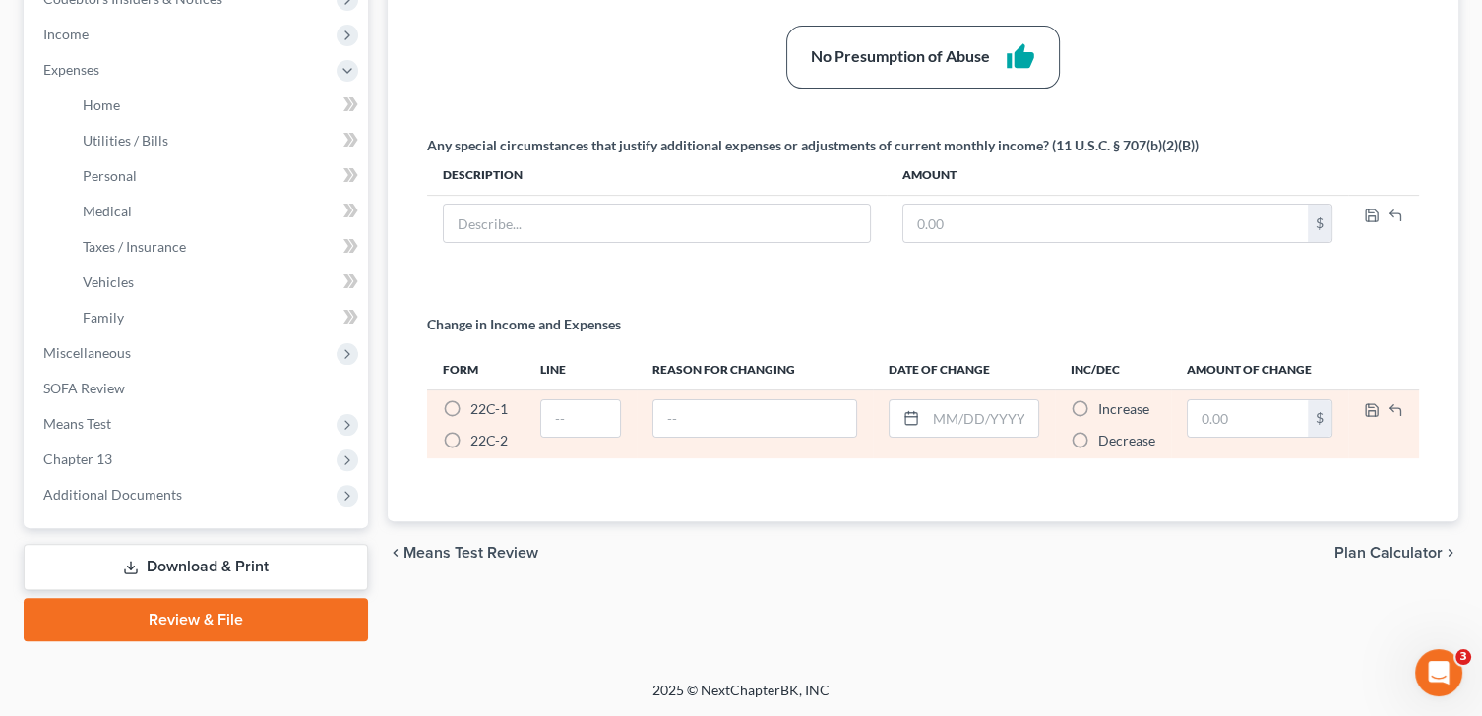
scroll to position [645, 0]
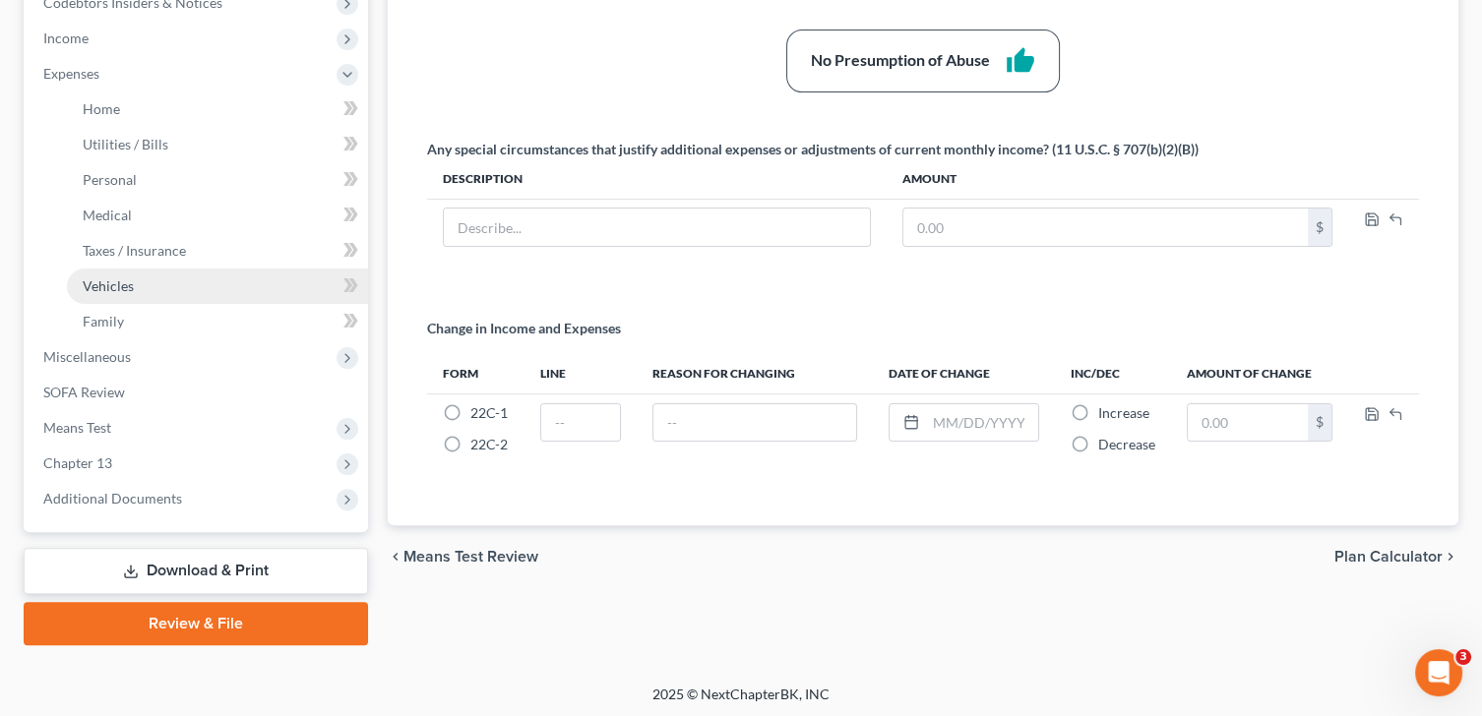
click at [133, 287] on link "Vehicles" at bounding box center [217, 286] width 301 height 35
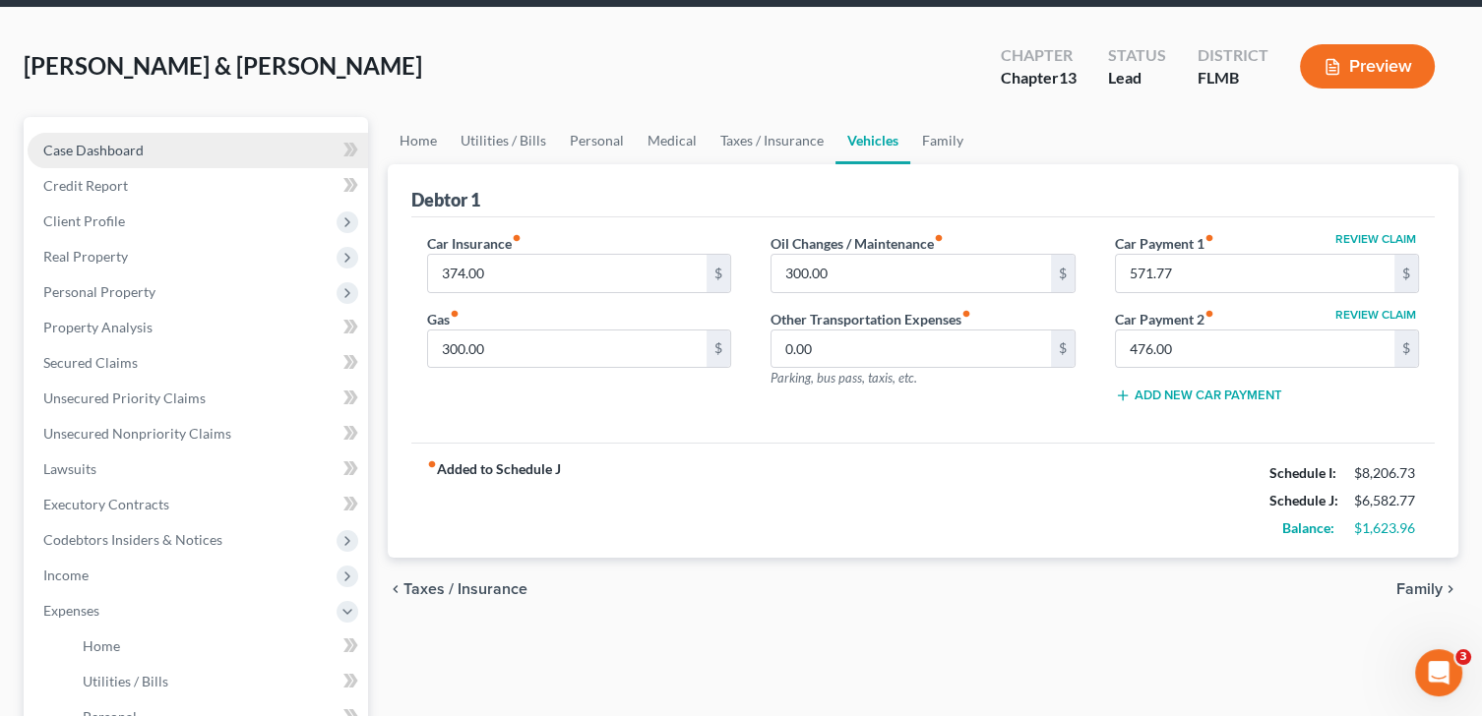
scroll to position [97, 0]
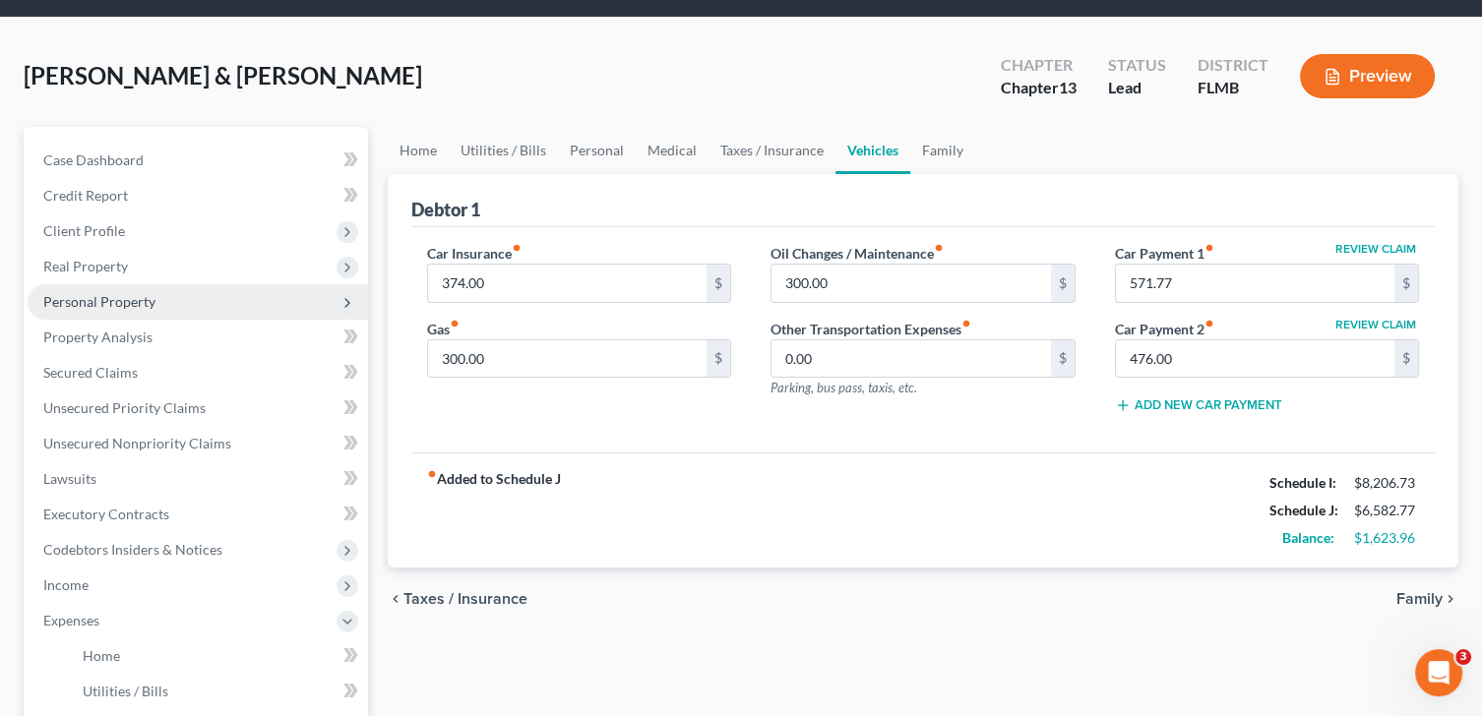
click at [128, 299] on span "Personal Property" at bounding box center [99, 301] width 112 height 17
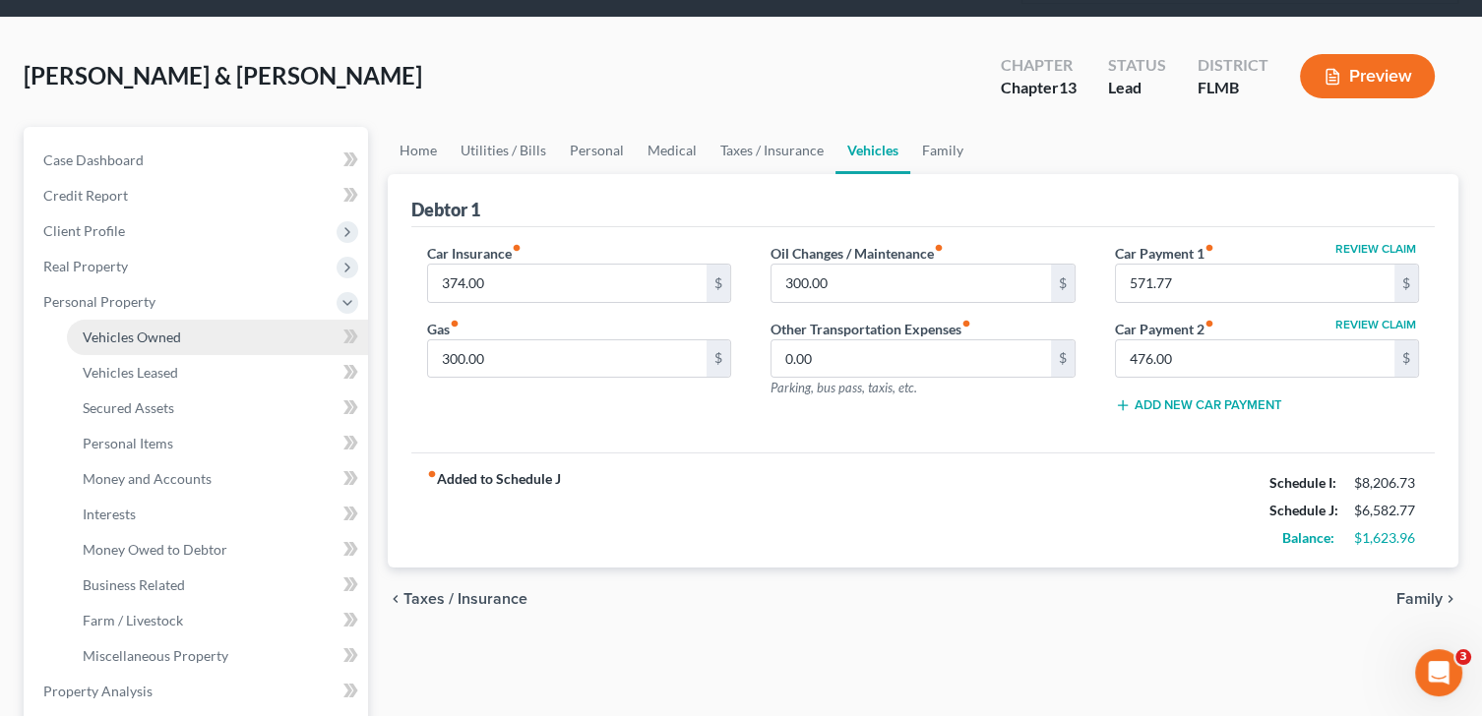
click at [163, 334] on span "Vehicles Owned" at bounding box center [132, 337] width 98 height 17
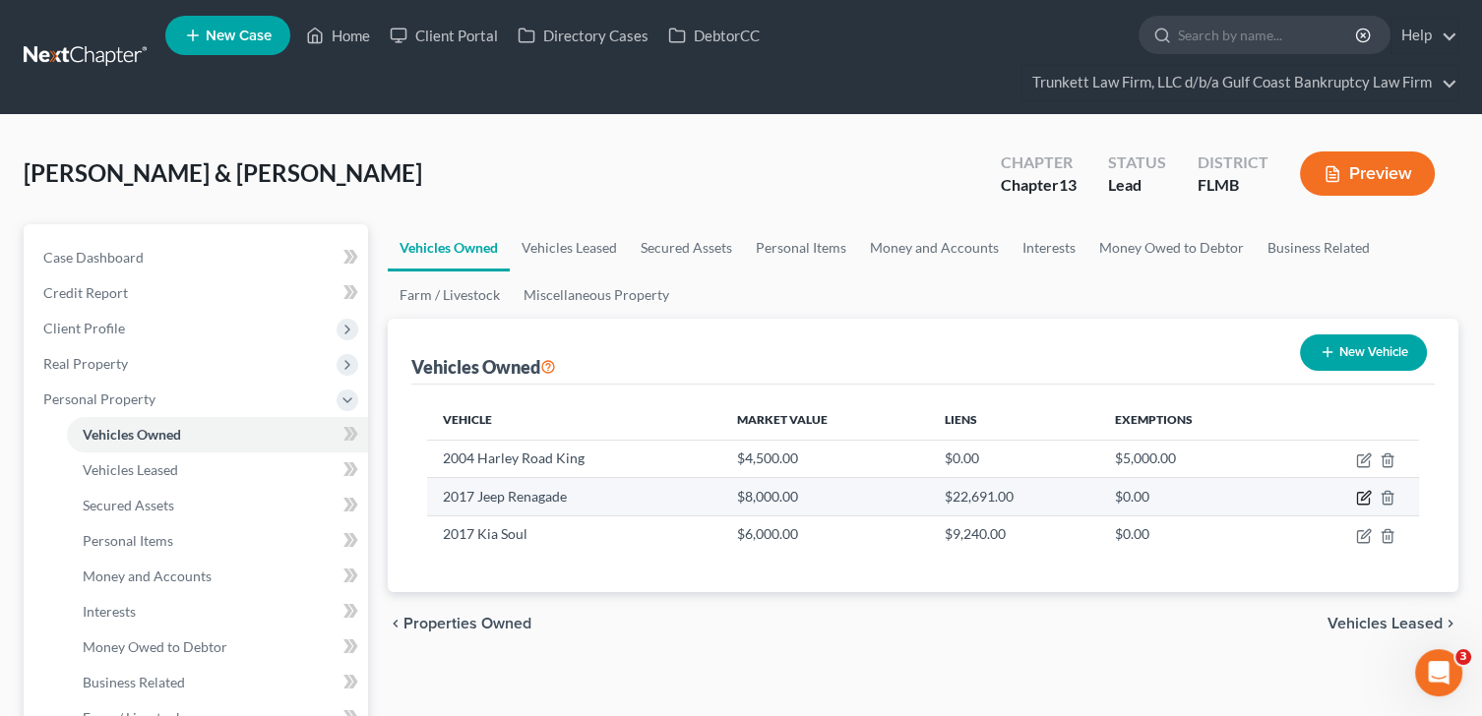
click at [1364, 495] on icon "button" at bounding box center [1364, 498] width 16 height 16
select select "0"
select select "9"
select select "3"
select select "2"
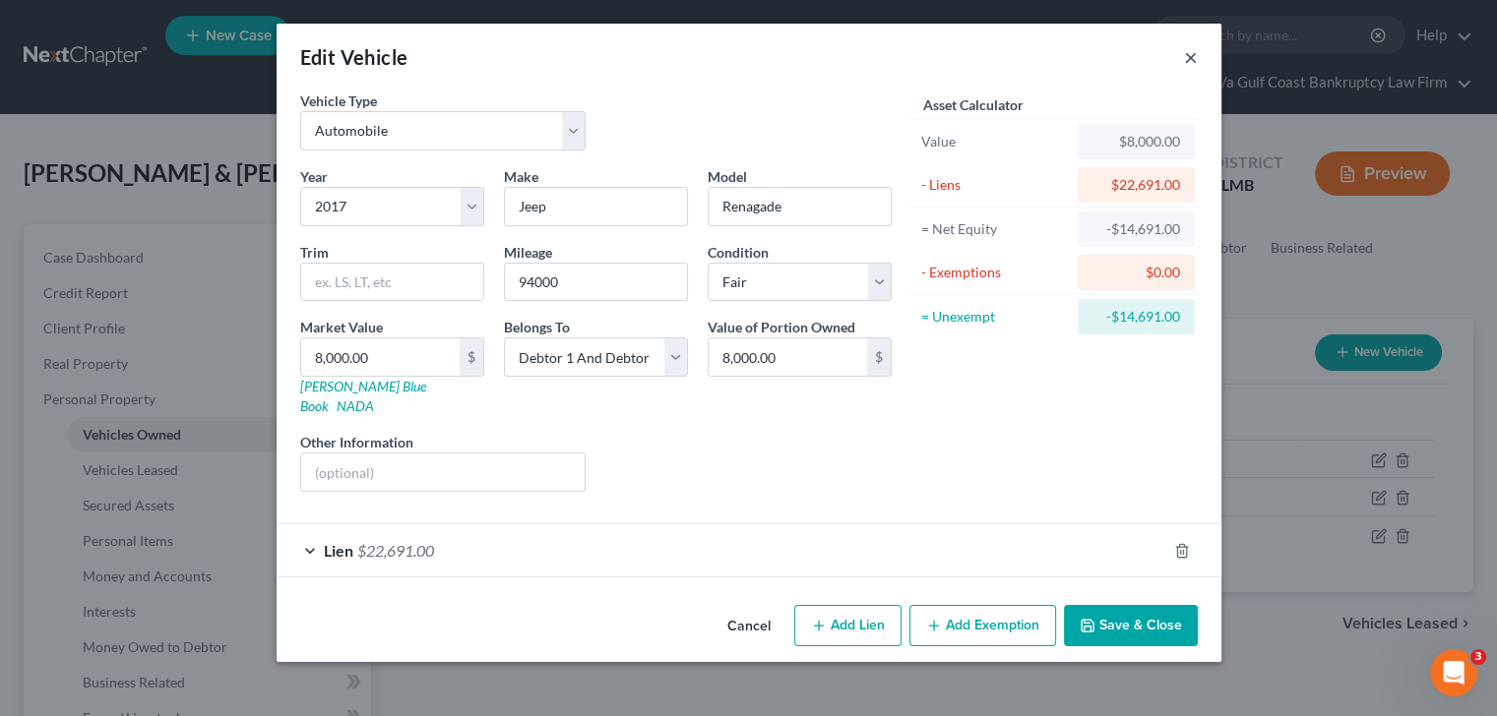
click at [1192, 60] on button "×" at bounding box center [1191, 57] width 14 height 24
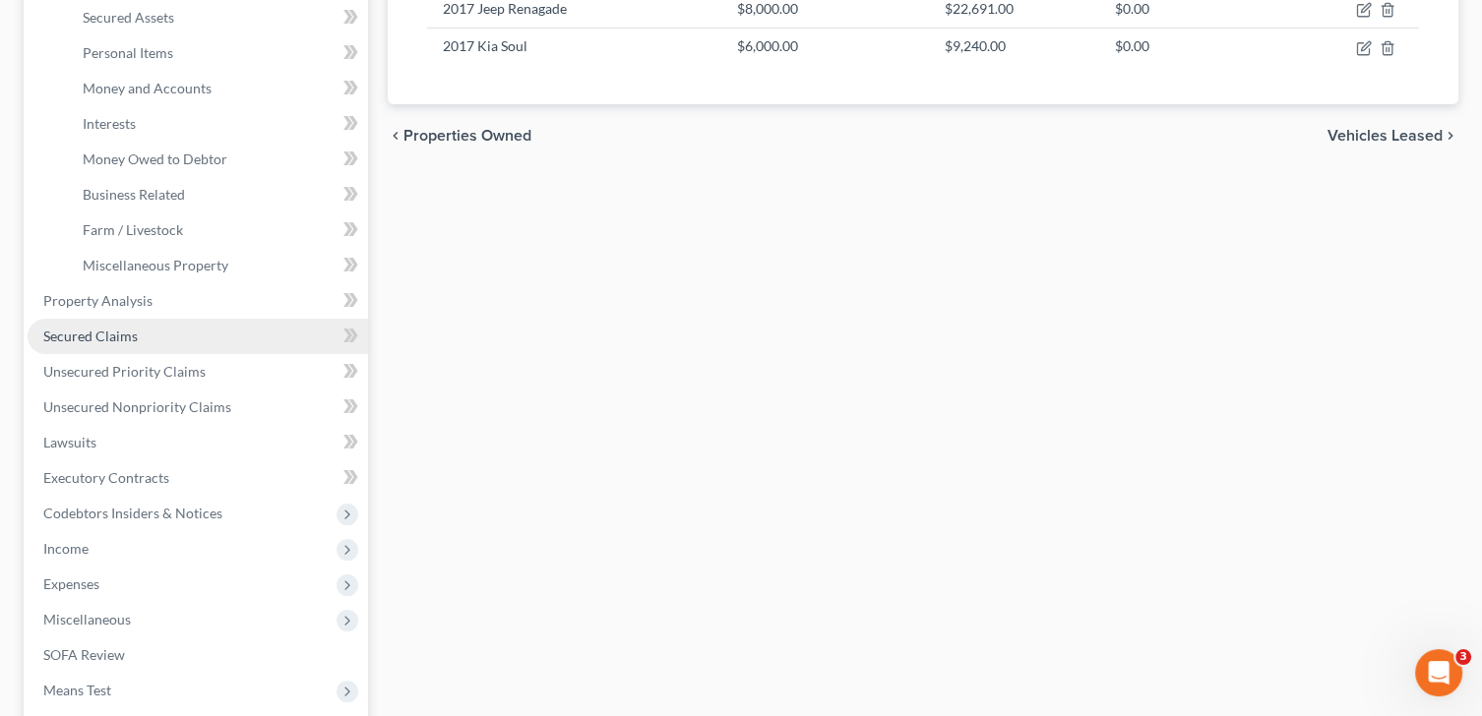
scroll to position [491, 0]
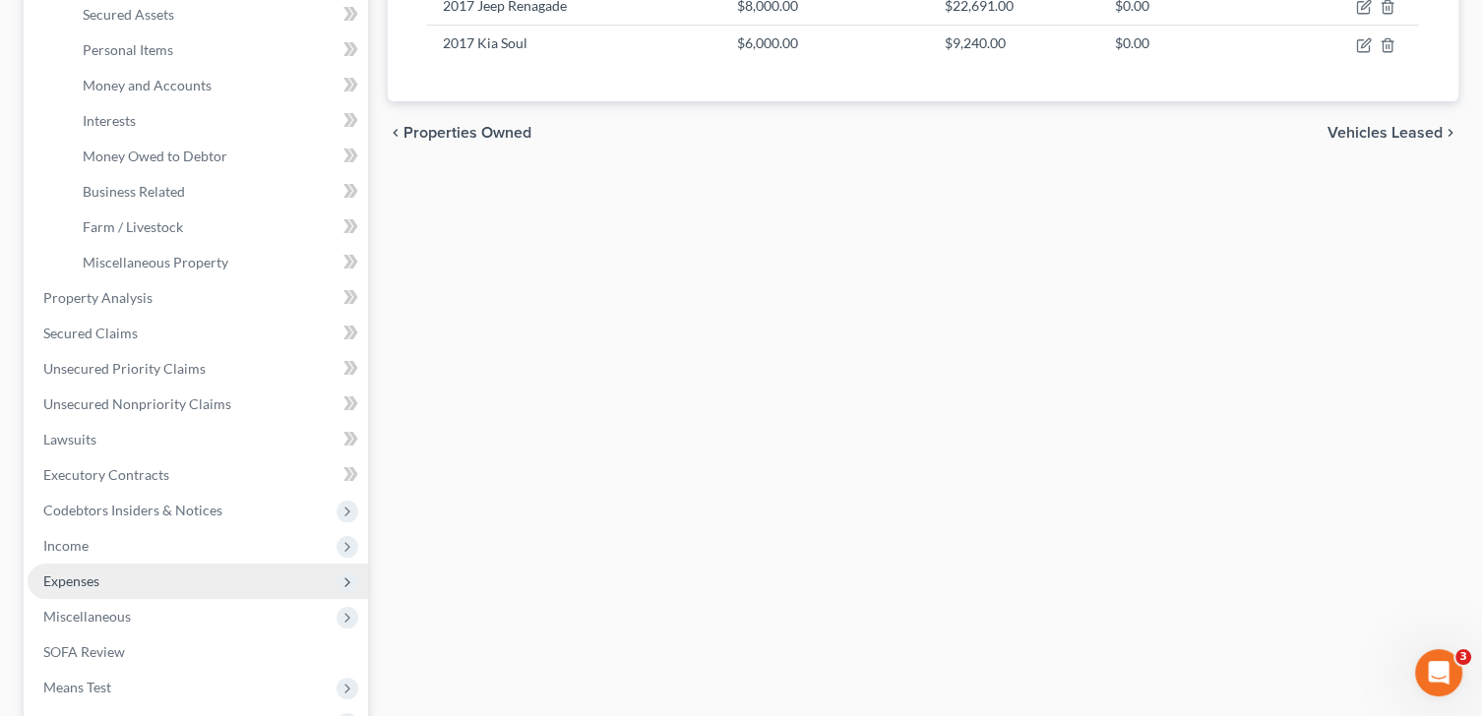
click at [93, 579] on span "Expenses" at bounding box center [71, 581] width 56 height 17
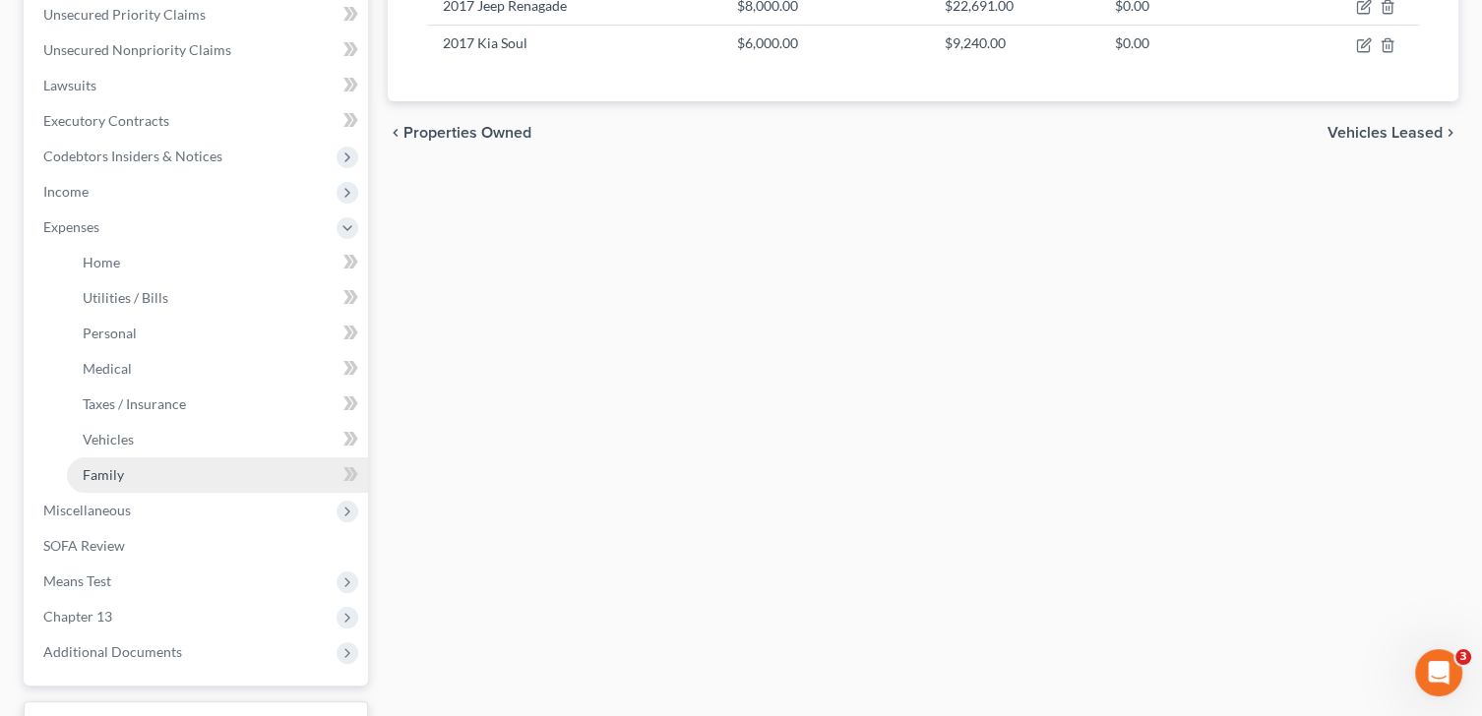
click at [119, 469] on span "Family" at bounding box center [103, 474] width 41 height 17
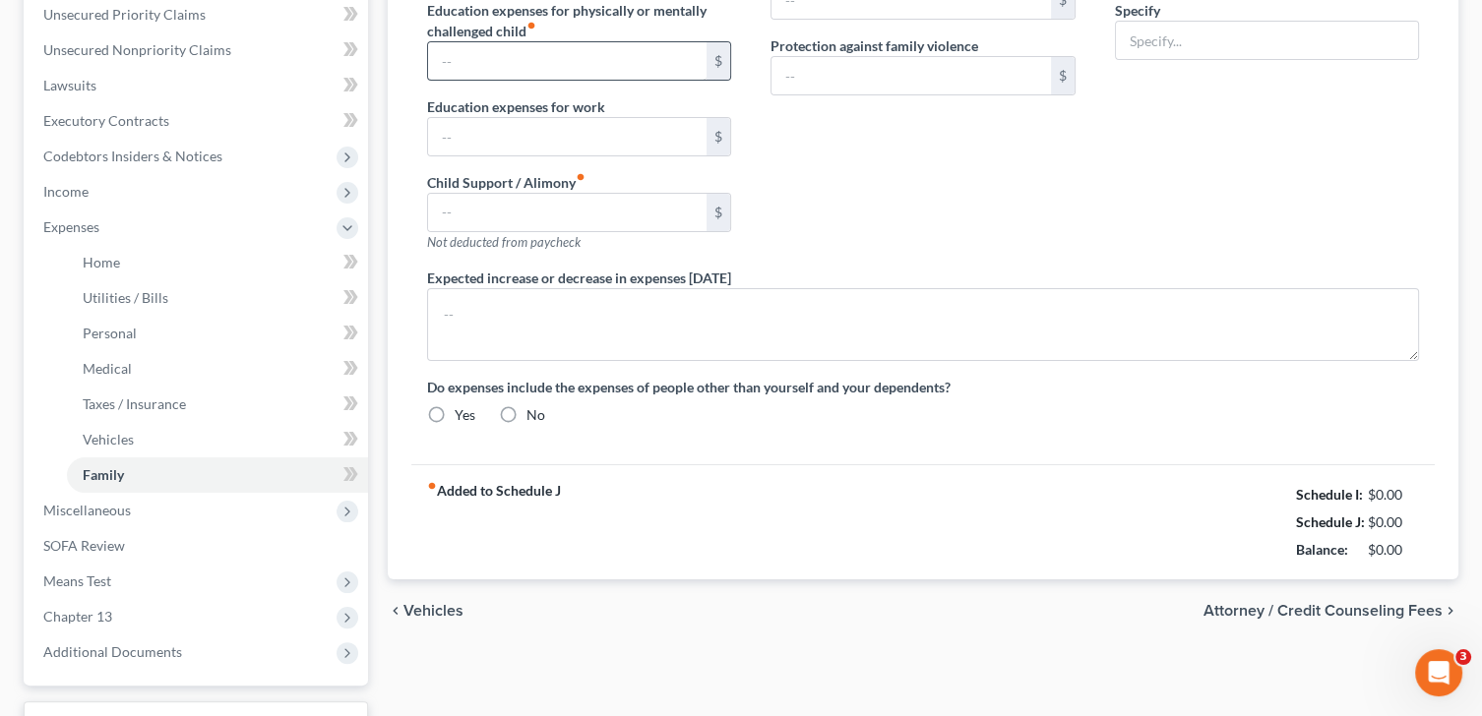
type input "0.00"
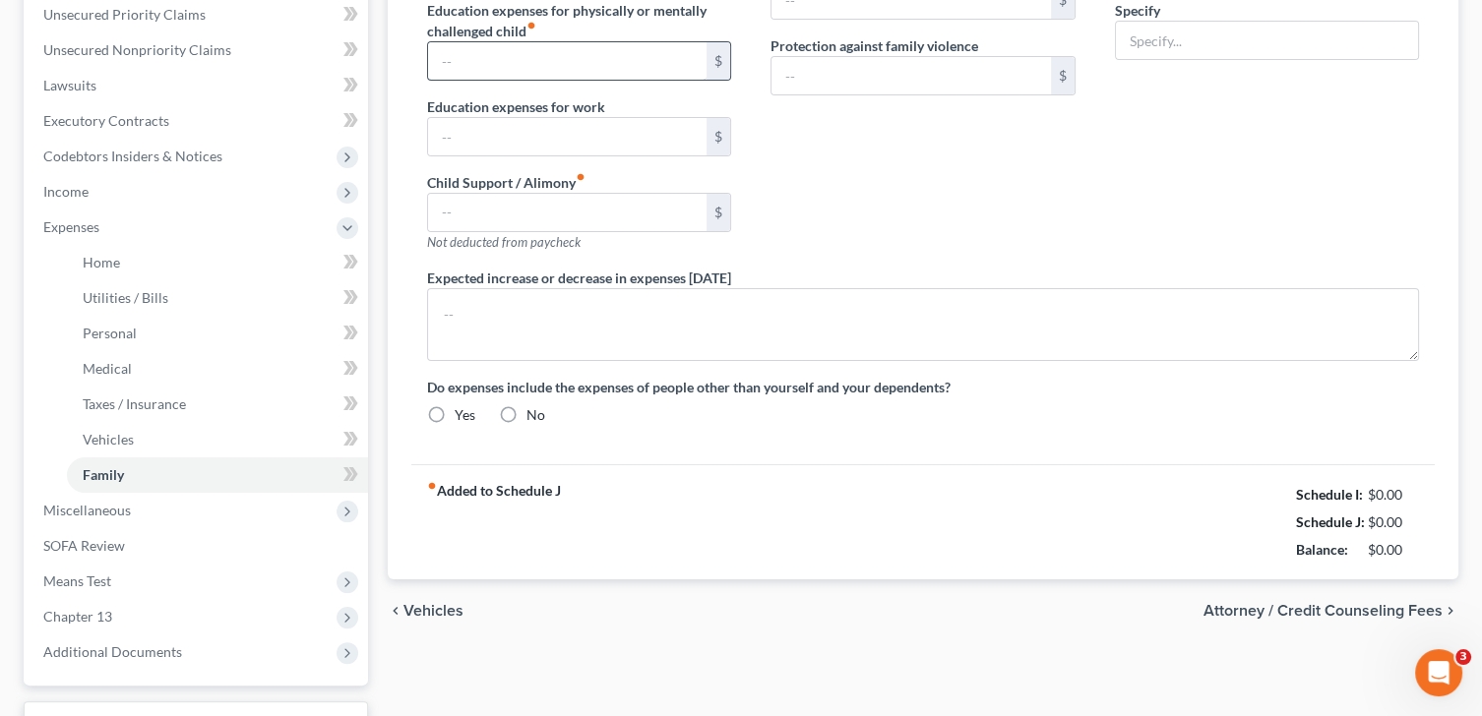
type input "0.00"
type input "80.00"
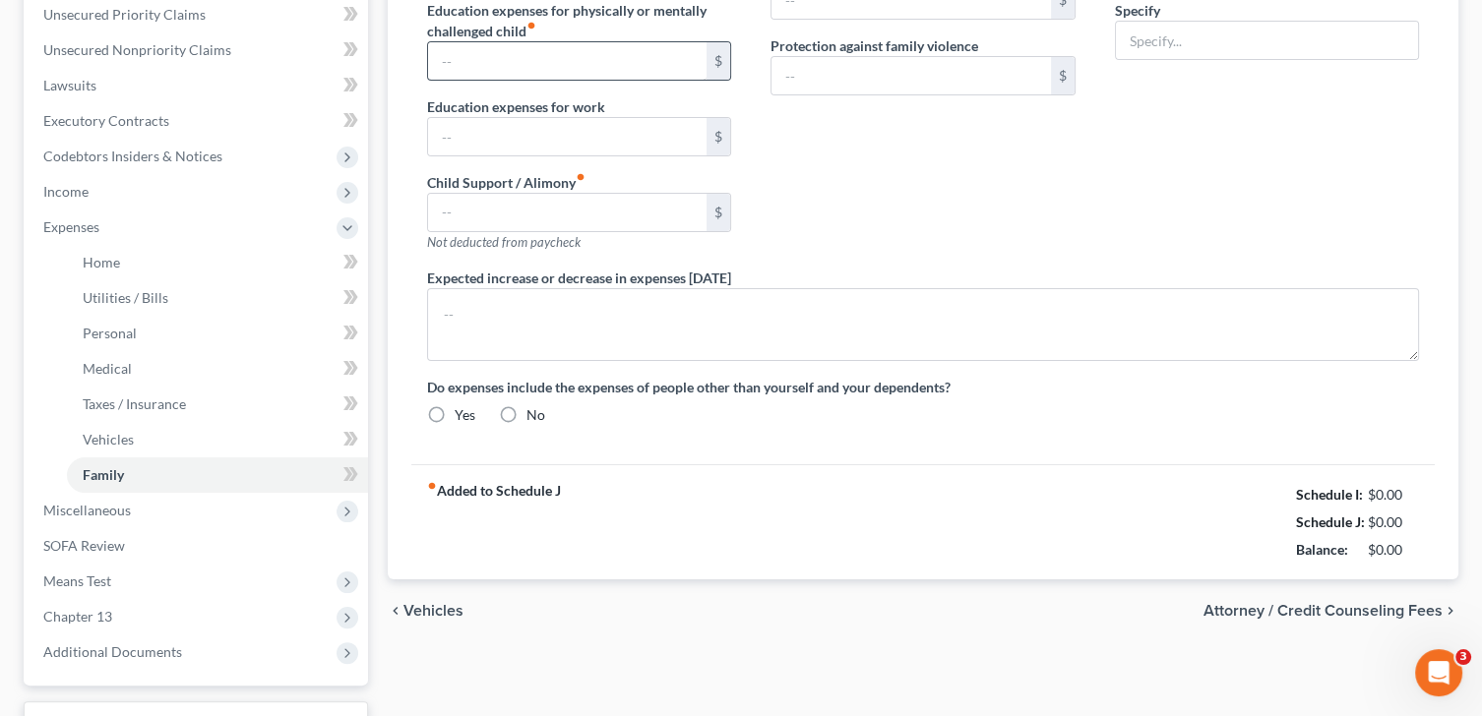
type input "gym membership"
type textarea "Mtg payment is $2647 paid in plan."
radio input "true"
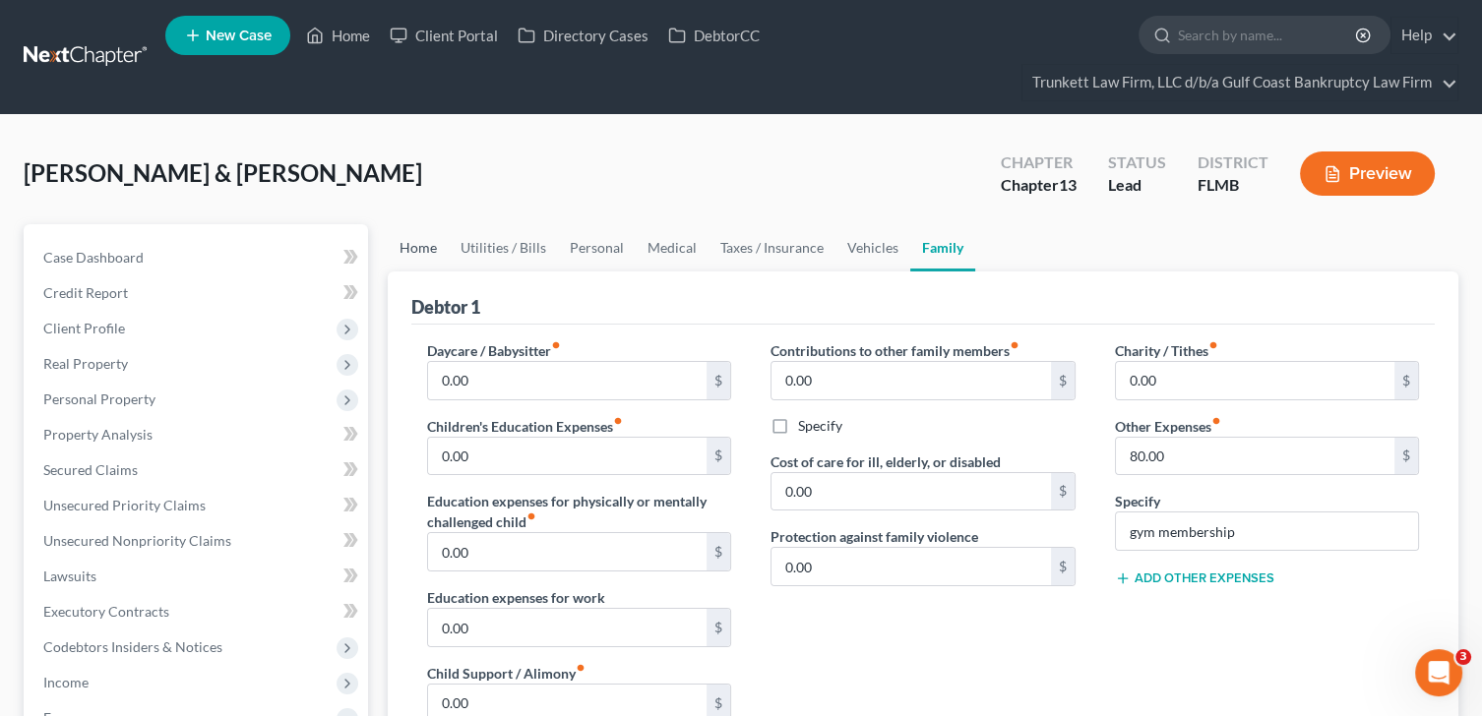
click at [408, 242] on link "Home" at bounding box center [418, 247] width 61 height 47
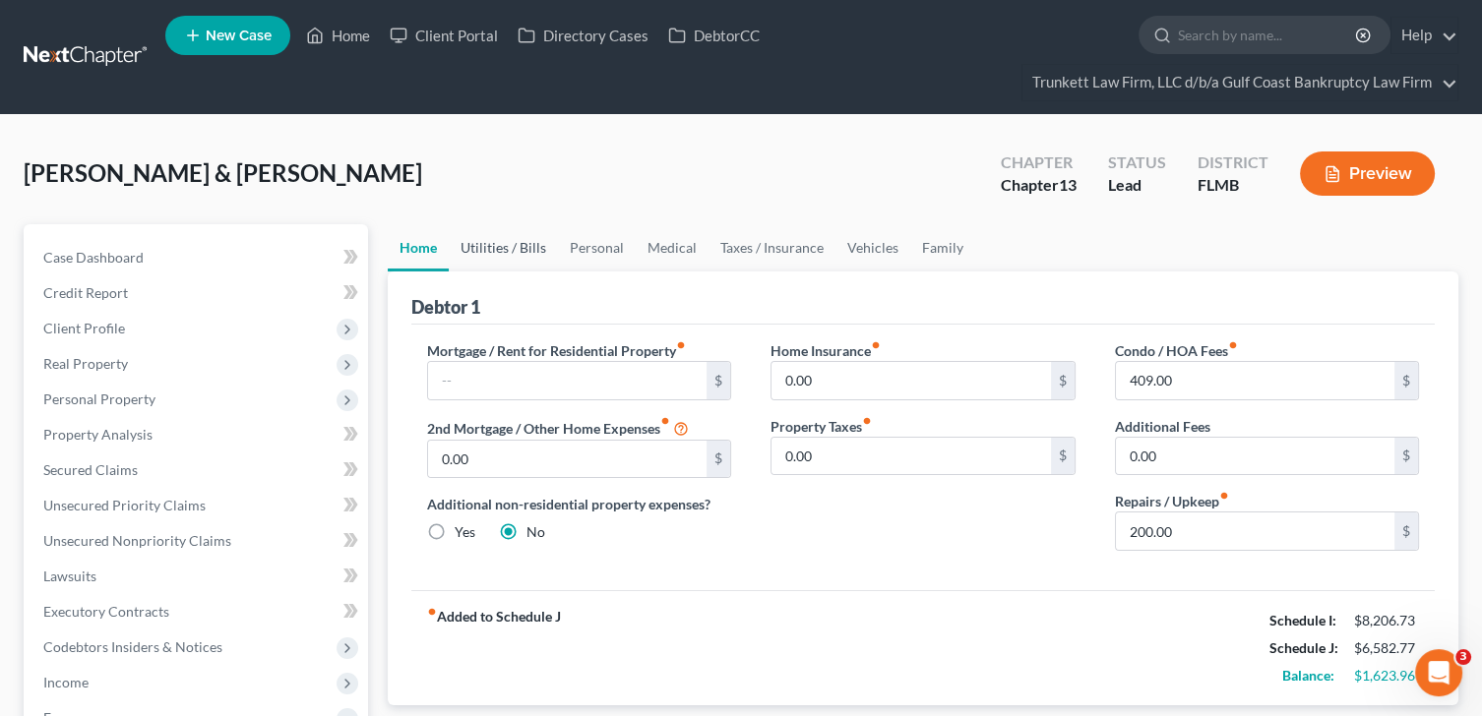
click at [493, 249] on link "Utilities / Bills" at bounding box center [503, 247] width 109 height 47
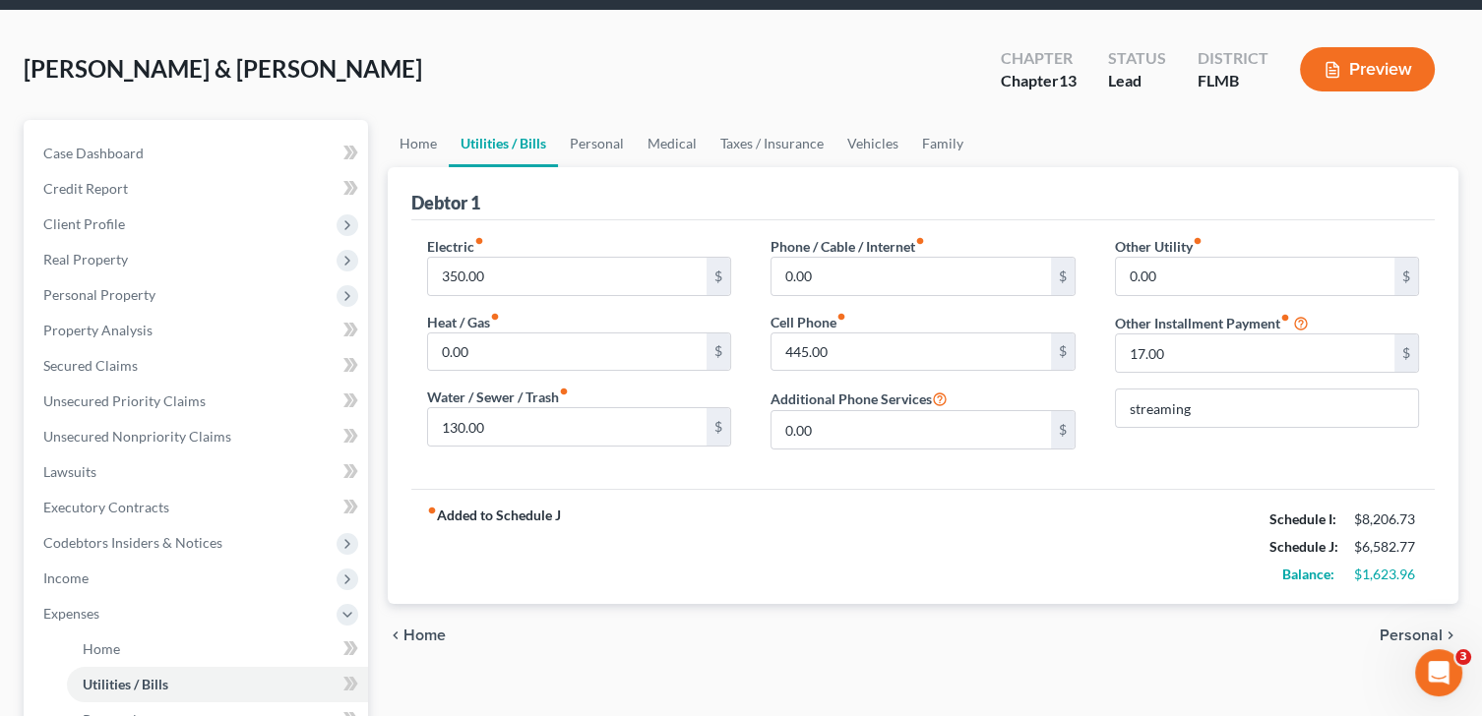
scroll to position [97, 0]
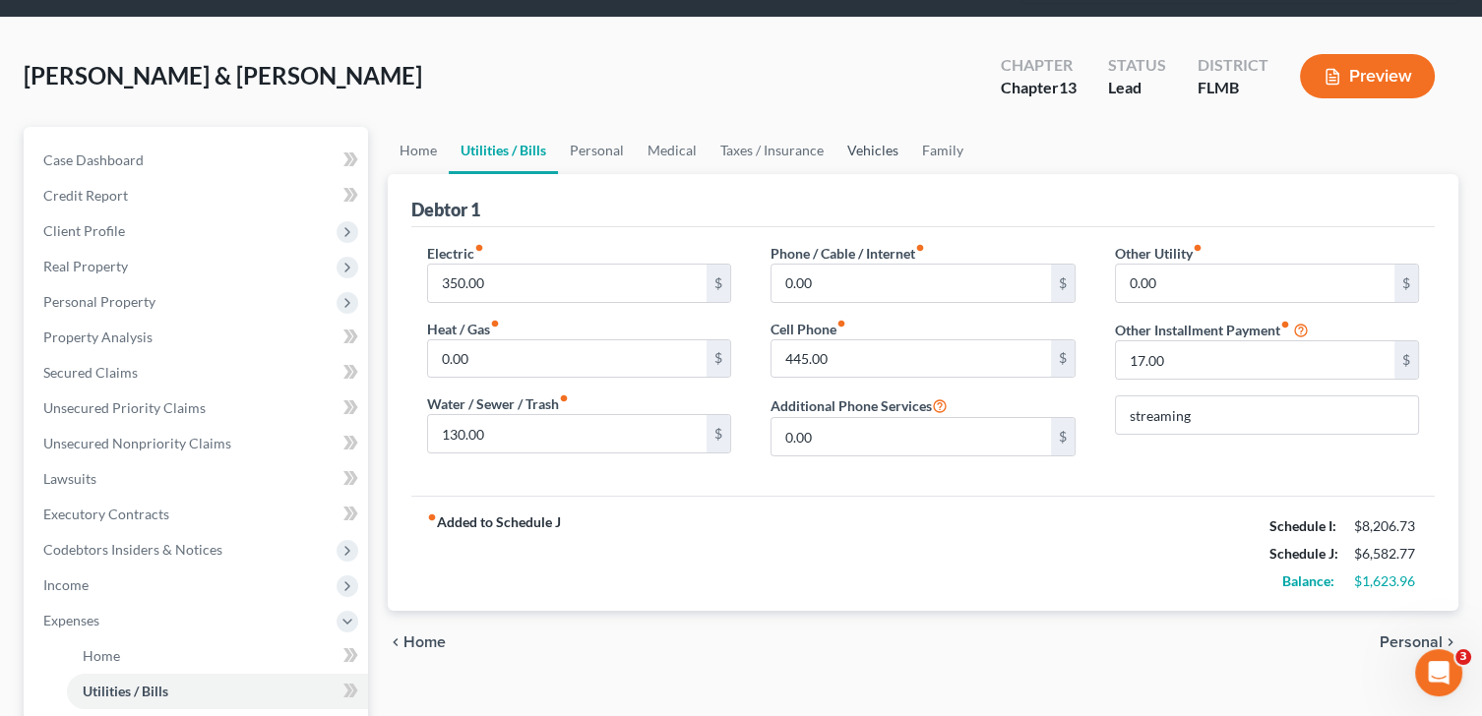
click at [880, 151] on link "Vehicles" at bounding box center [872, 150] width 75 height 47
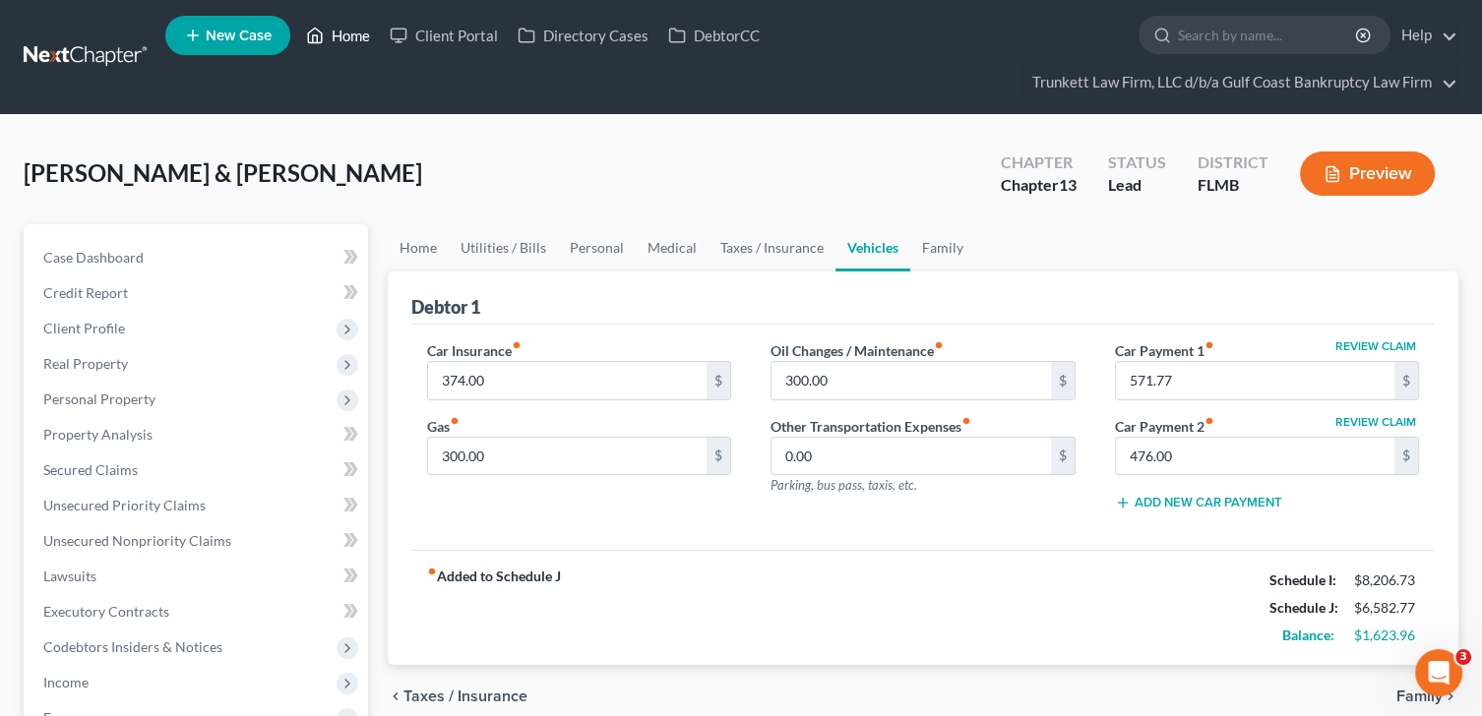
click at [351, 35] on link "Home" at bounding box center [338, 35] width 84 height 35
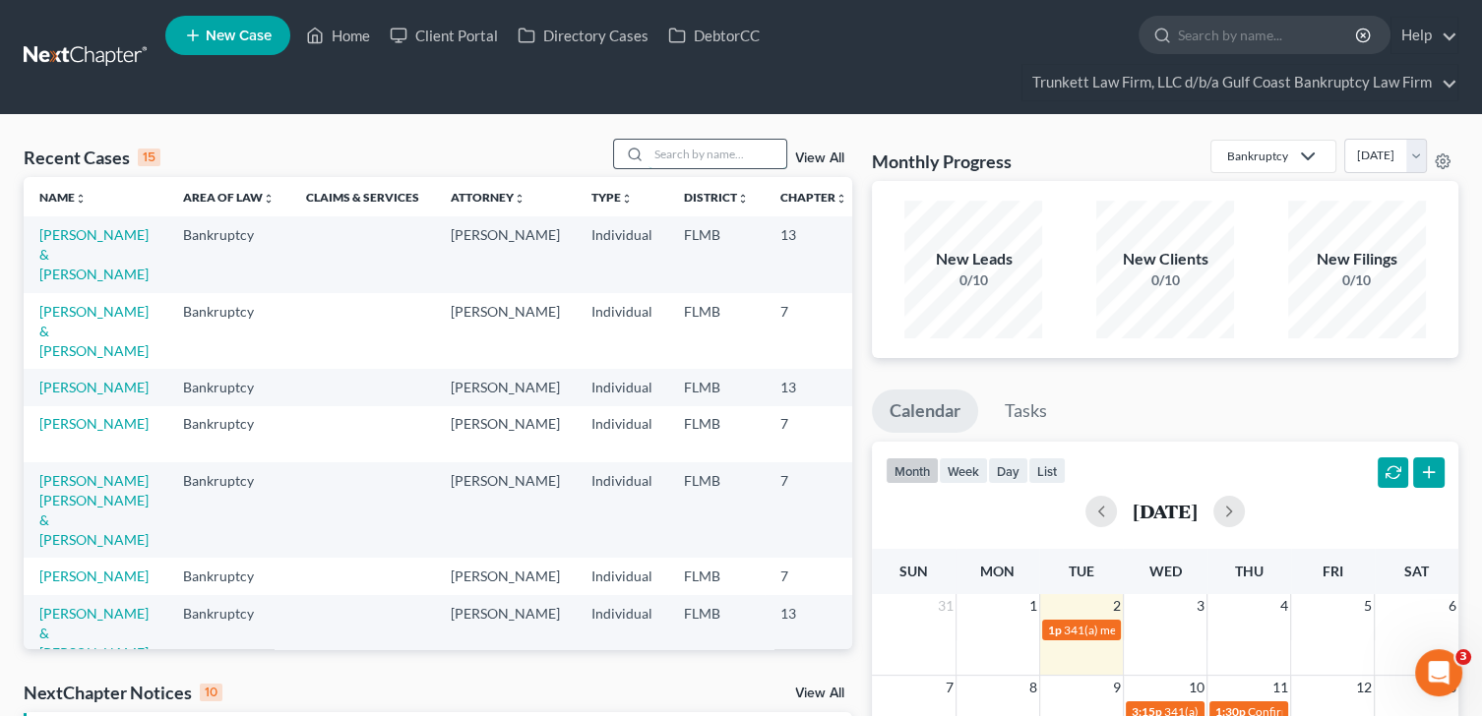
click at [707, 155] on input "search" at bounding box center [718, 154] width 138 height 29
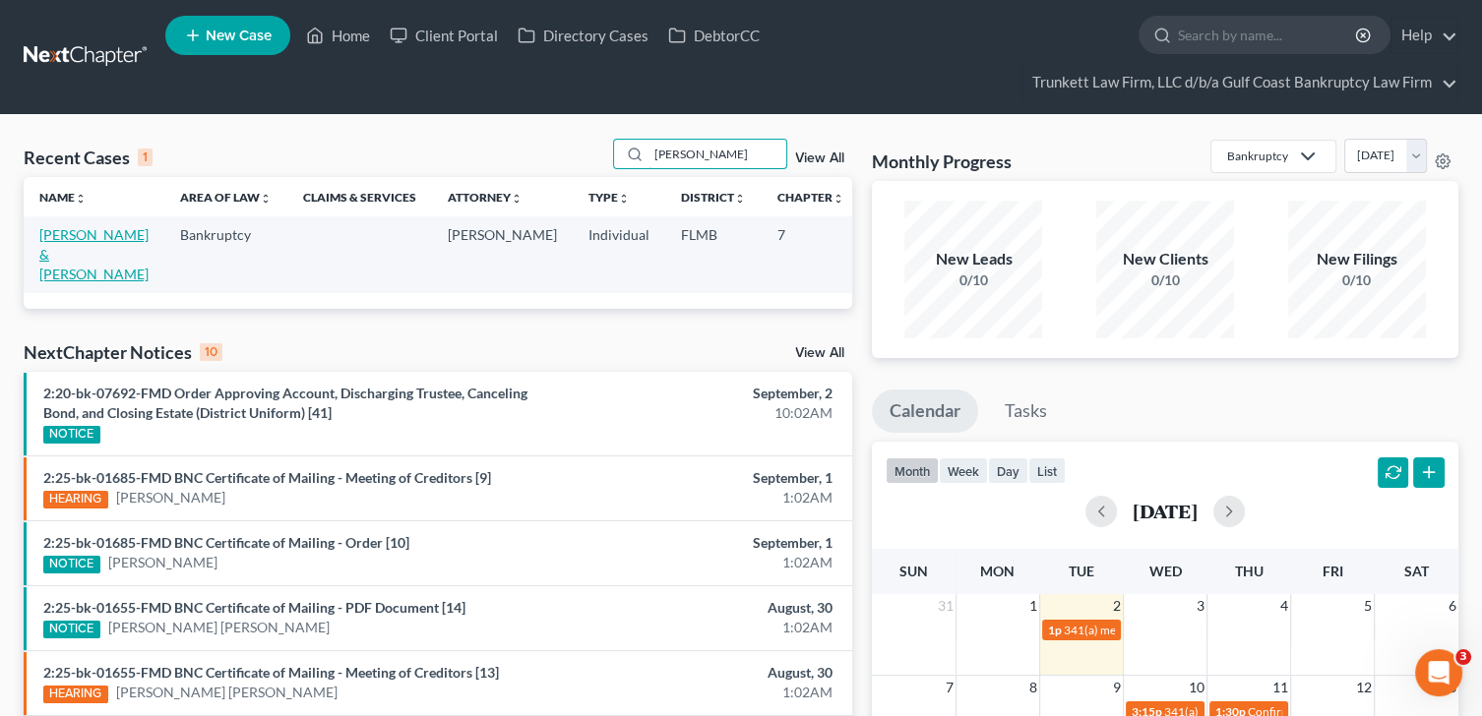
type input "[PERSON_NAME]"
click at [53, 246] on link "[PERSON_NAME] & [PERSON_NAME]" at bounding box center [93, 254] width 109 height 56
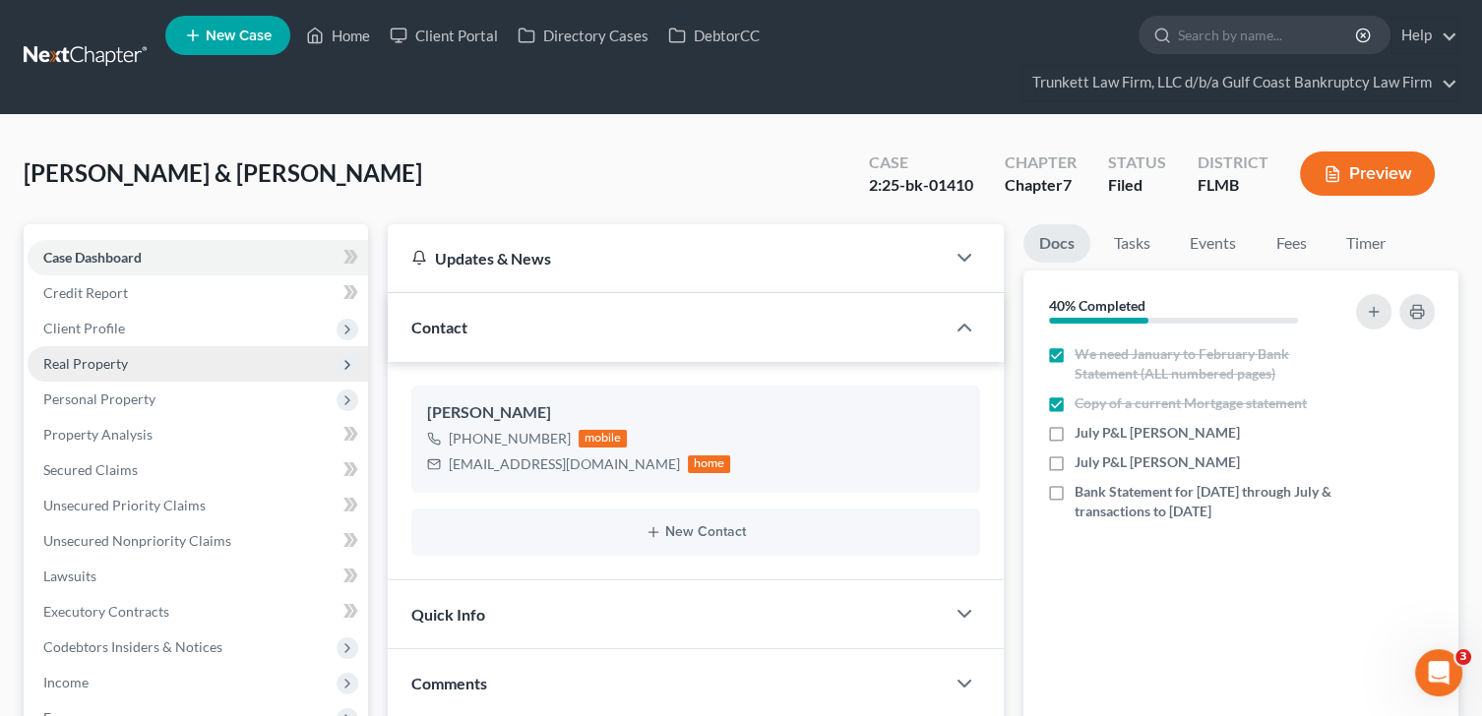
scroll to position [354, 0]
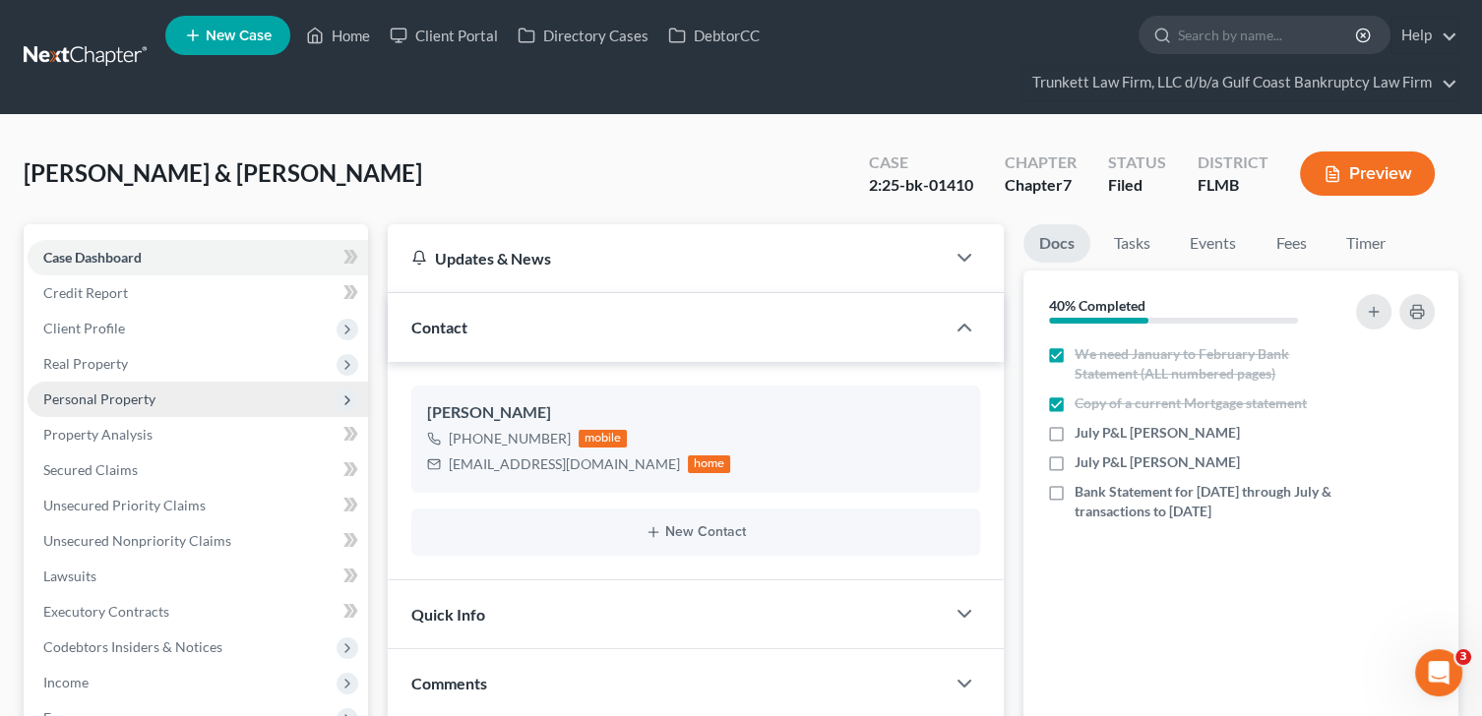
click at [106, 396] on span "Personal Property" at bounding box center [99, 399] width 112 height 17
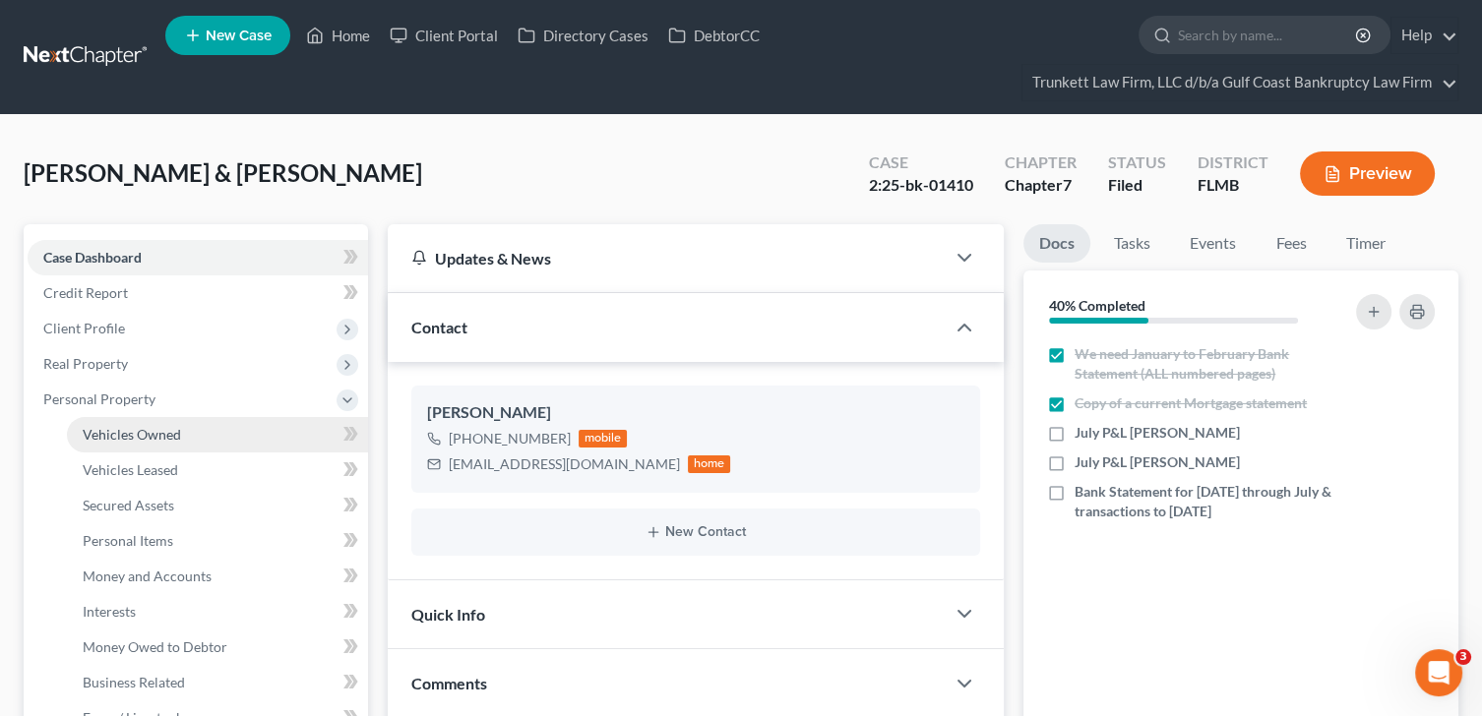
click at [162, 422] on link "Vehicles Owned" at bounding box center [217, 434] width 301 height 35
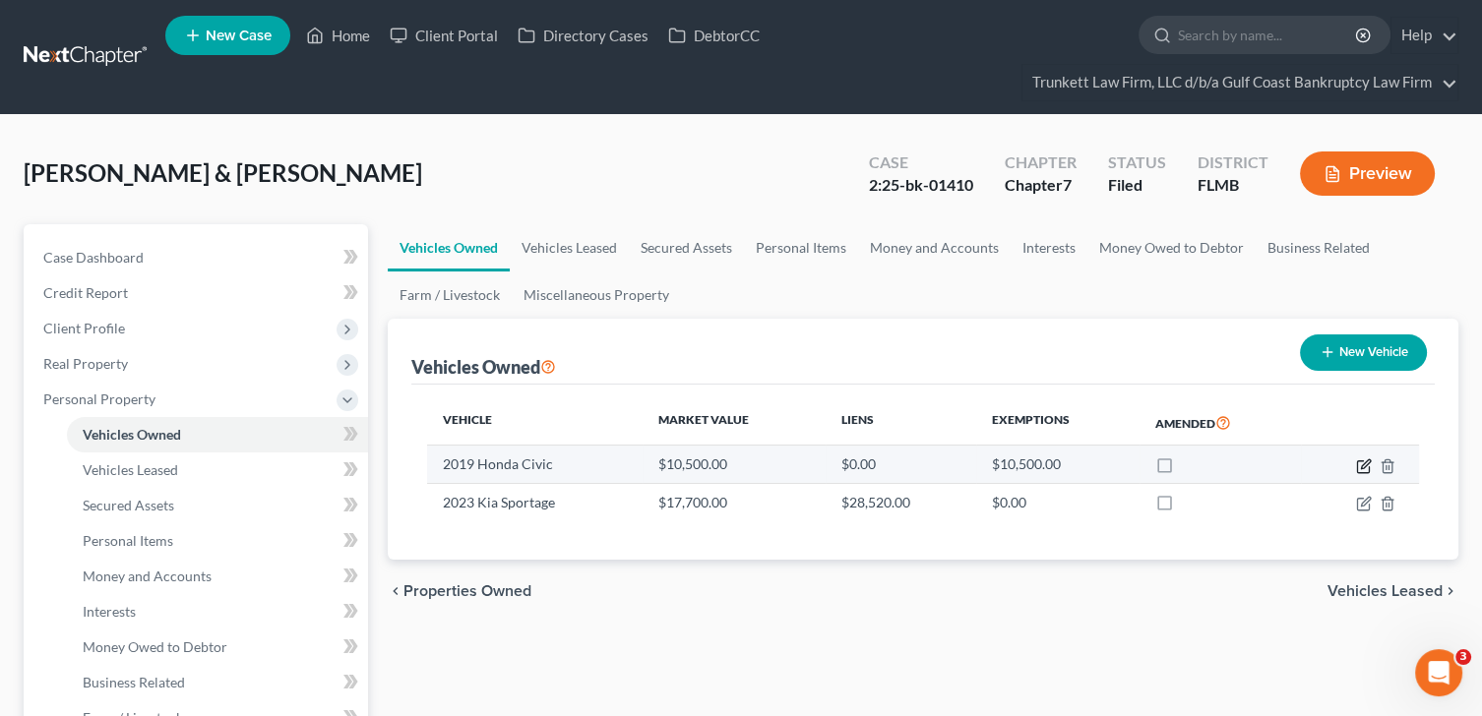
click at [1362, 462] on icon "button" at bounding box center [1364, 467] width 16 height 16
select select "0"
select select "7"
select select "3"
select select "2"
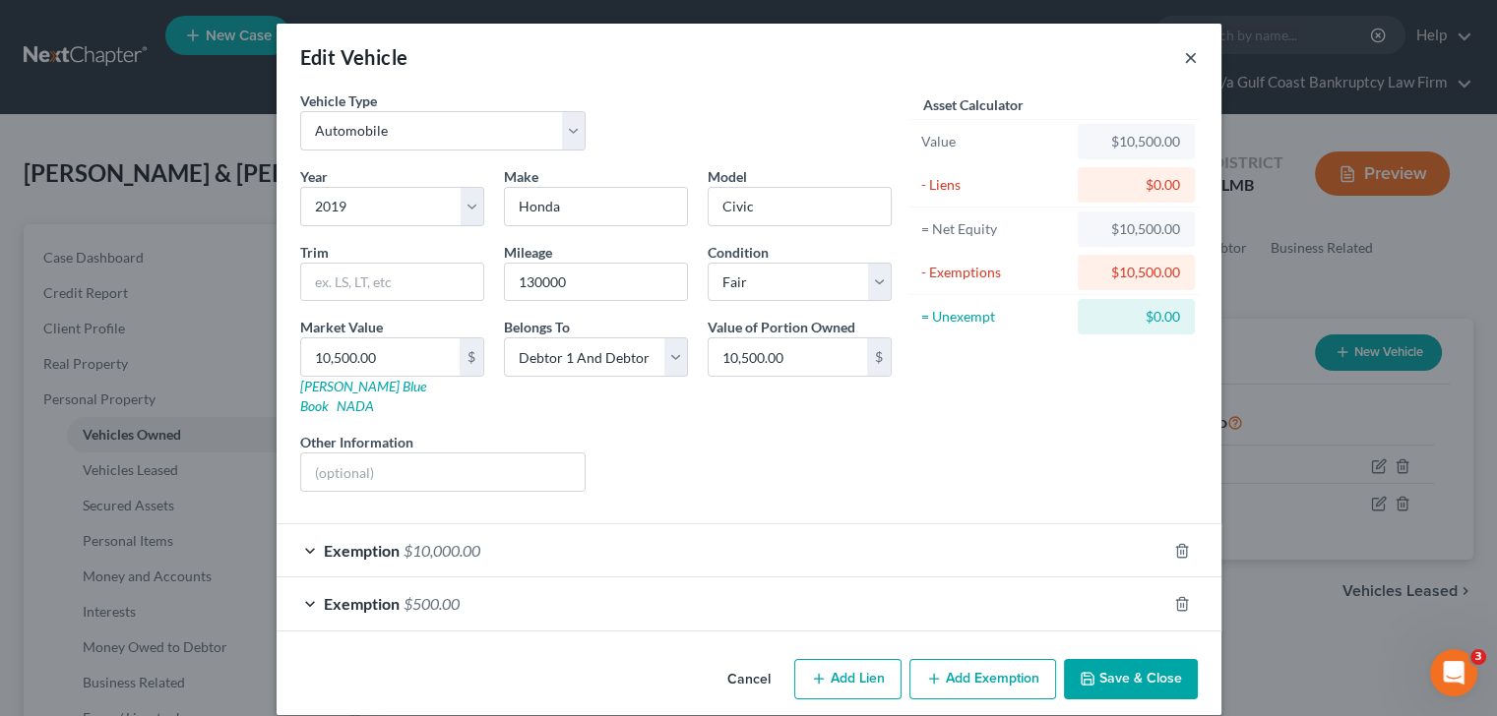
click at [1185, 58] on button "×" at bounding box center [1191, 57] width 14 height 24
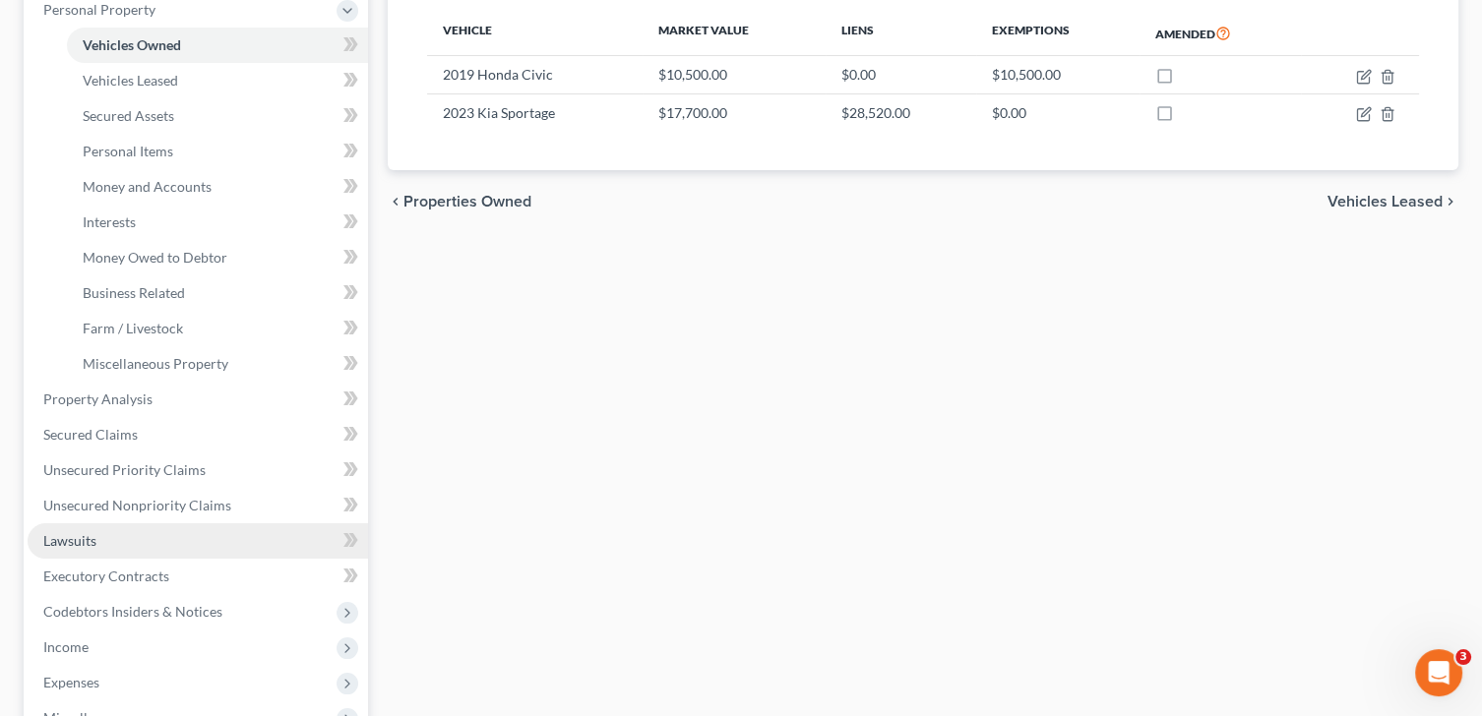
scroll to position [393, 0]
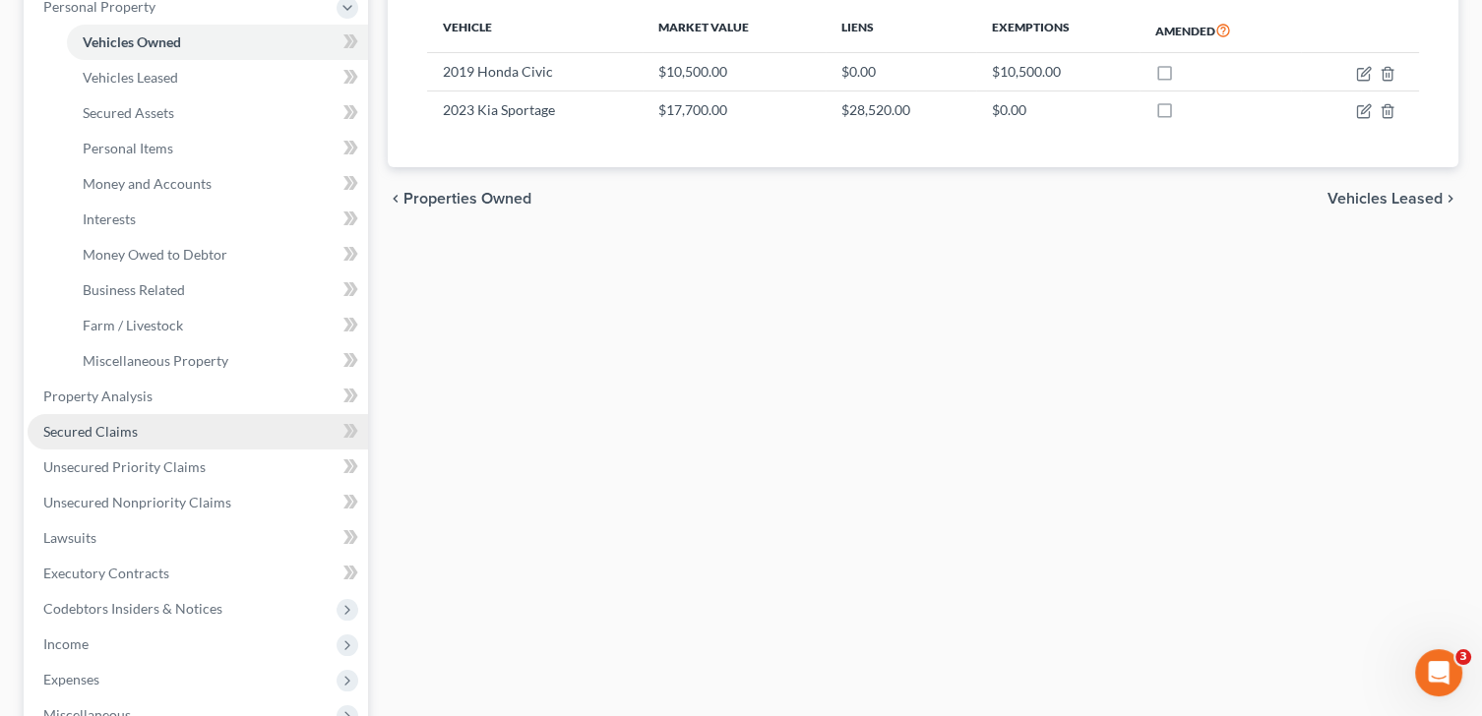
click at [135, 424] on span "Secured Claims" at bounding box center [90, 431] width 94 height 17
